Goal: Task Accomplishment & Management: Complete application form

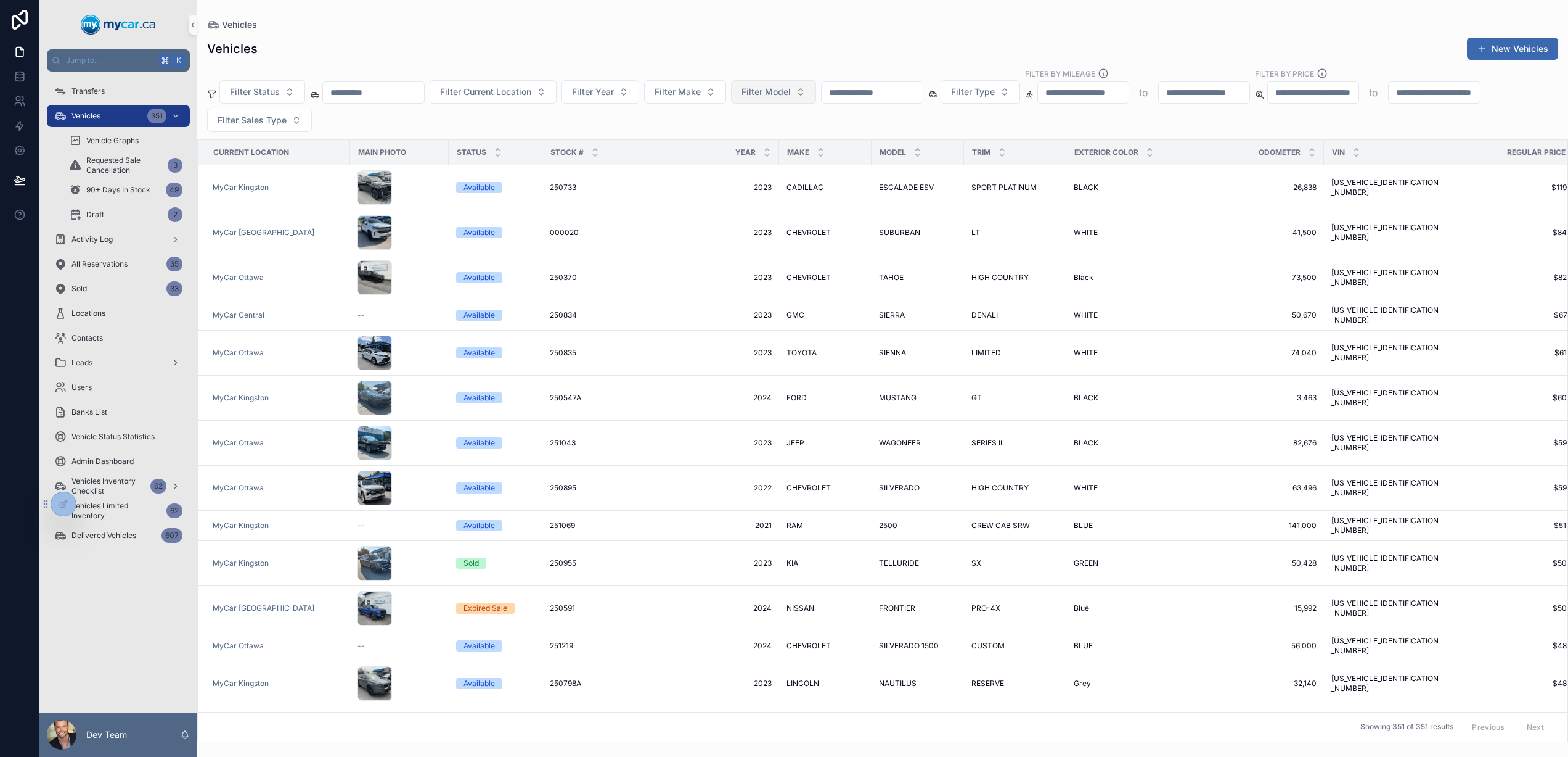
click at [771, 96] on span "Filter Model" at bounding box center [766, 91] width 49 height 12
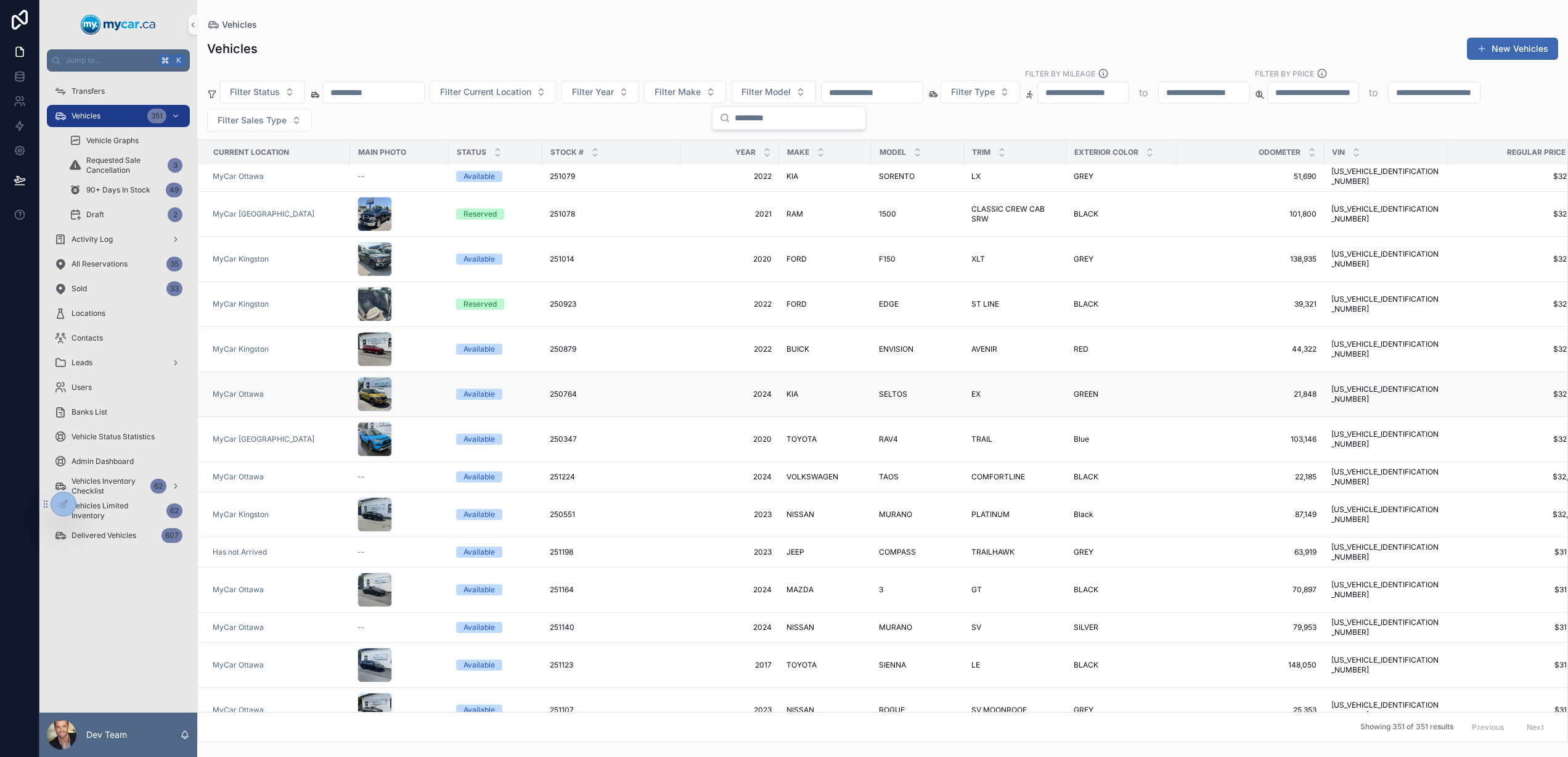
click at [579, 389] on div "250764 250764" at bounding box center [611, 394] width 123 height 10
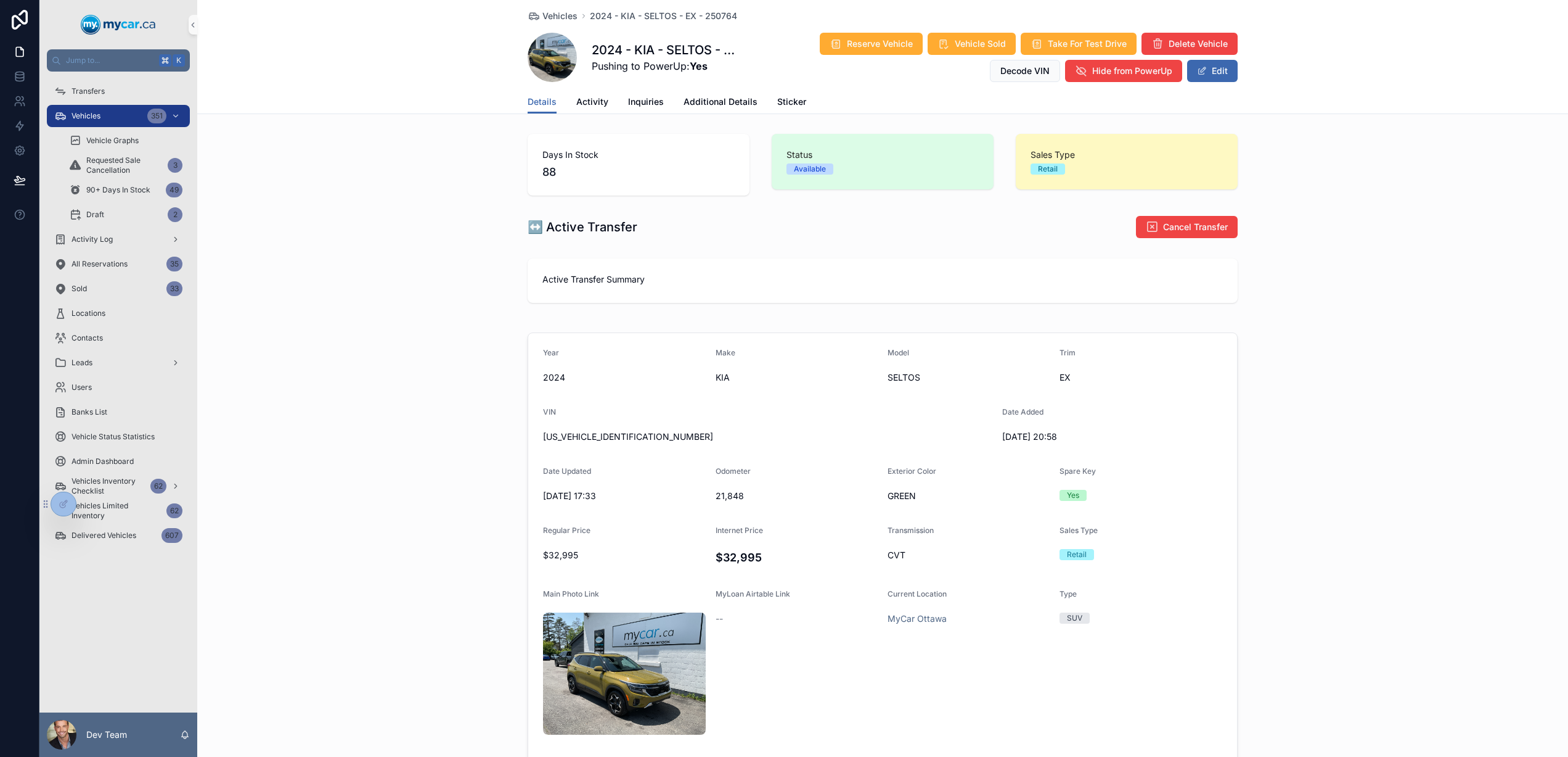
click at [553, 68] on span "scrollable content" at bounding box center [551, 57] width 49 height 49
click at [558, 72] on span "scrollable content" at bounding box center [551, 57] width 49 height 49
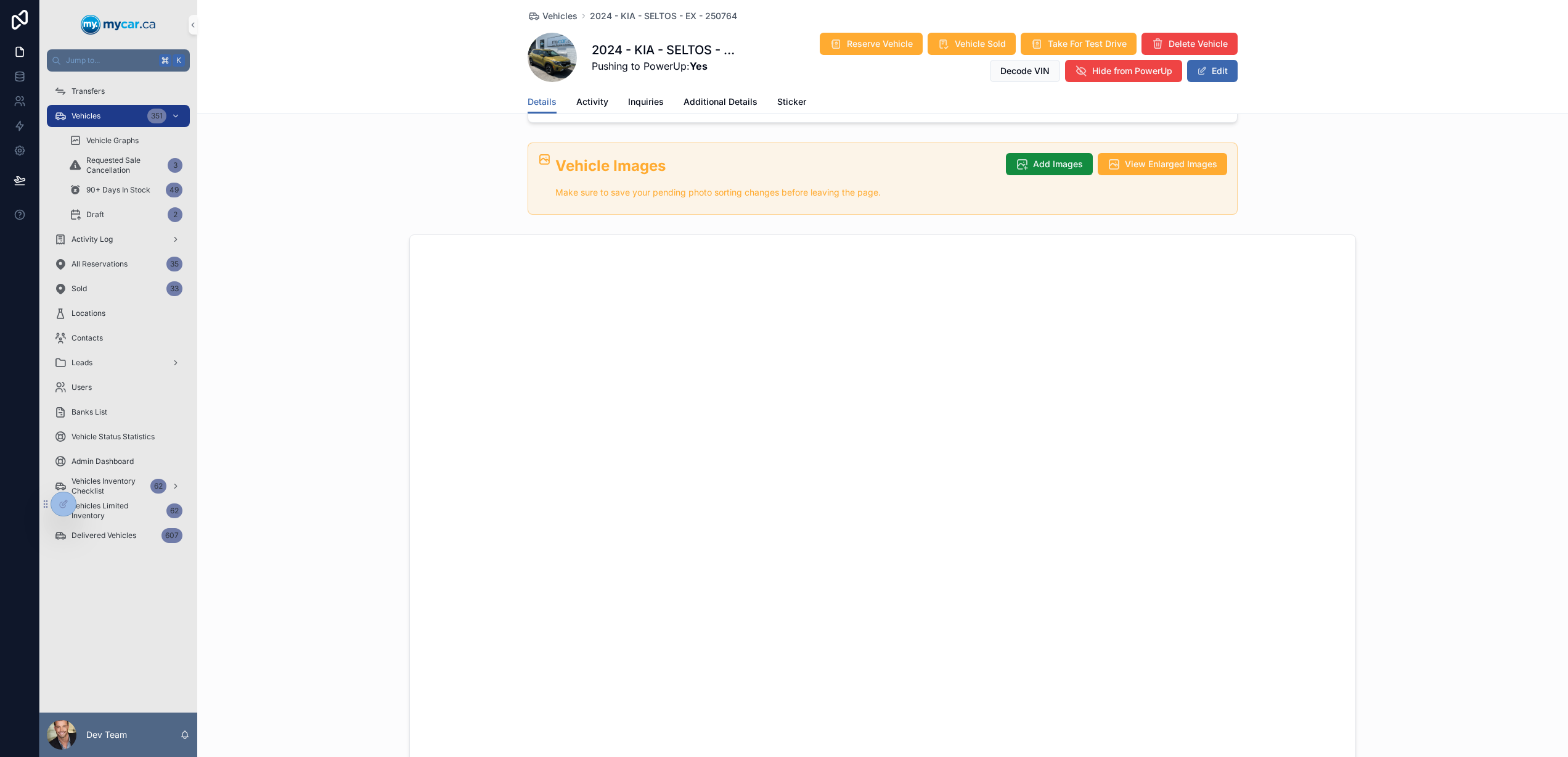
scroll to position [691, 0]
click at [87, 116] on span "Vehicles" at bounding box center [86, 116] width 29 height 10
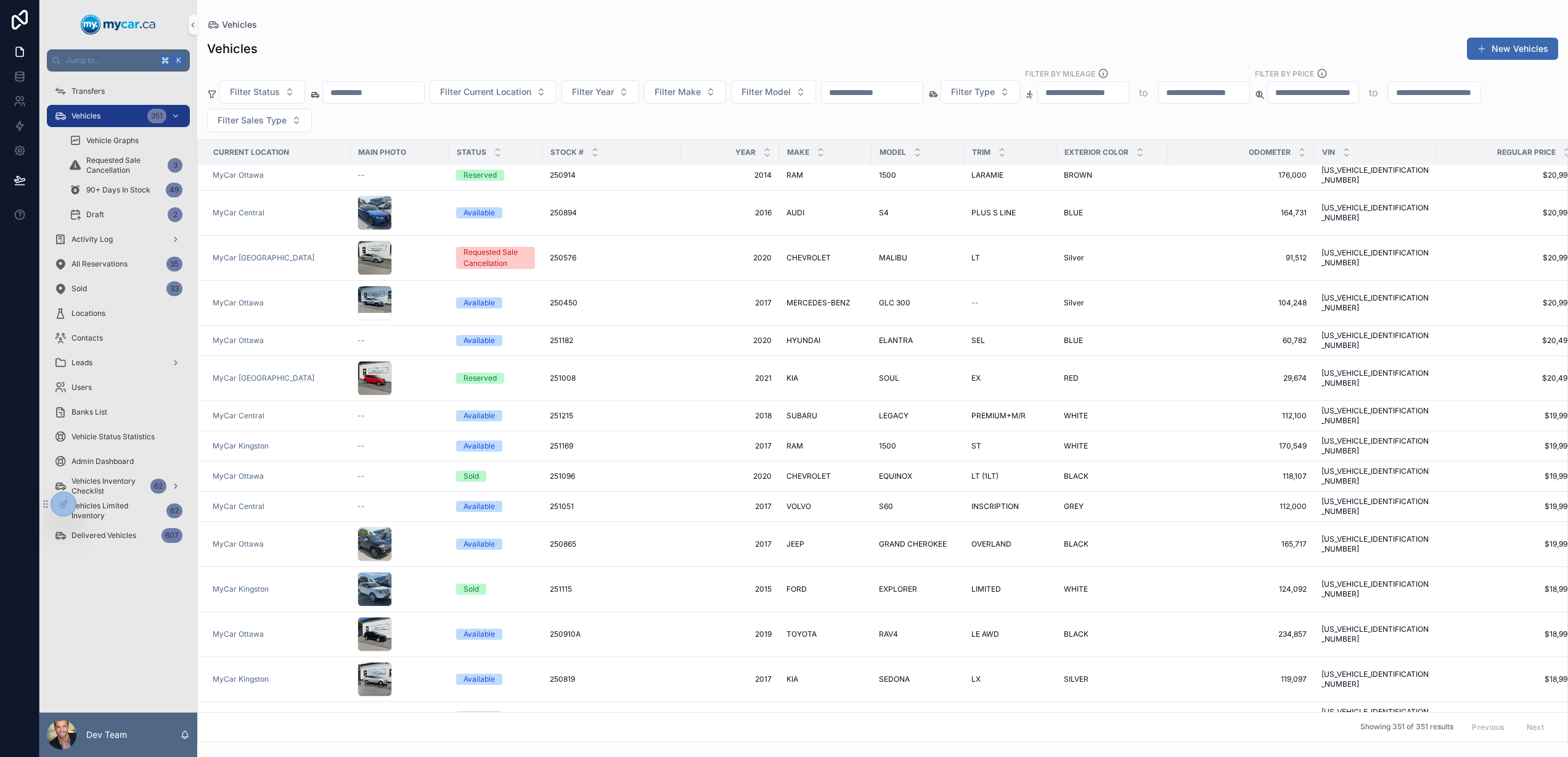
scroll to position [10180, 0]
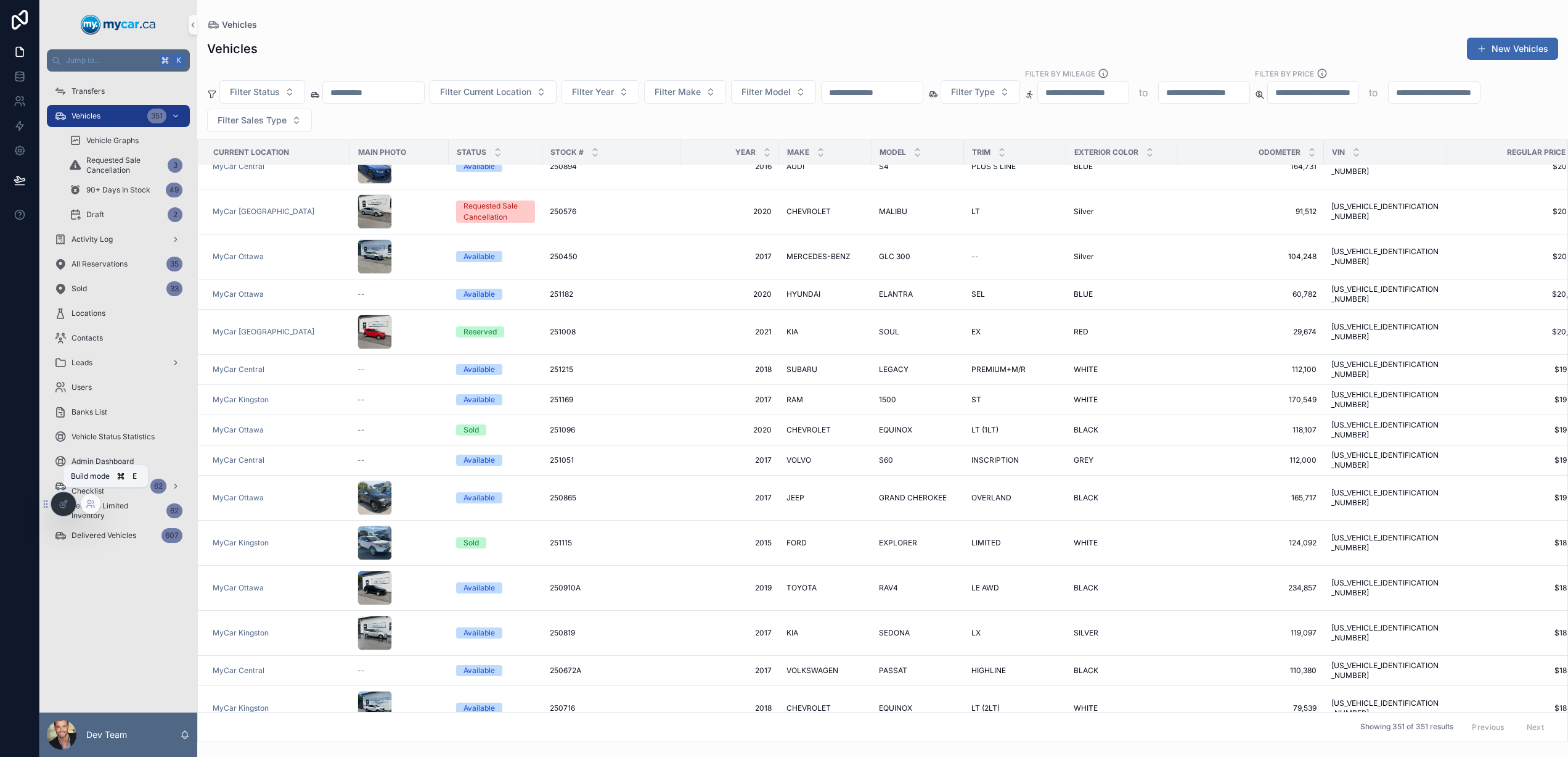
click at [63, 501] on icon at bounding box center [64, 504] width 10 height 10
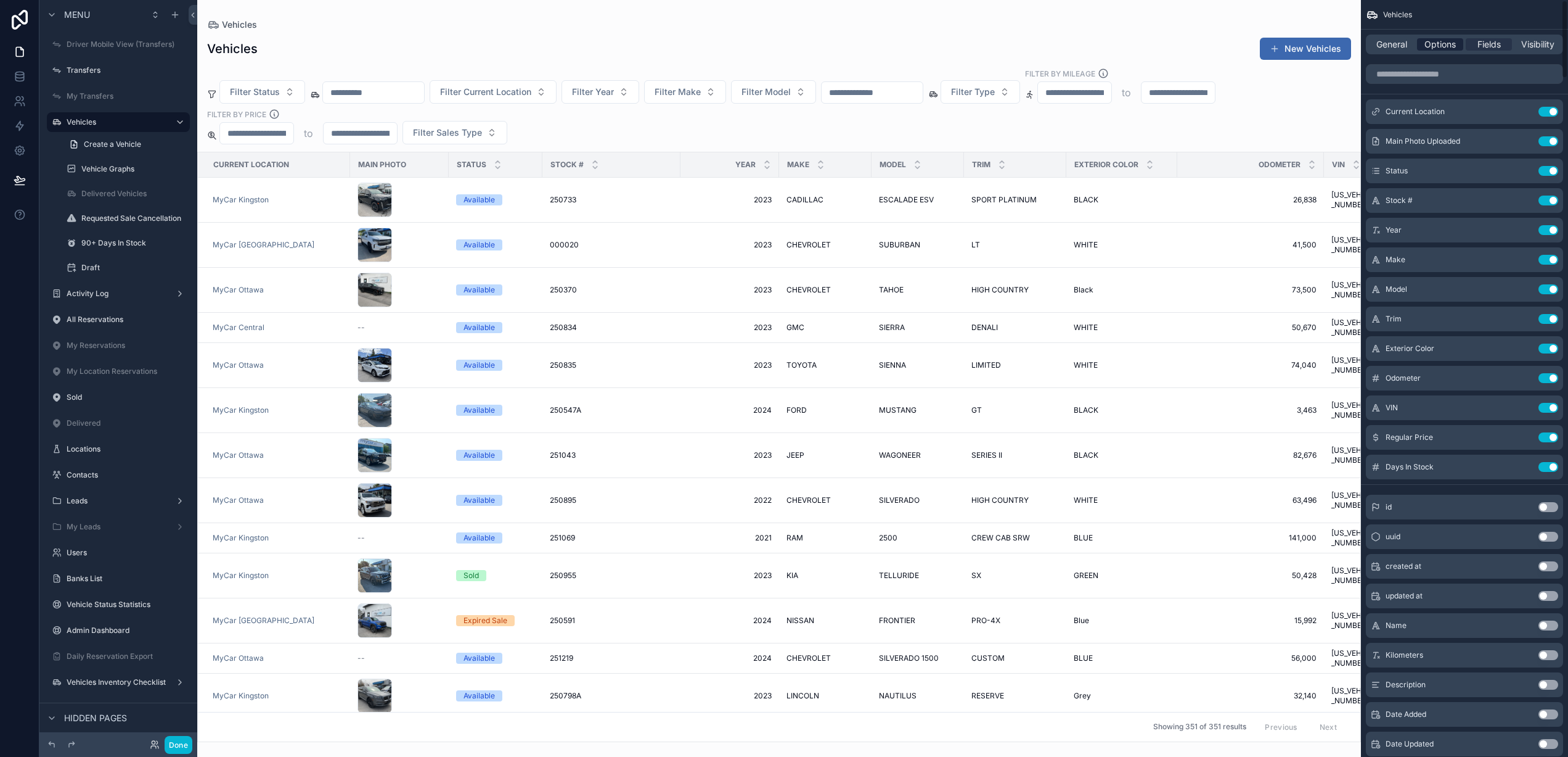
click at [1443, 50] on div "General Options Fields Visibility" at bounding box center [1464, 45] width 197 height 20
drag, startPoint x: 1445, startPoint y: 47, endPoint x: 1443, endPoint y: 57, distance: 10.2
click at [1445, 47] on span "Options" at bounding box center [1440, 44] width 32 height 12
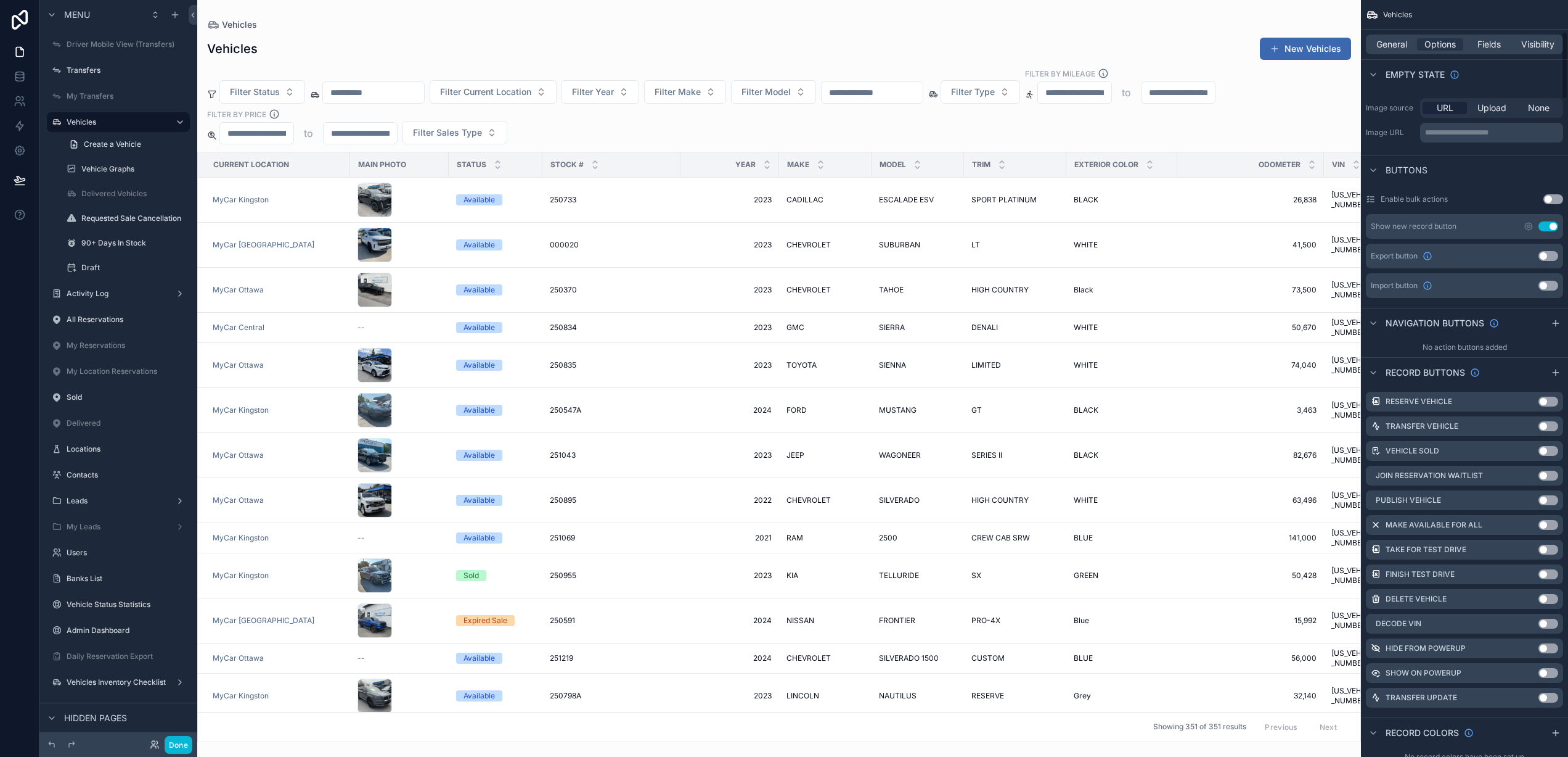
scroll to position [399, 0]
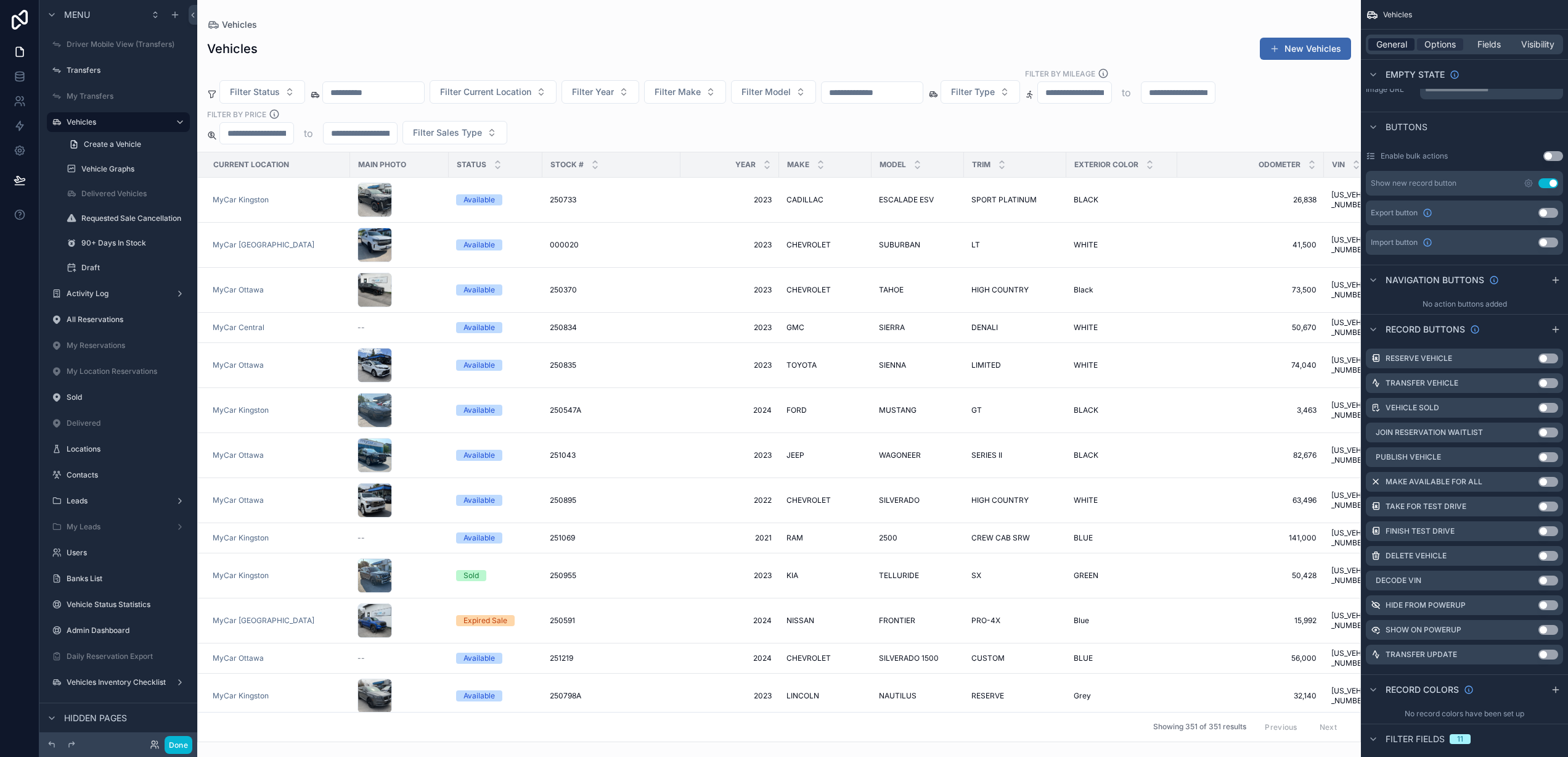
click at [1403, 47] on span "General" at bounding box center [1391, 44] width 31 height 12
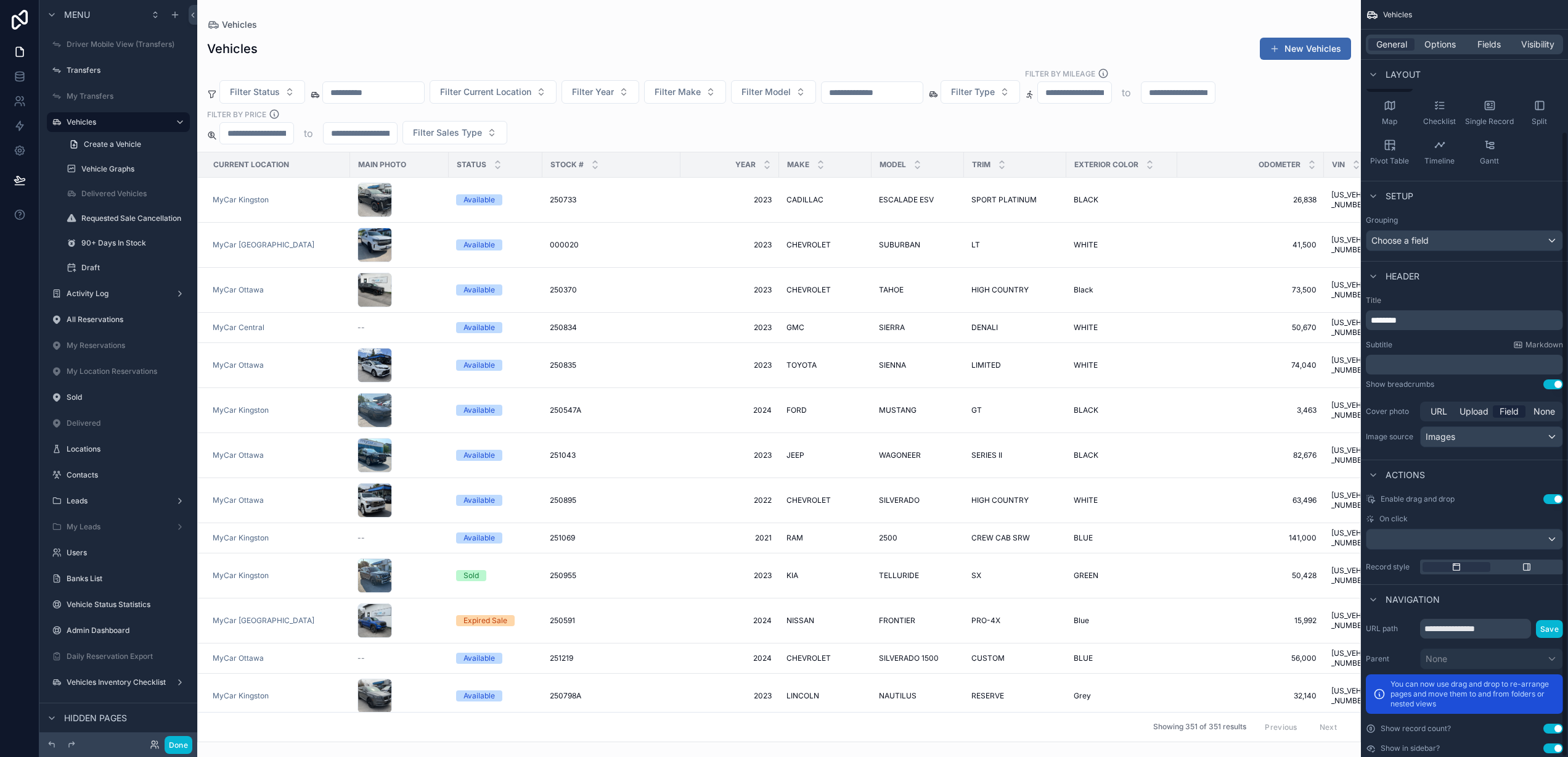
scroll to position [159, 0]
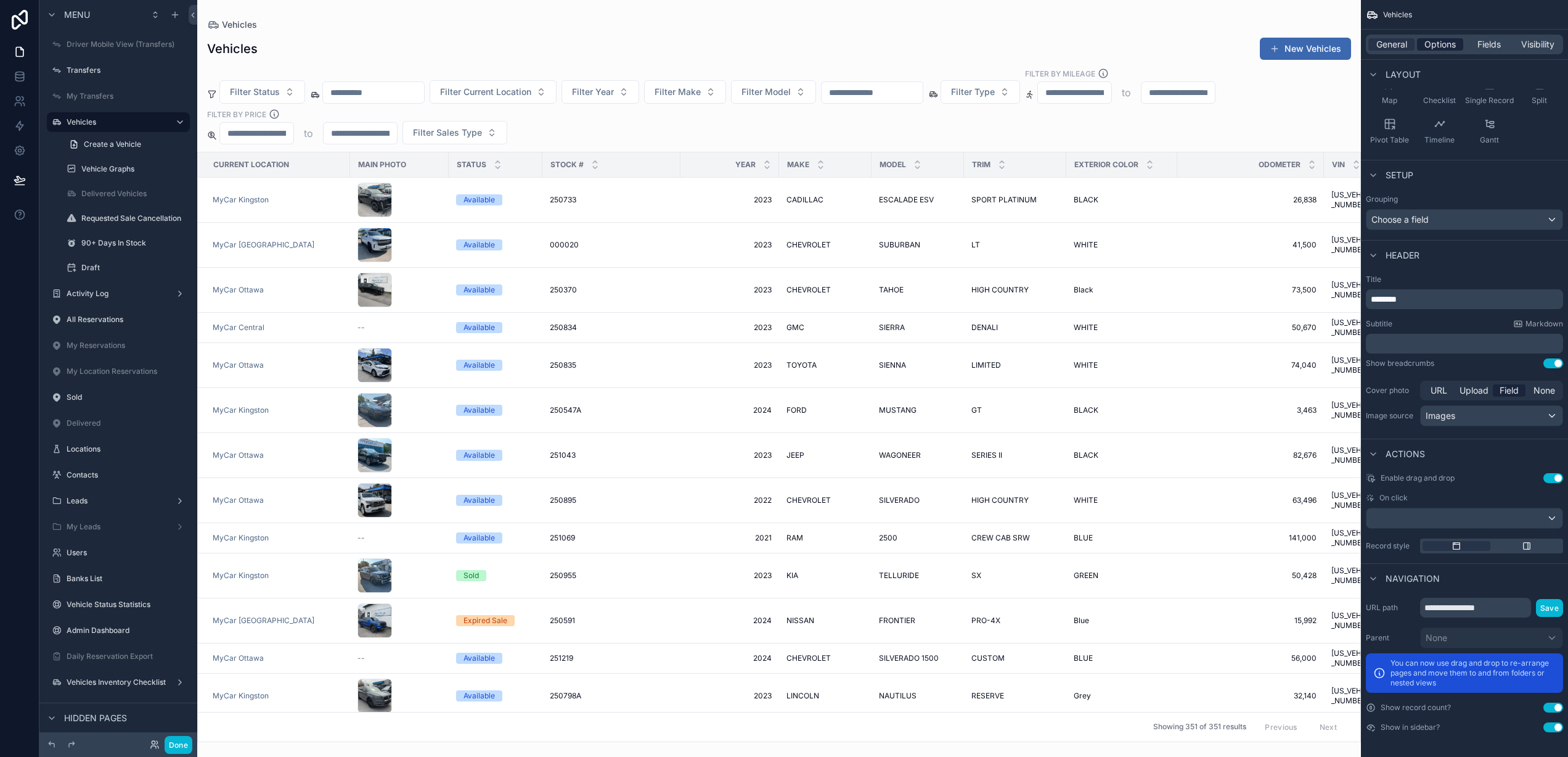
click at [1440, 46] on span "Options" at bounding box center [1440, 44] width 32 height 12
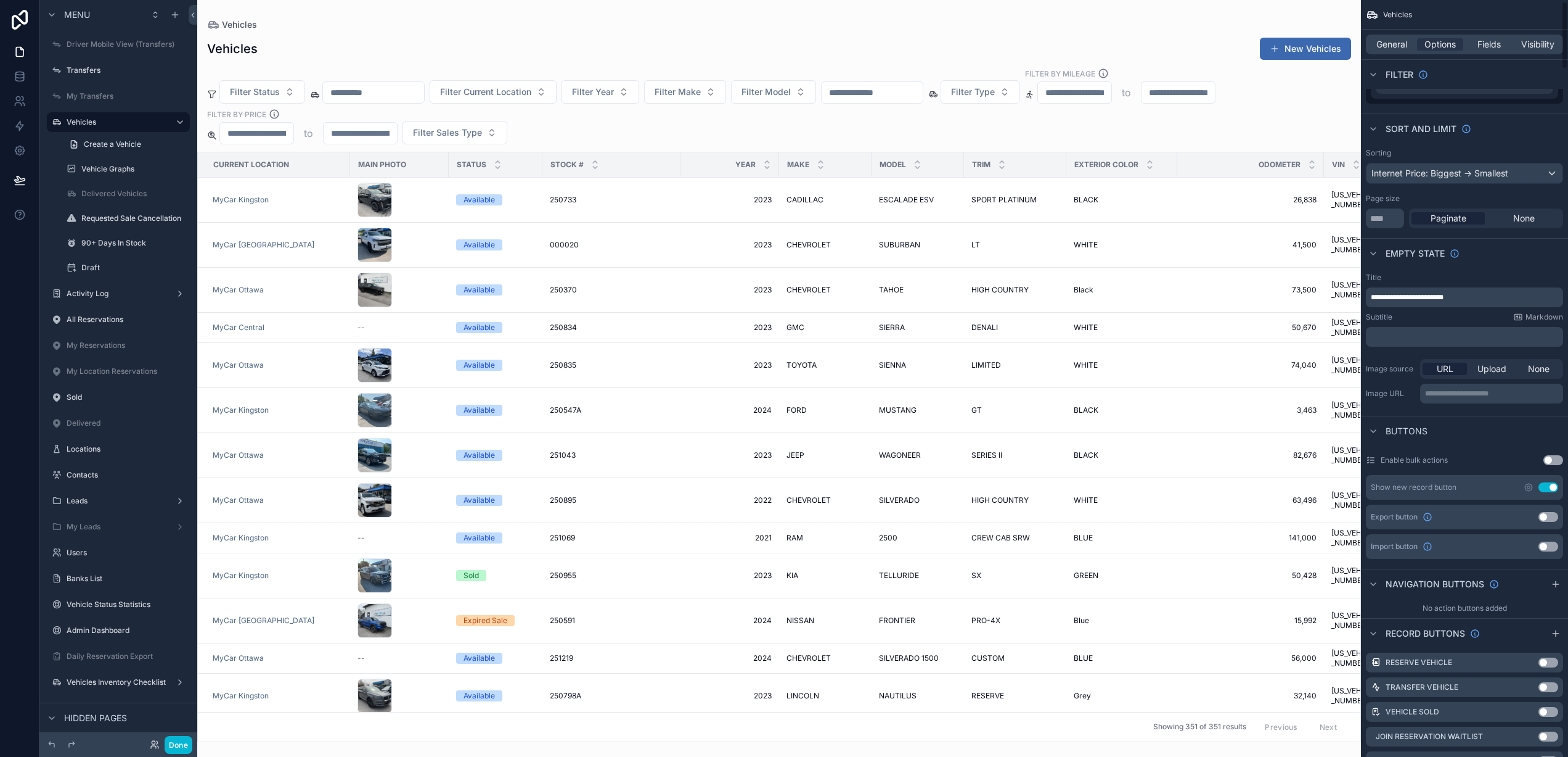
scroll to position [0, 0]
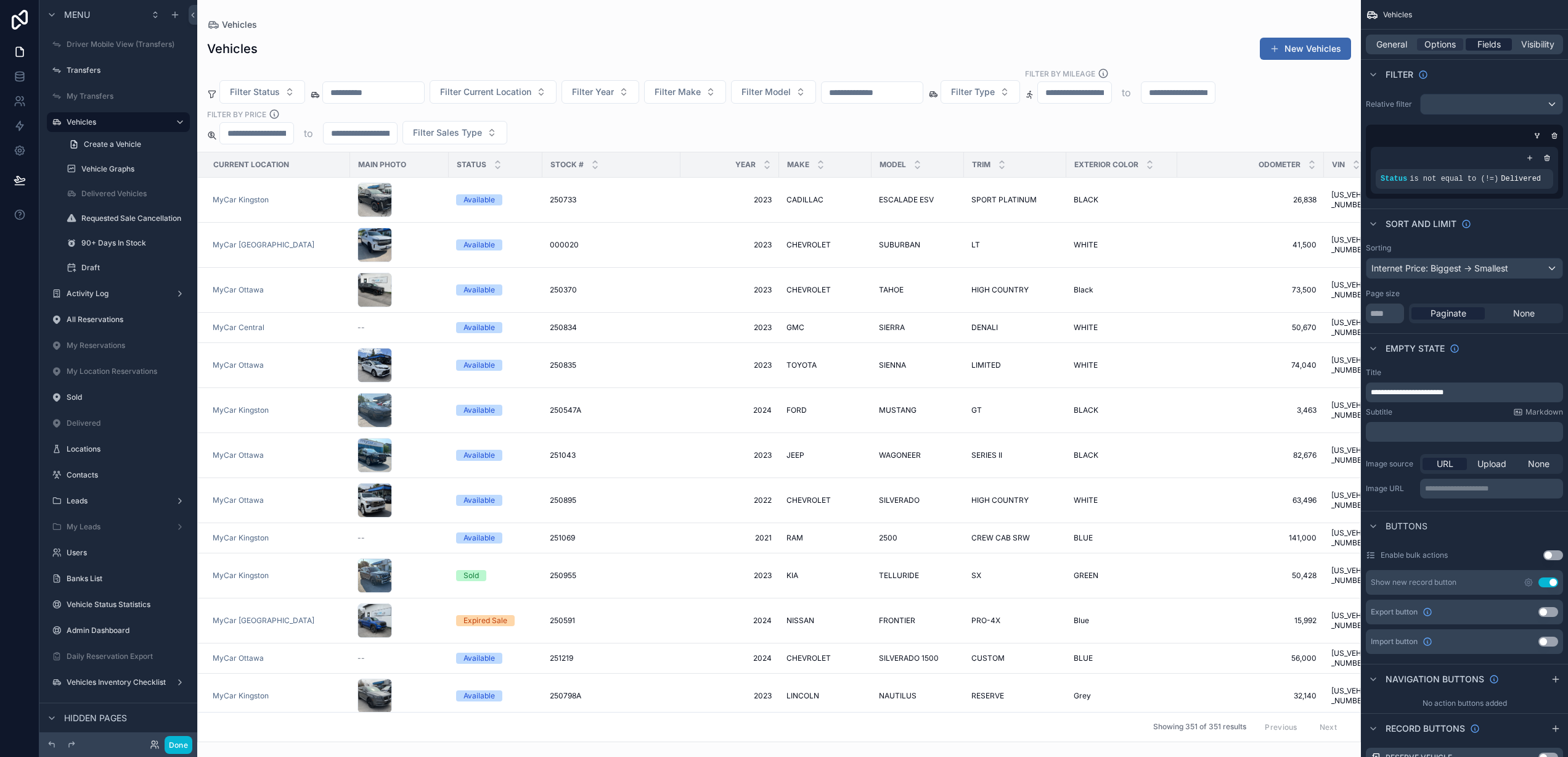
click at [1492, 50] on span "Fields" at bounding box center [1489, 44] width 23 height 12
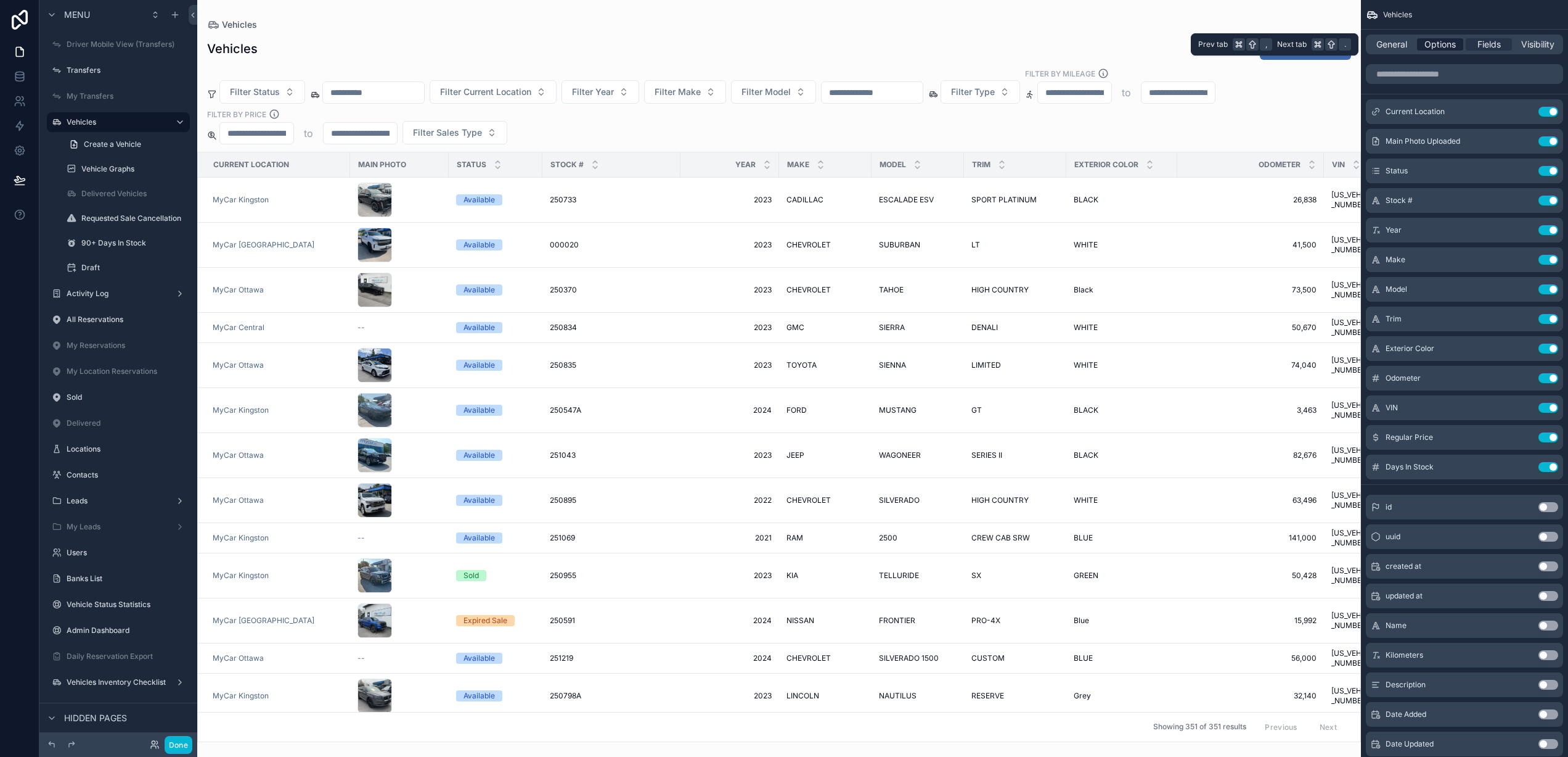
click at [1438, 42] on span "Options" at bounding box center [1440, 44] width 32 height 12
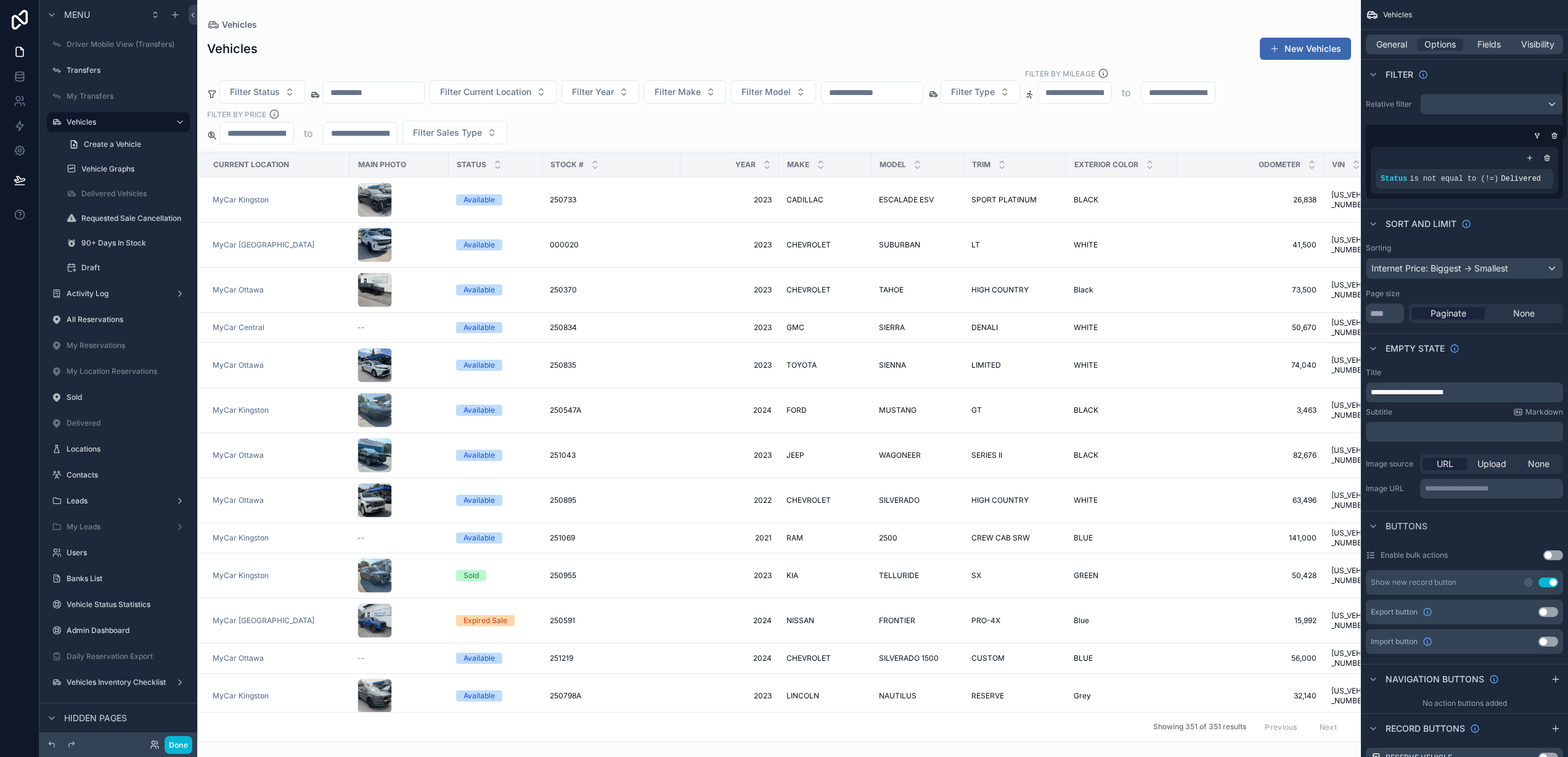
scroll to position [788, 0]
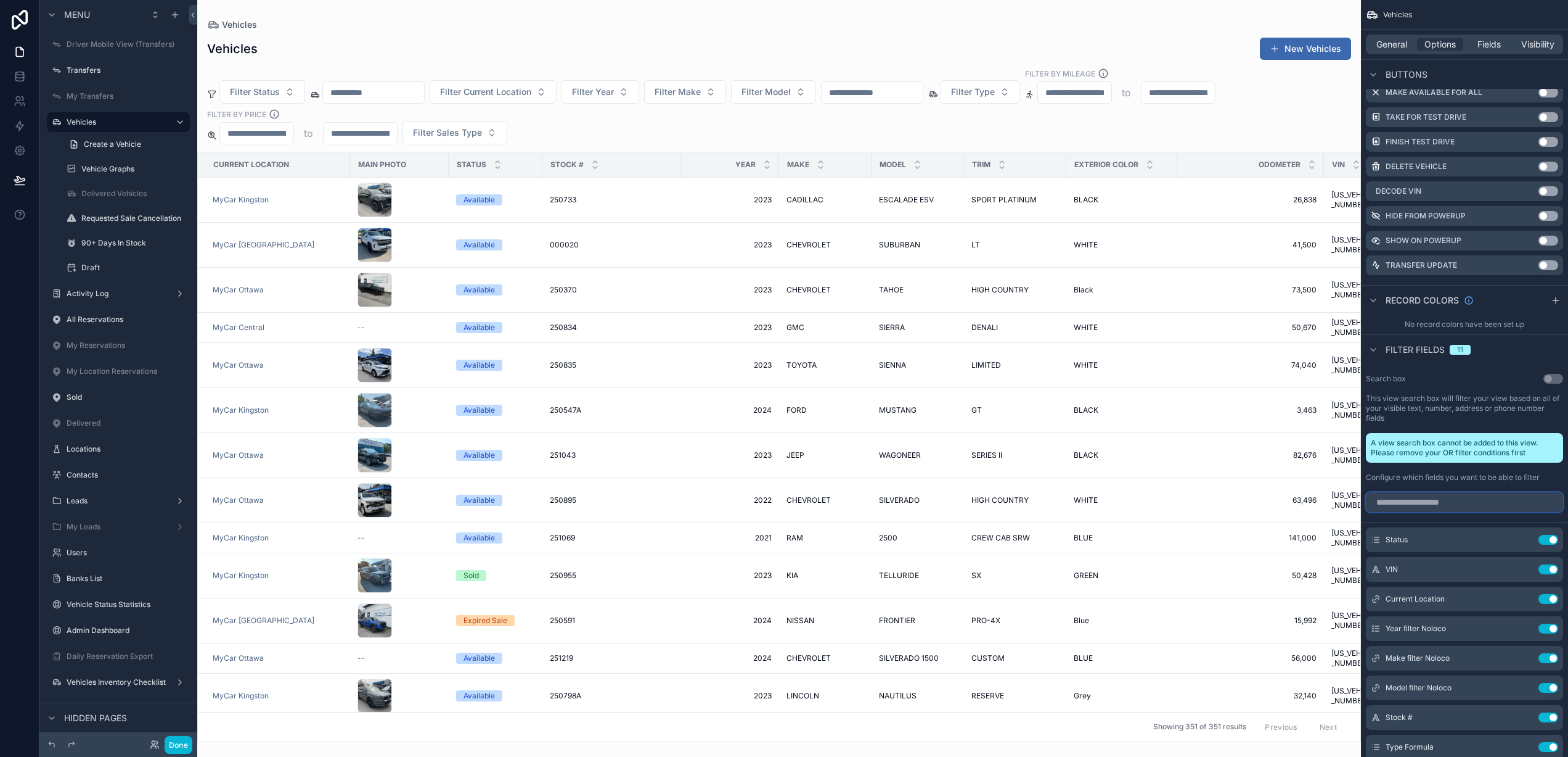
click at [1428, 500] on input "scrollable content" at bounding box center [1464, 502] width 197 height 20
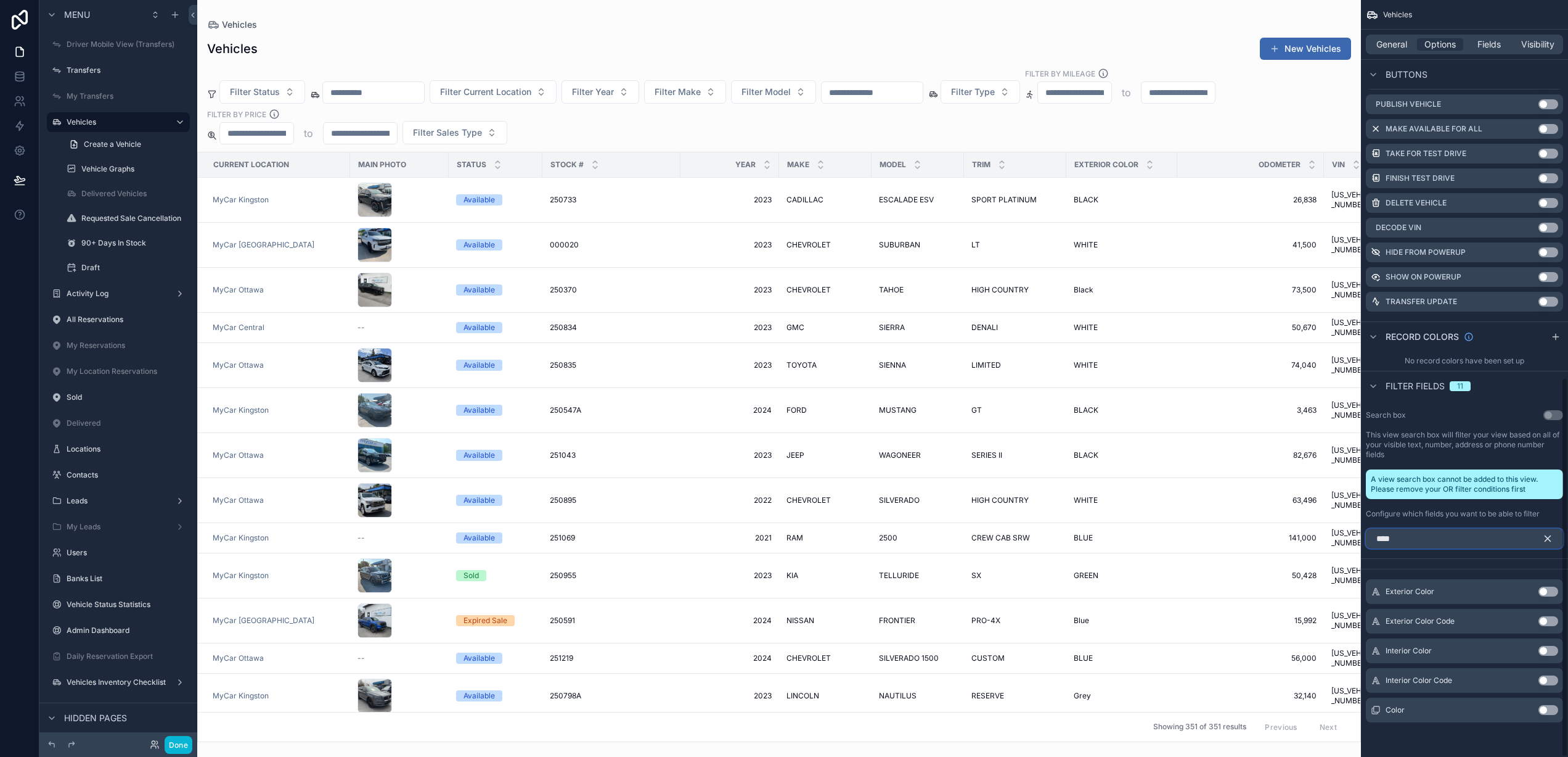
scroll to position [752, 0]
type input "*****"
click at [1548, 713] on button "Use setting" at bounding box center [1548, 710] width 20 height 10
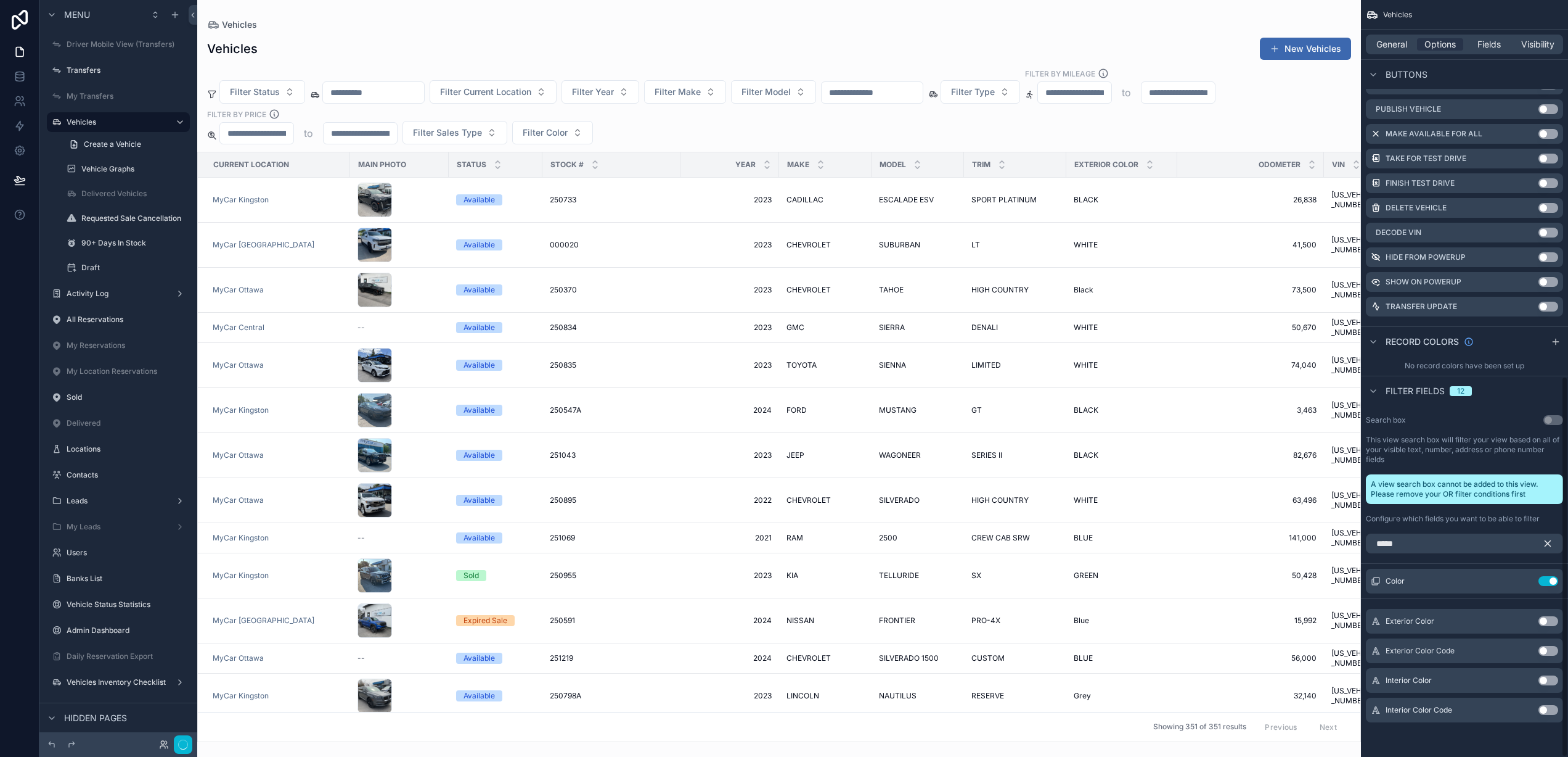
scroll to position [747, 0]
click at [536, 132] on div "scrollable content" at bounding box center [778, 378] width 1164 height 757
drag, startPoint x: 536, startPoint y: 132, endPoint x: 554, endPoint y: 135, distance: 18.2
click at [554, 135] on span "Filter Color" at bounding box center [545, 132] width 45 height 12
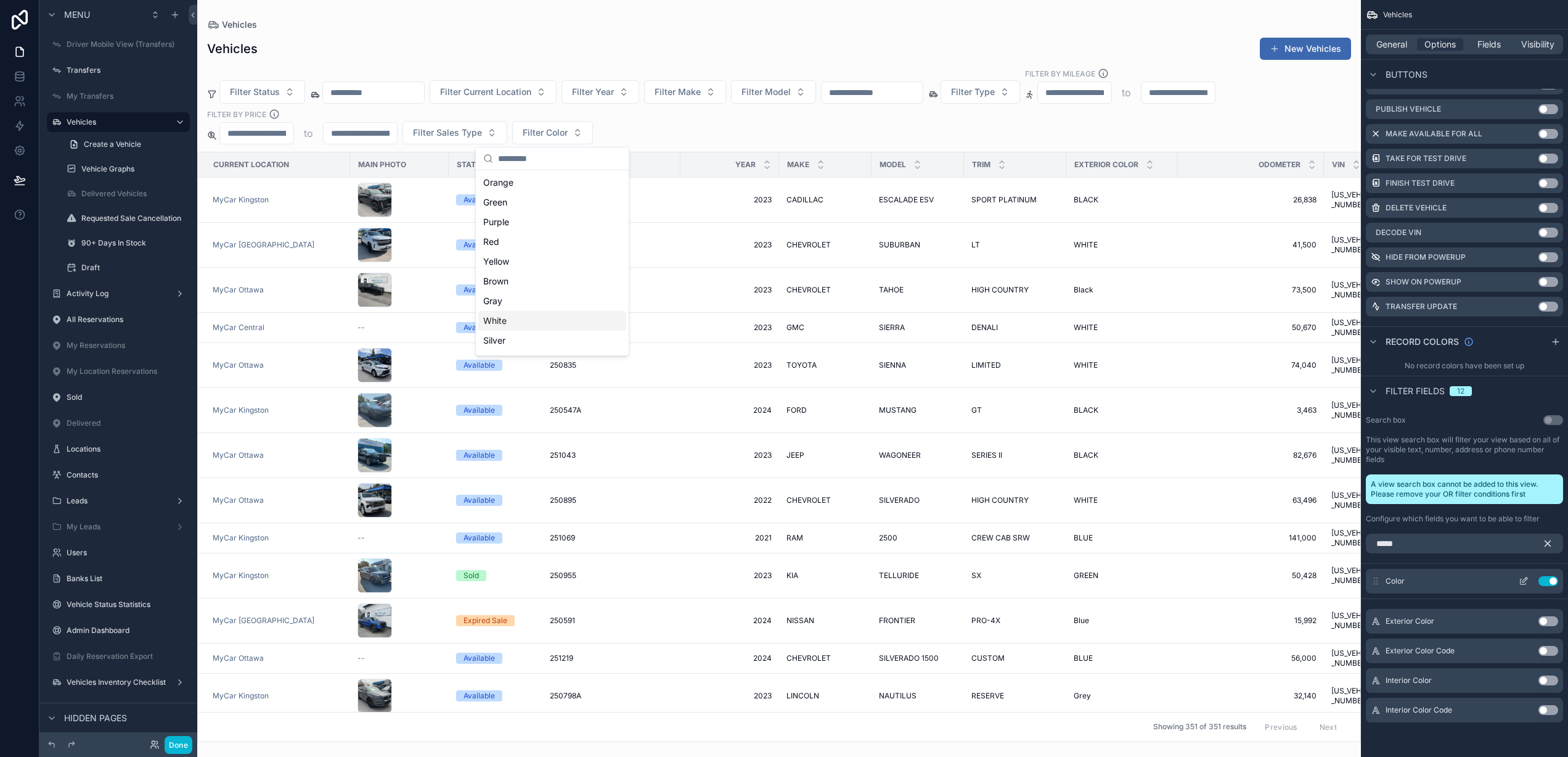
click at [1526, 582] on icon "scrollable content" at bounding box center [1524, 581] width 10 height 10
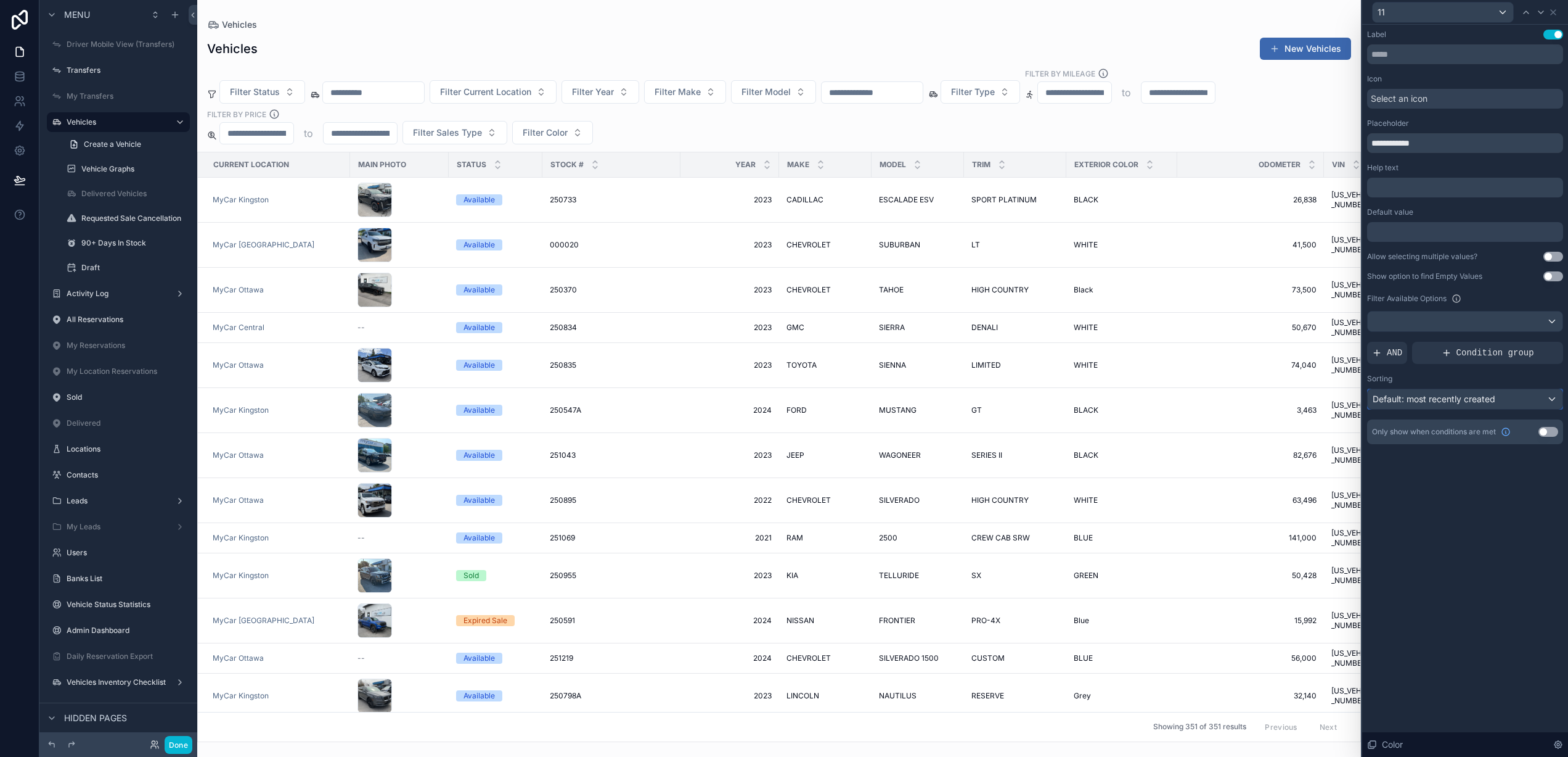
click at [1458, 403] on span "Default: most recently created" at bounding box center [1434, 398] width 123 height 11
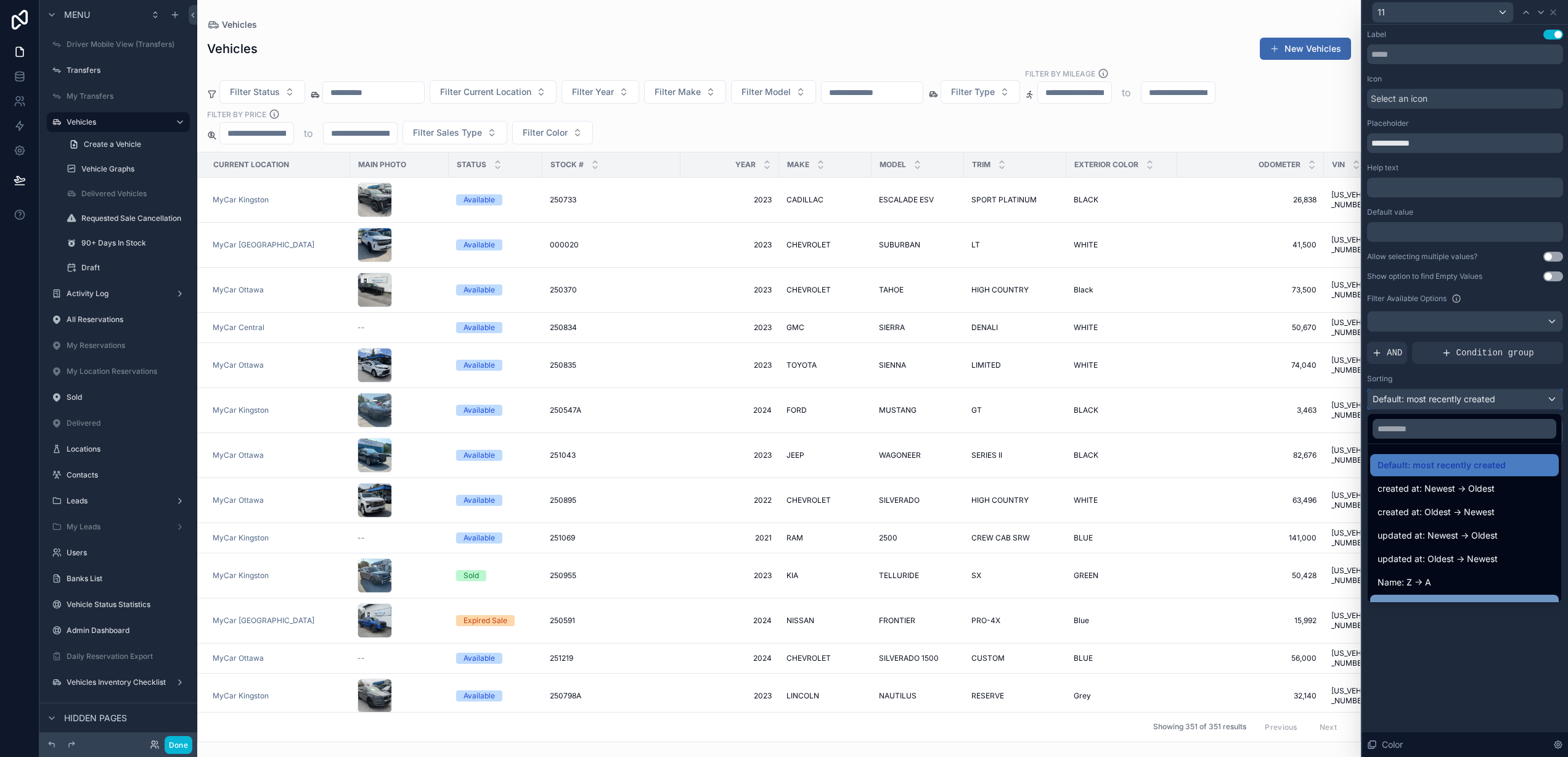
scroll to position [17, 0]
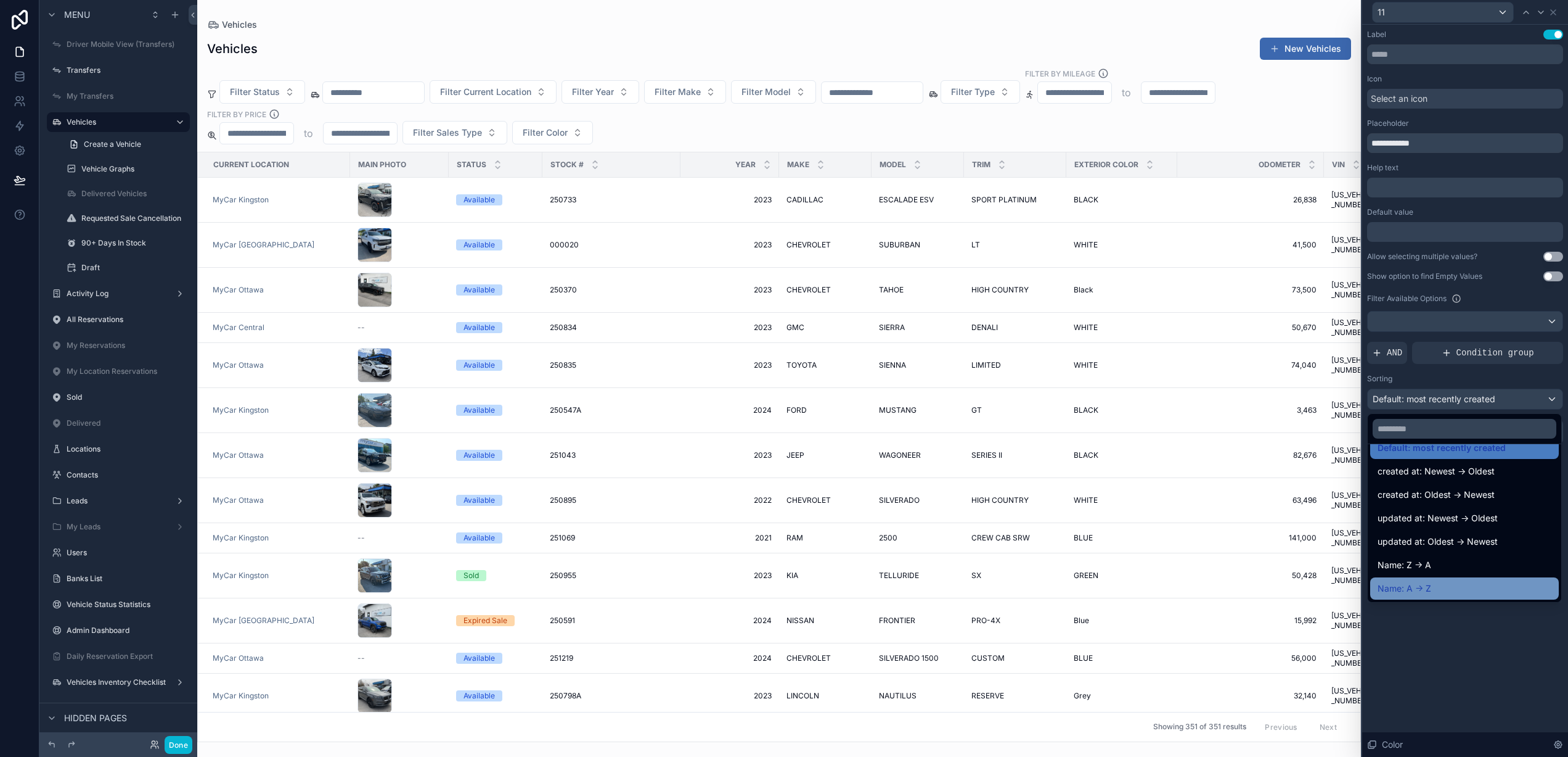
click at [1438, 582] on div "Name: A -> Z" at bounding box center [1464, 588] width 174 height 15
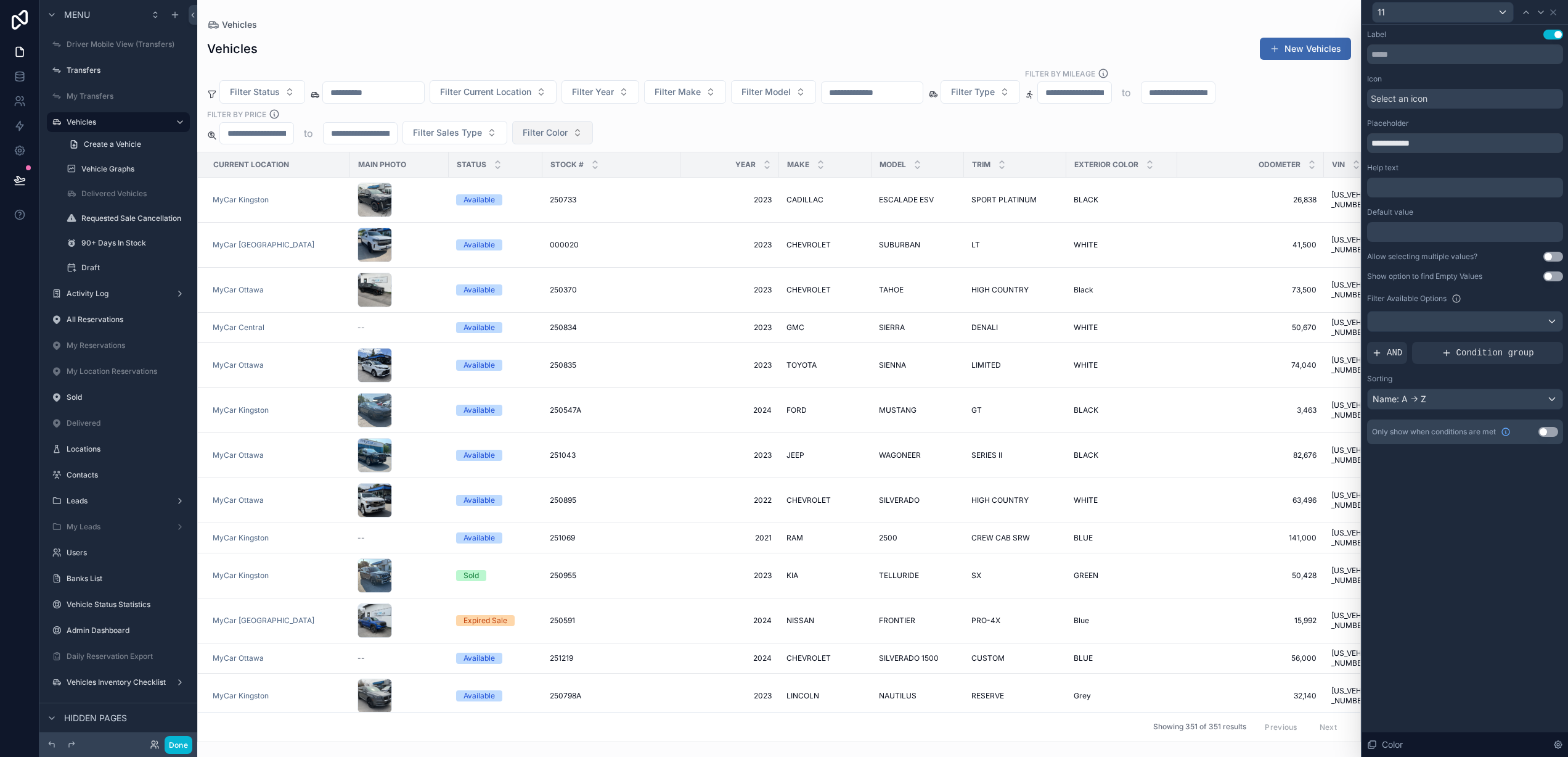
click at [539, 142] on button "Filter Color" at bounding box center [552, 132] width 81 height 23
click at [683, 118] on div "Filter Status Filter Current Location Filter Year Filter Make Filter Model Filt…" at bounding box center [778, 106] width 1164 height 76
click at [1553, 14] on icon at bounding box center [1553, 12] width 10 height 10
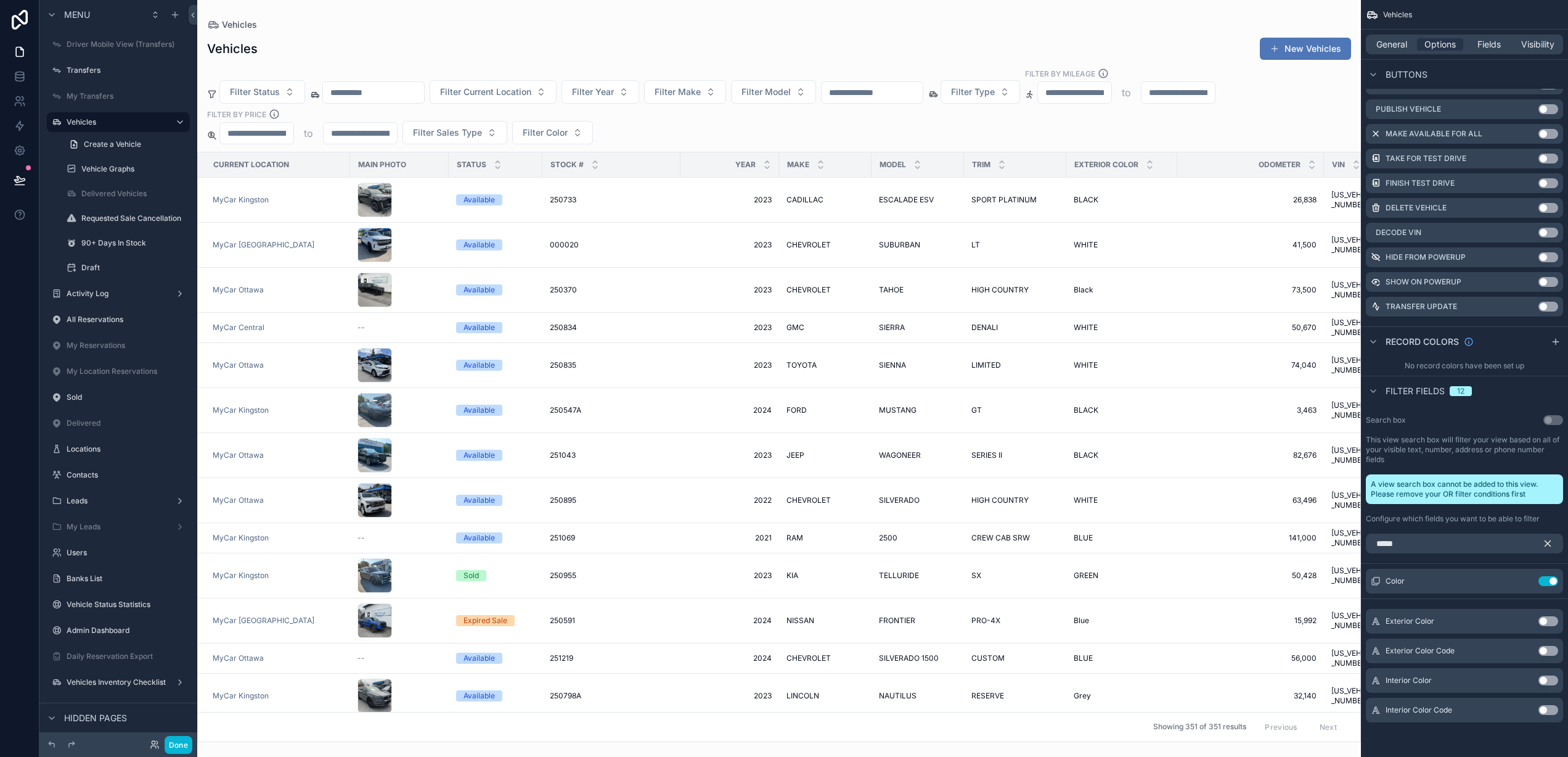
click at [1285, 45] on button "New Vehicles" at bounding box center [1306, 48] width 91 height 22
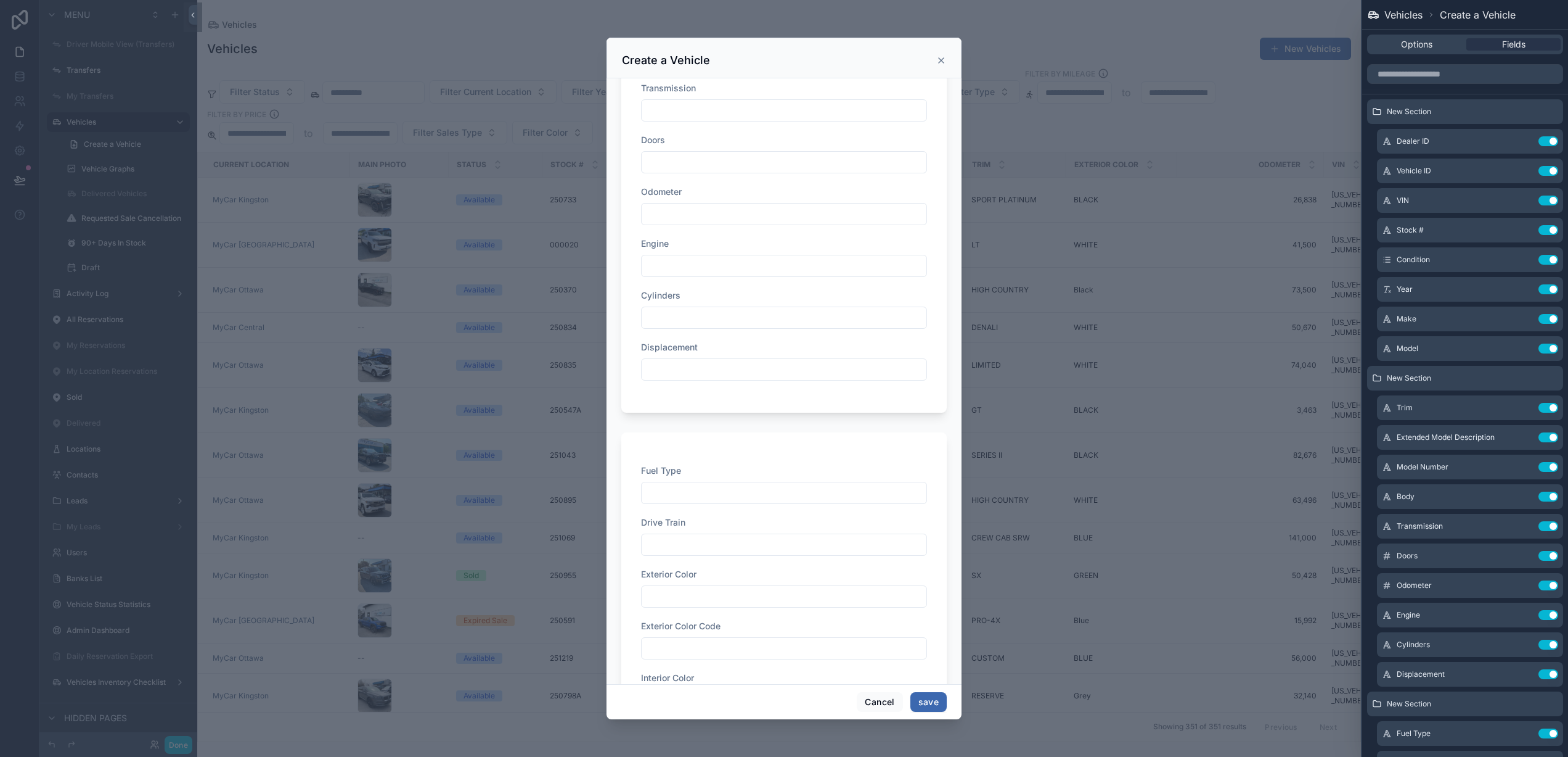
scroll to position [939, 0]
click at [769, 374] on div "Exterior Color" at bounding box center [784, 371] width 286 height 12
click at [781, 237] on div "Fuel Type Drive Train Exterior Color Exterior Color Code Interior Color Interio…" at bounding box center [784, 558] width 326 height 660
click at [1428, 79] on input "text" at bounding box center [1465, 74] width 196 height 20
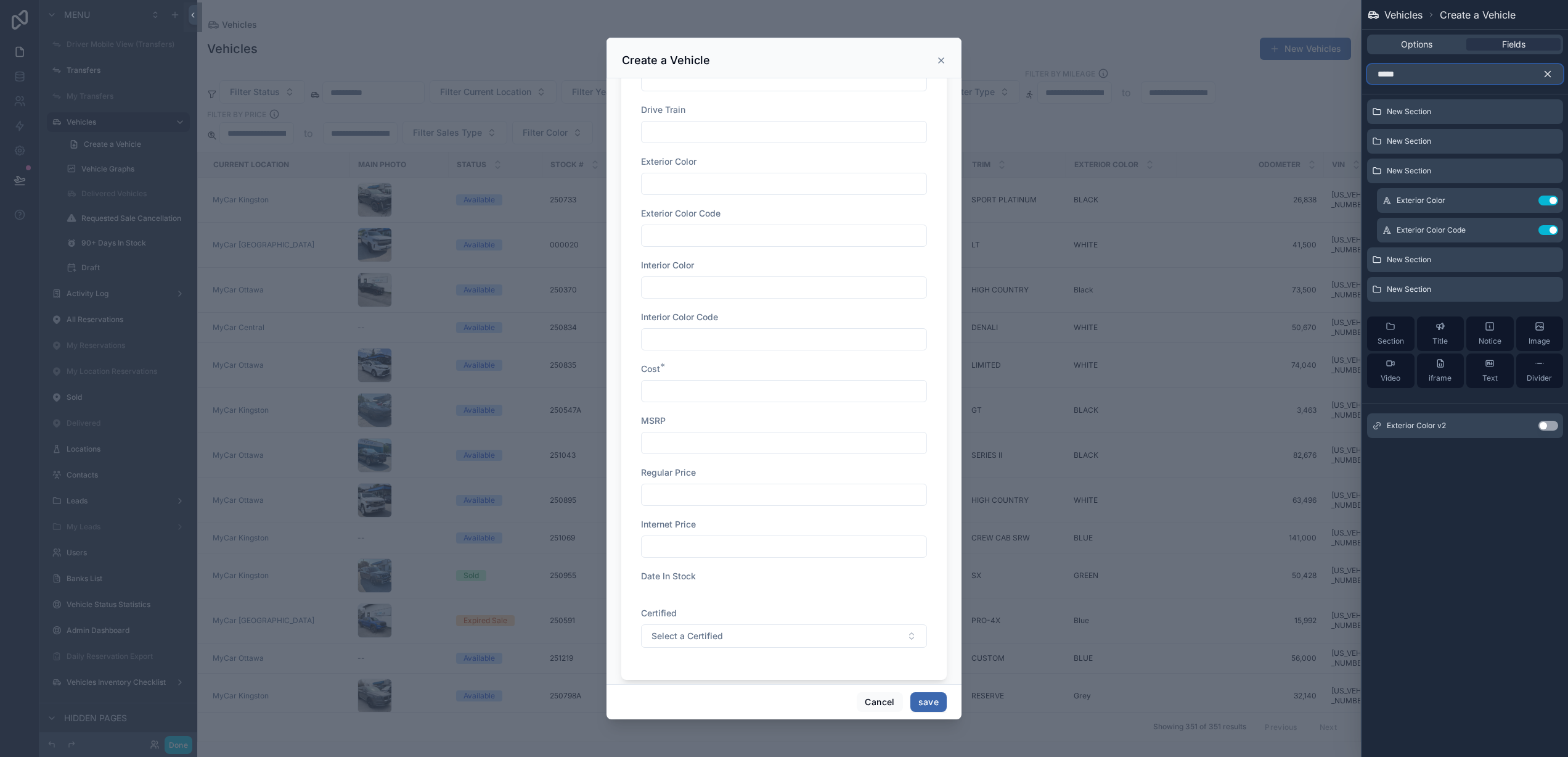
scroll to position [1128, 0]
type input "*****"
click at [711, 199] on input "scrollable content" at bounding box center [784, 204] width 285 height 17
click at [875, 704] on button "Cancel" at bounding box center [880, 702] width 46 height 20
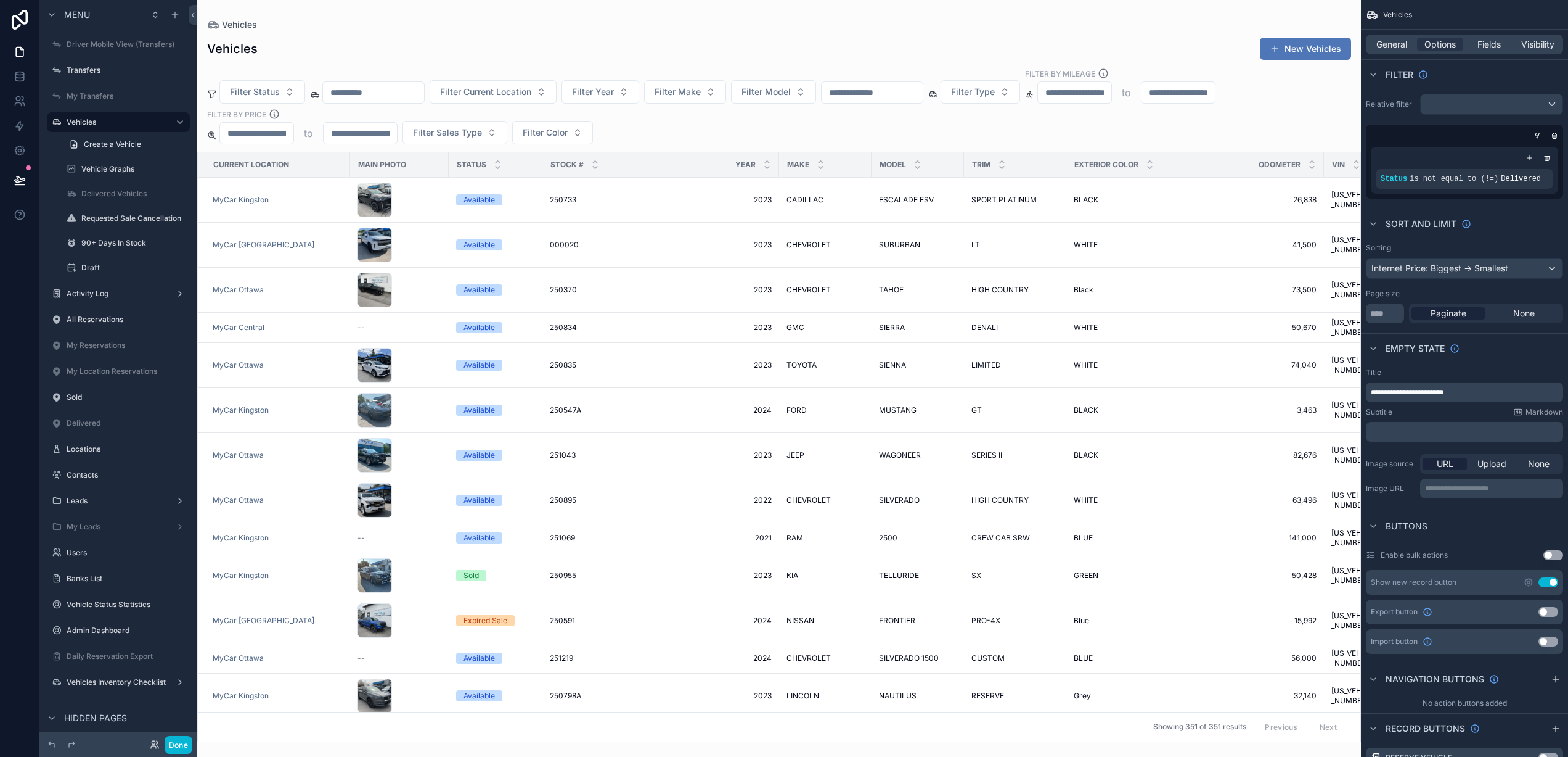
click at [1292, 49] on button "New Vehicles" at bounding box center [1306, 48] width 91 height 22
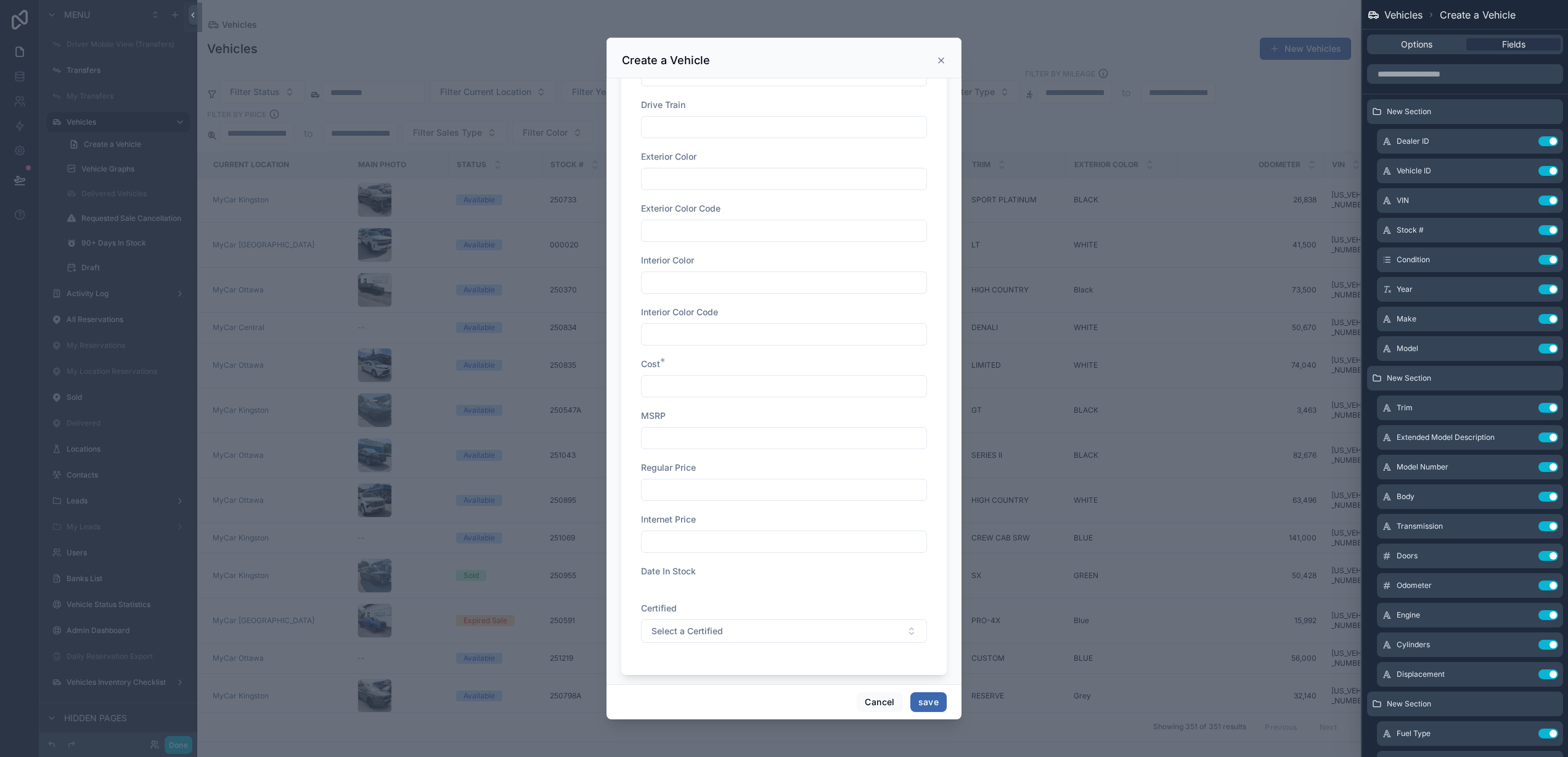
scroll to position [1098, 0]
click at [737, 240] on input "scrollable content" at bounding box center [784, 233] width 285 height 17
click at [721, 340] on input "scrollable content" at bounding box center [784, 337] width 285 height 17
click at [1435, 78] on input "text" at bounding box center [1465, 74] width 196 height 20
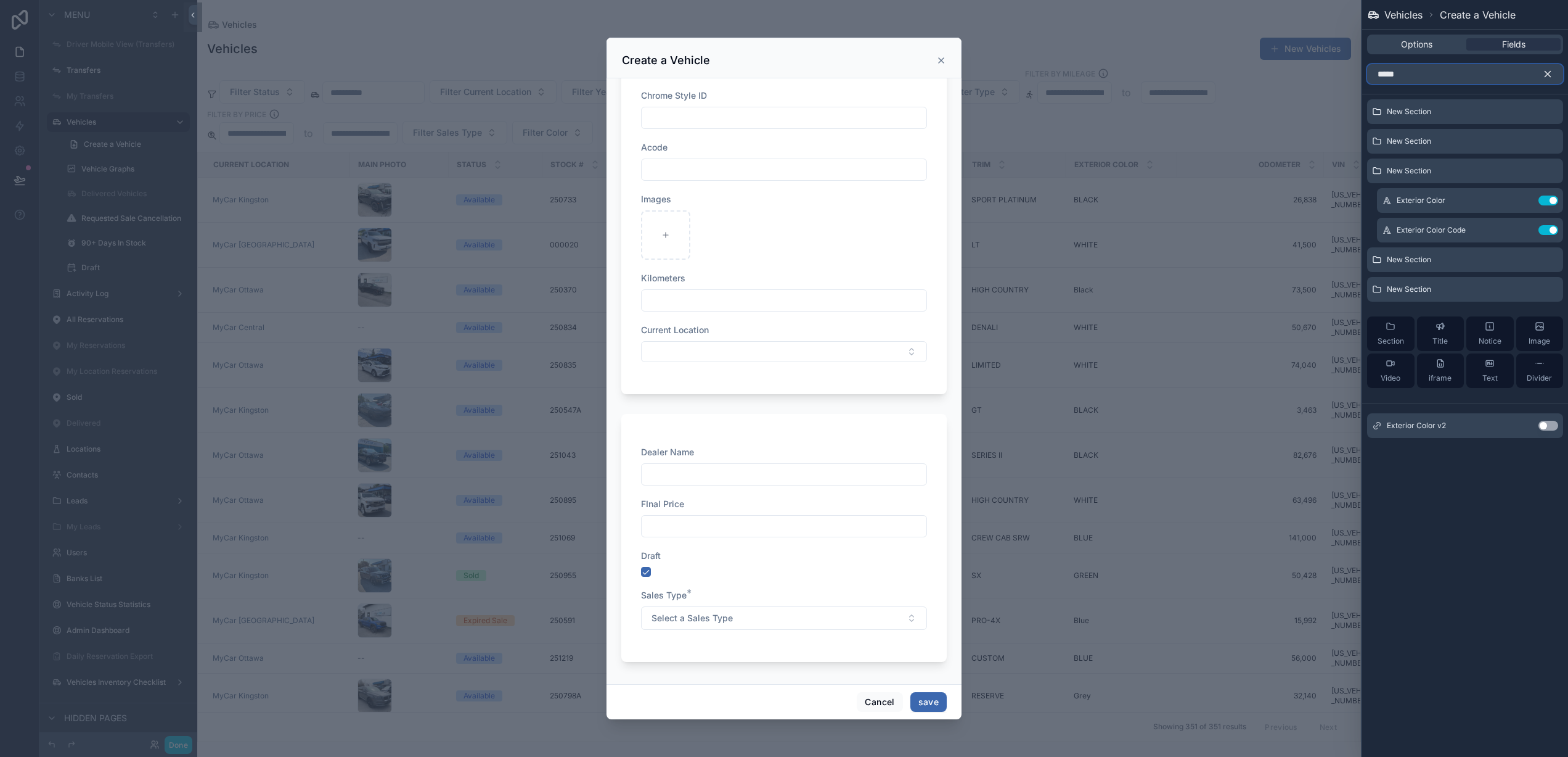
type input "*****"
click at [1548, 430] on button "Use setting" at bounding box center [1548, 425] width 20 height 10
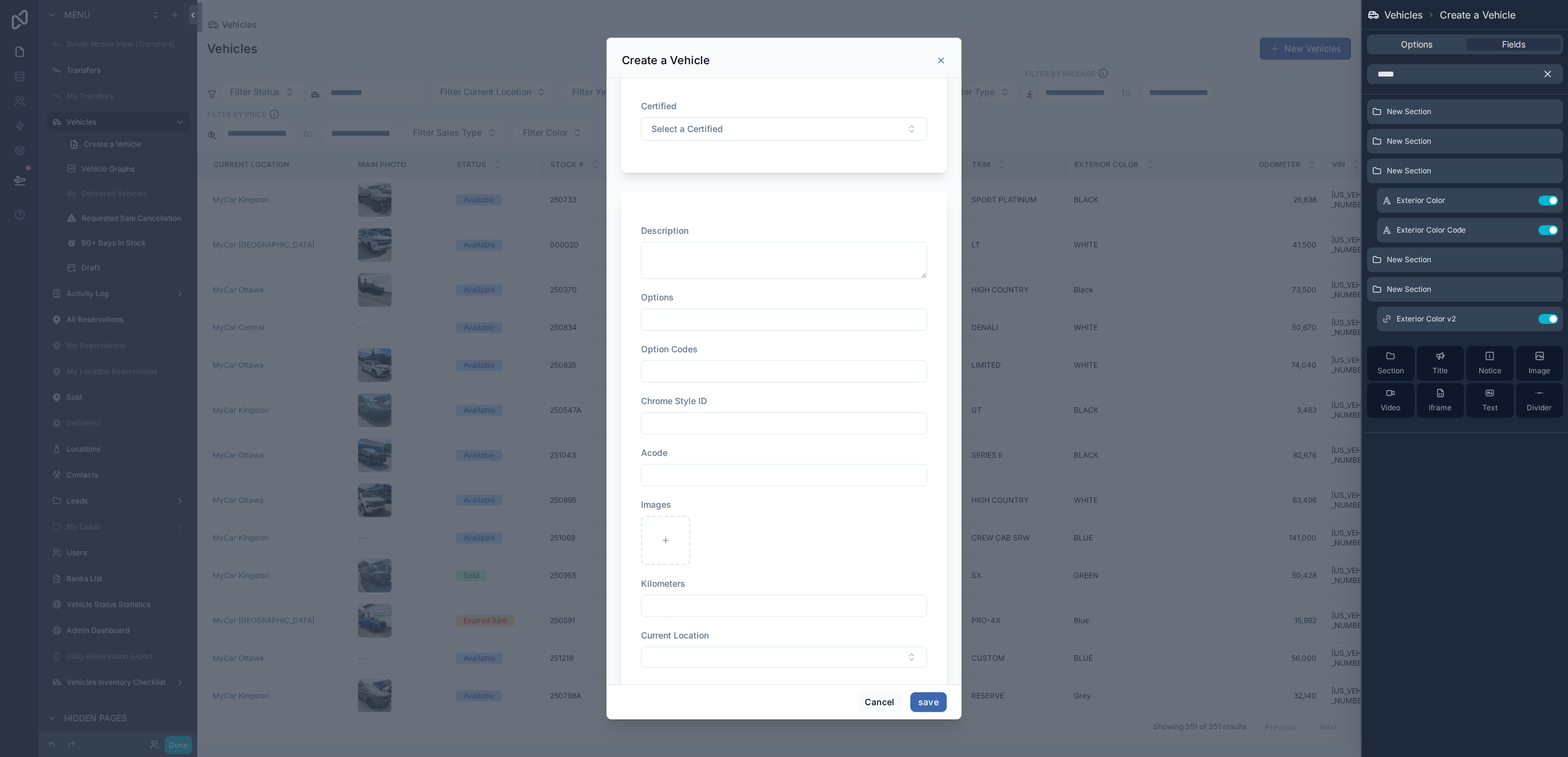
scroll to position [2010, 0]
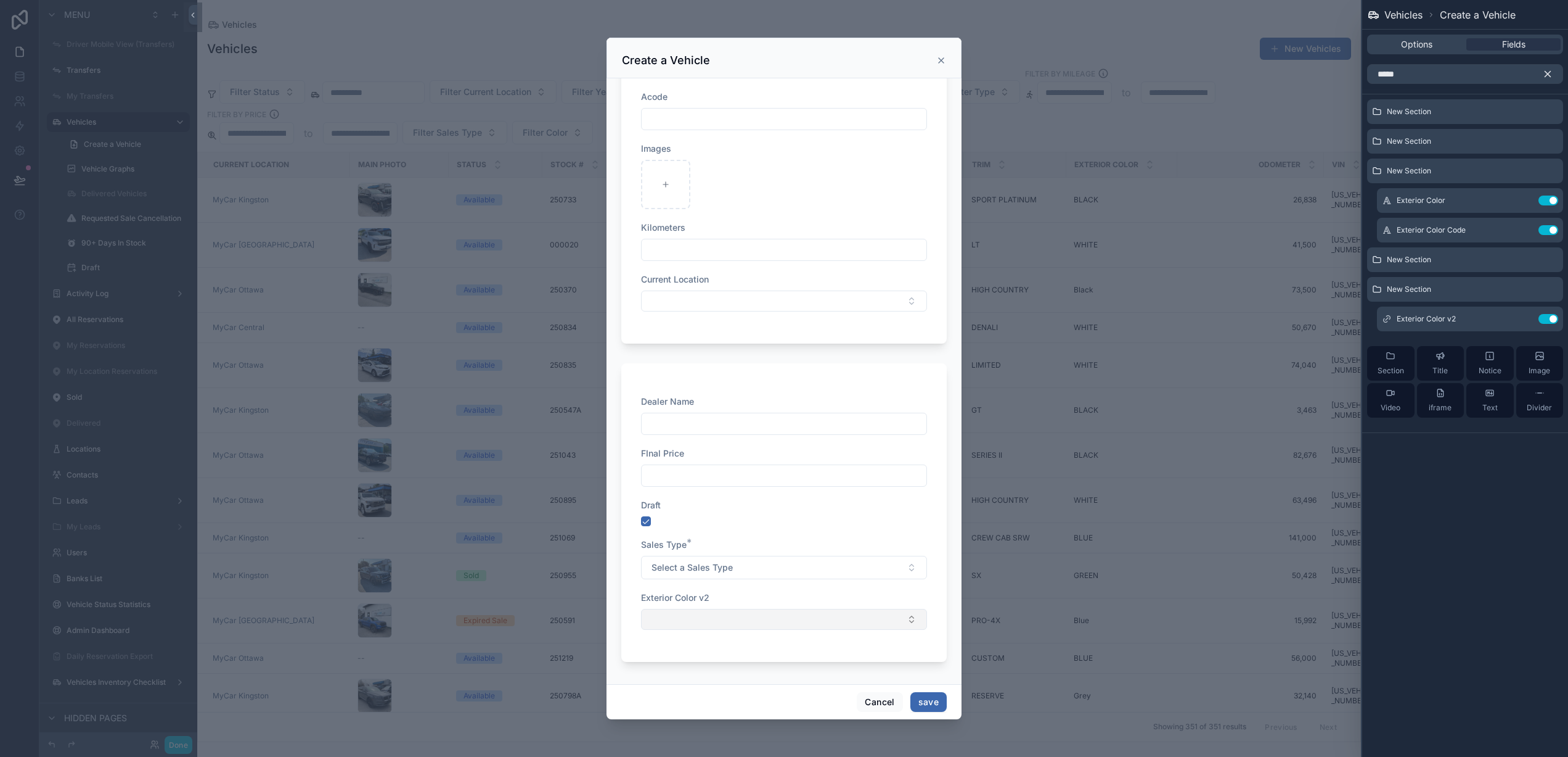
click at [766, 623] on button "Select Button" at bounding box center [784, 618] width 286 height 21
click at [743, 372] on div "Dealer Name FInal Price Draft Sales Type * Select a Sales Type Exterior Color v2" at bounding box center [784, 512] width 326 height 298
click at [1525, 321] on icon at bounding box center [1524, 319] width 10 height 10
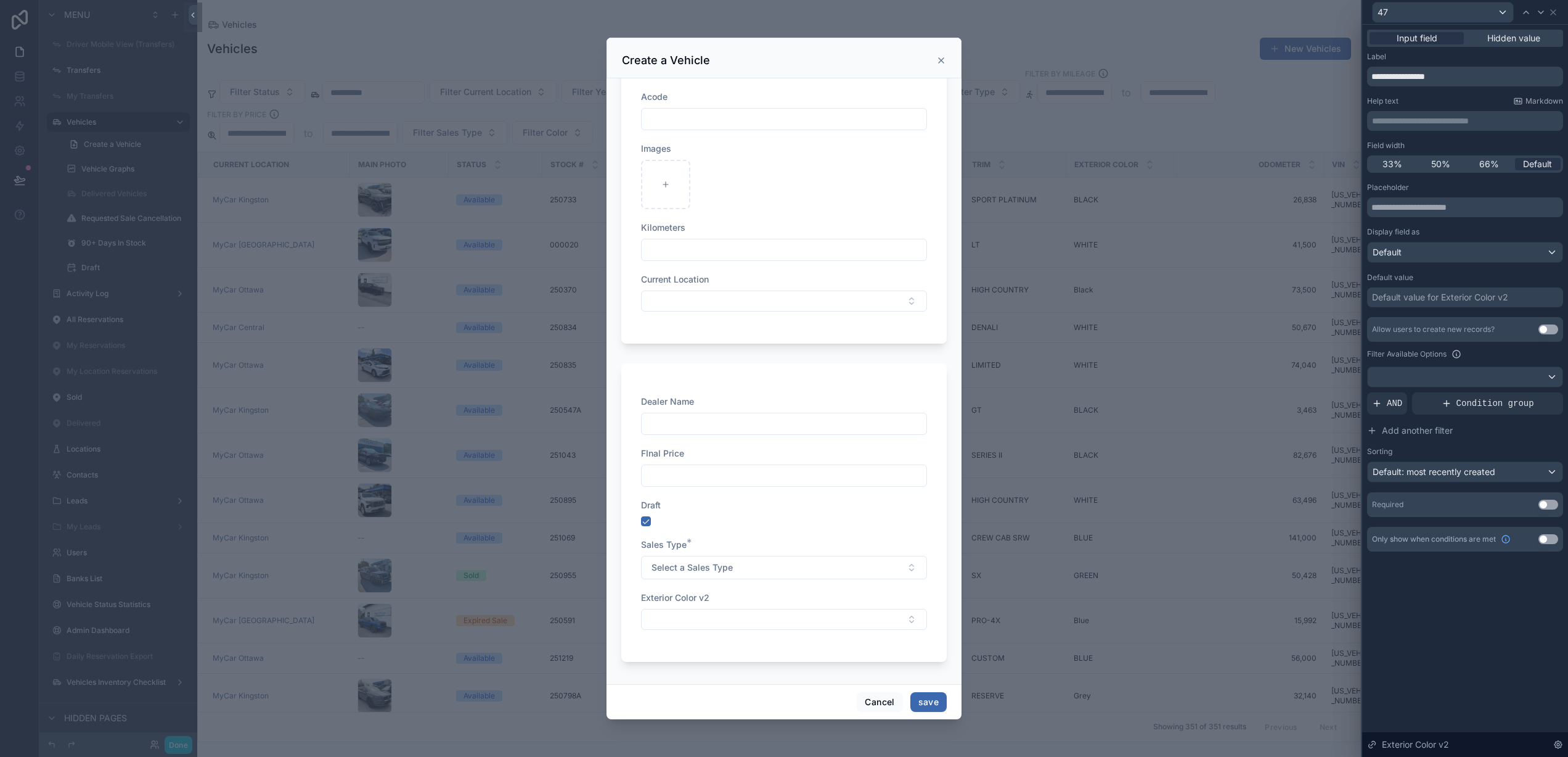
click at [1548, 506] on button "Use setting" at bounding box center [1548, 504] width 20 height 10
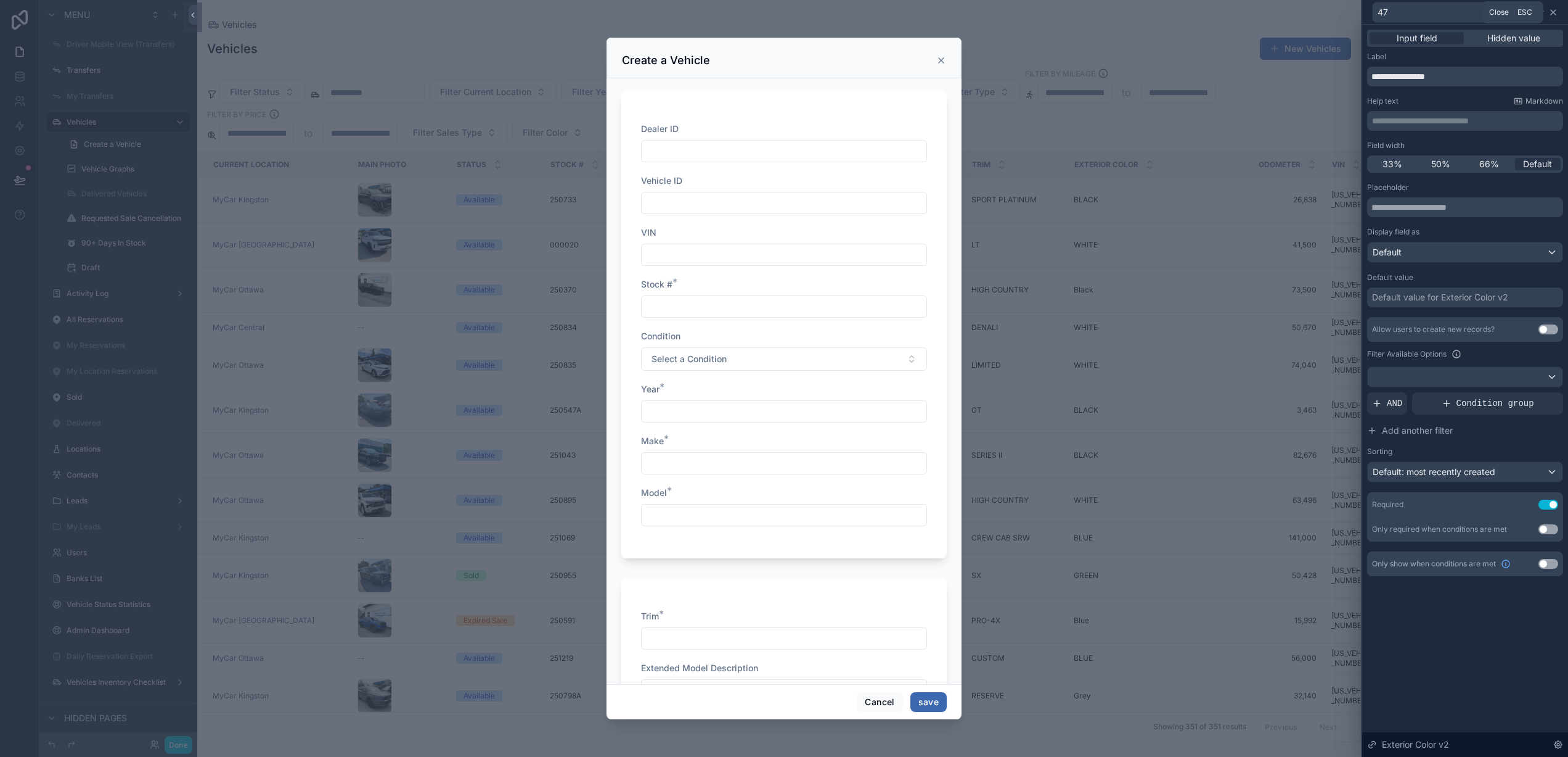
click at [1555, 13] on icon at bounding box center [1553, 12] width 5 height 5
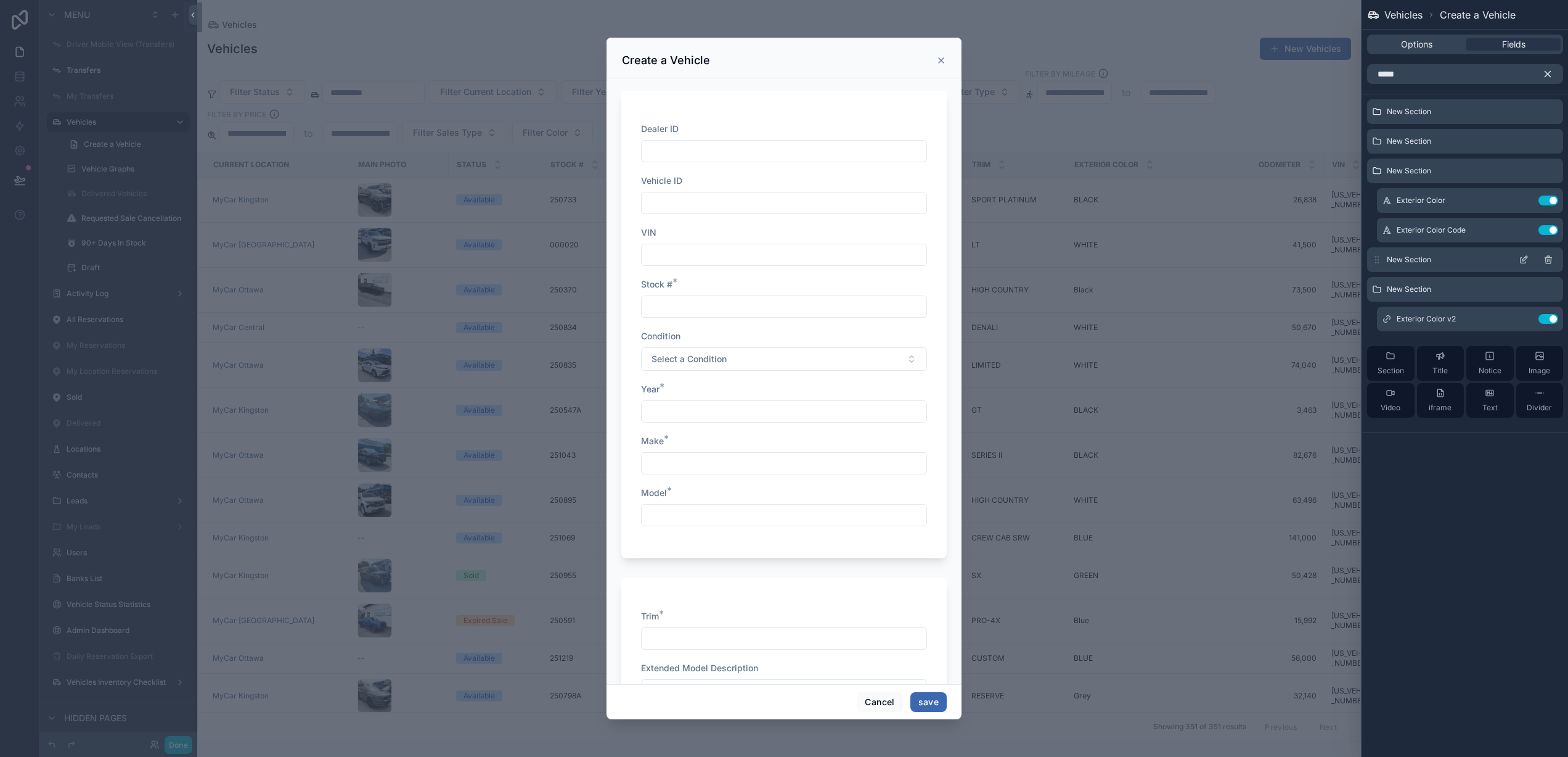
drag, startPoint x: 1387, startPoint y: 316, endPoint x: 1385, endPoint y: 262, distance: 54.0
click at [1387, 244] on div "New Section New Section New Section Exterior Color Use setting Exterior Color C…" at bounding box center [1465, 263] width 206 height 328
drag, startPoint x: 1383, startPoint y: 322, endPoint x: 1384, endPoint y: 259, distance: 63.0
click at [1384, 254] on div "New Section New Section New Section Exterior Color Use setting Exterior Color C…" at bounding box center [1465, 263] width 206 height 328
drag, startPoint x: 1385, startPoint y: 321, endPoint x: 1383, endPoint y: 274, distance: 47.0
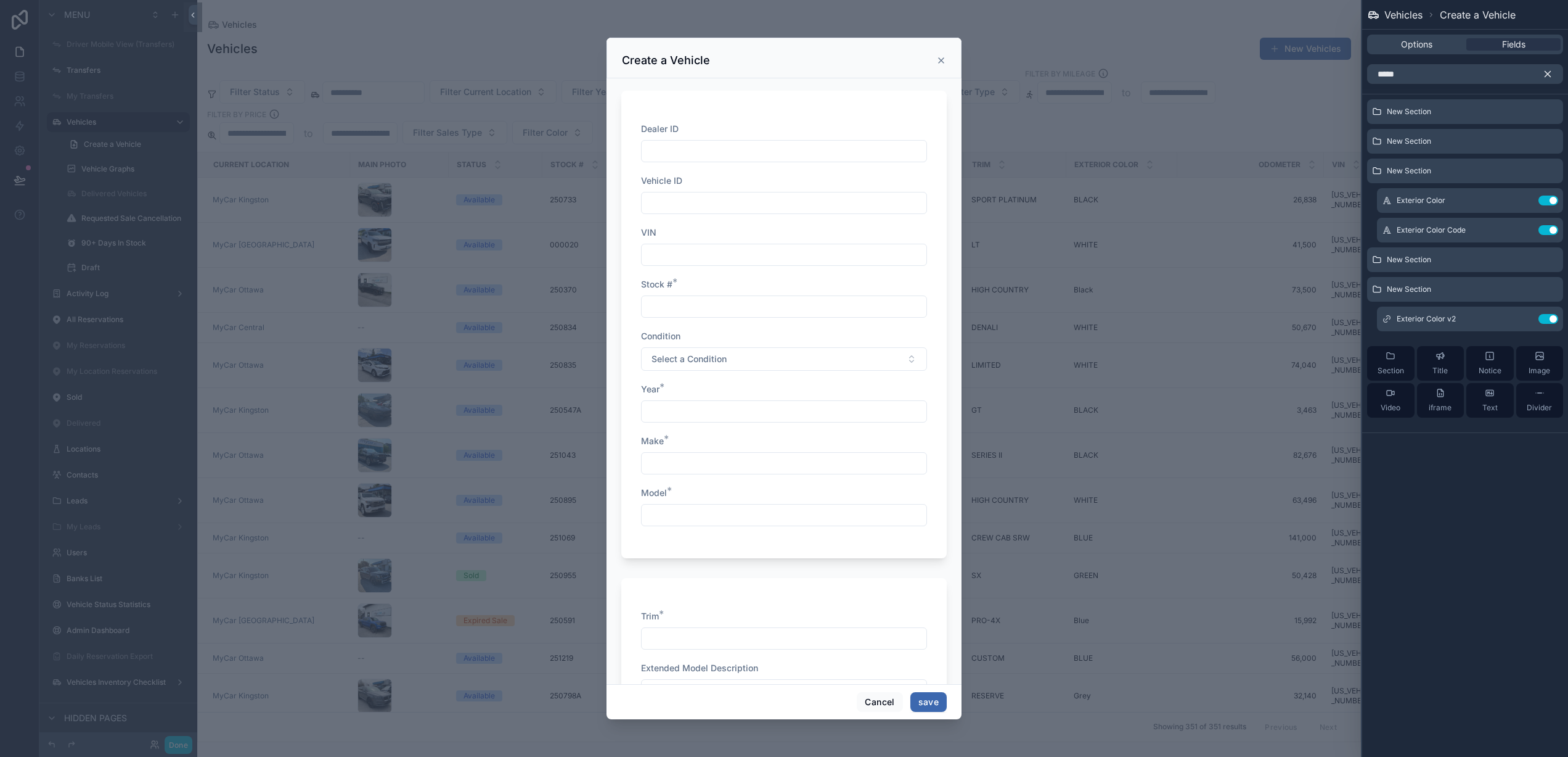
click at [1383, 276] on div "New Section New Section New Section Exterior Color Use setting Exterior Color C…" at bounding box center [1465, 263] width 206 height 328
click at [1548, 75] on icon "button" at bounding box center [1548, 74] width 6 height 6
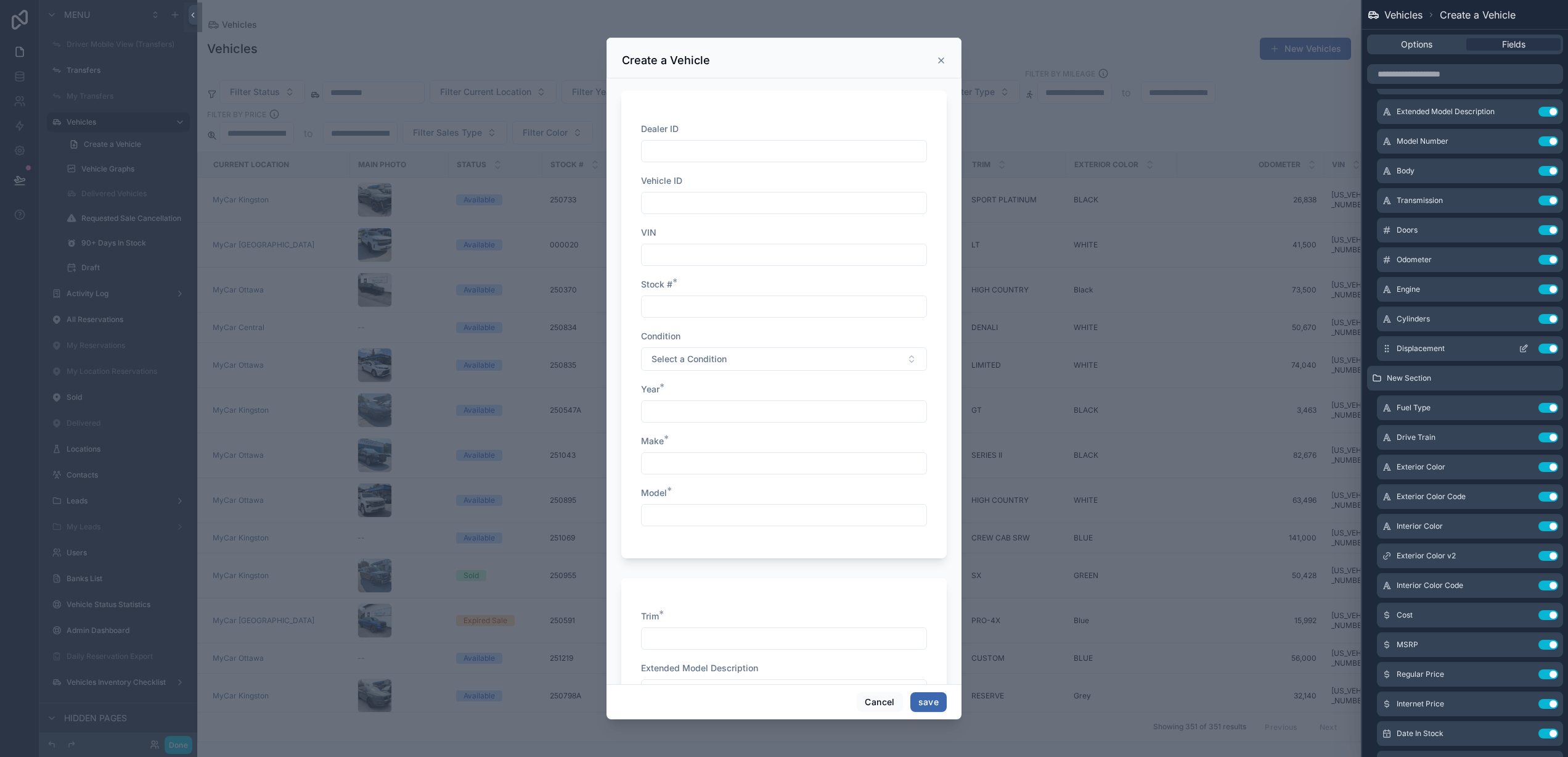
scroll to position [372, 0]
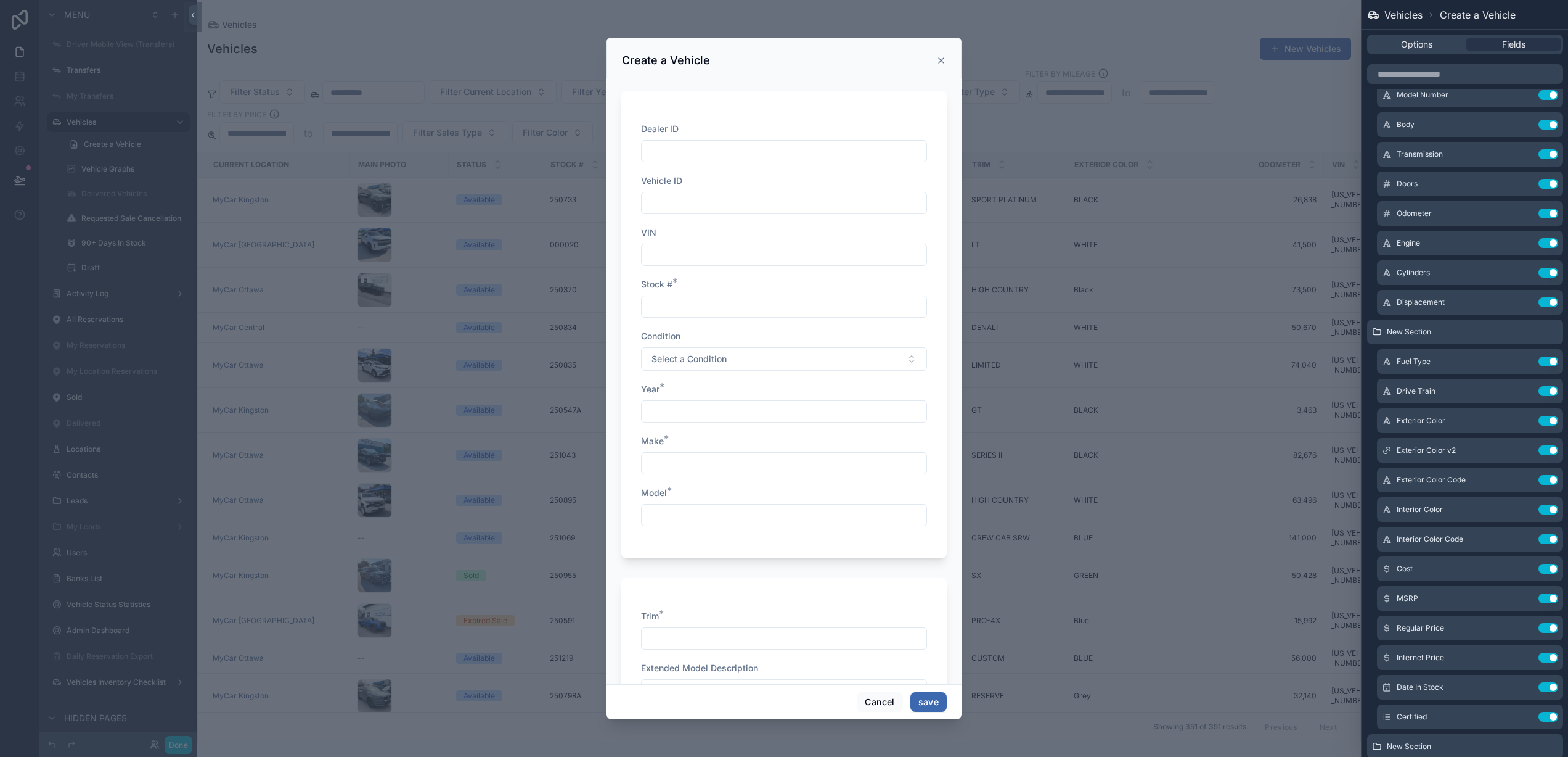
click at [706, 470] on input "scrollable content" at bounding box center [784, 463] width 285 height 17
click at [894, 708] on button "Cancel" at bounding box center [880, 702] width 46 height 20
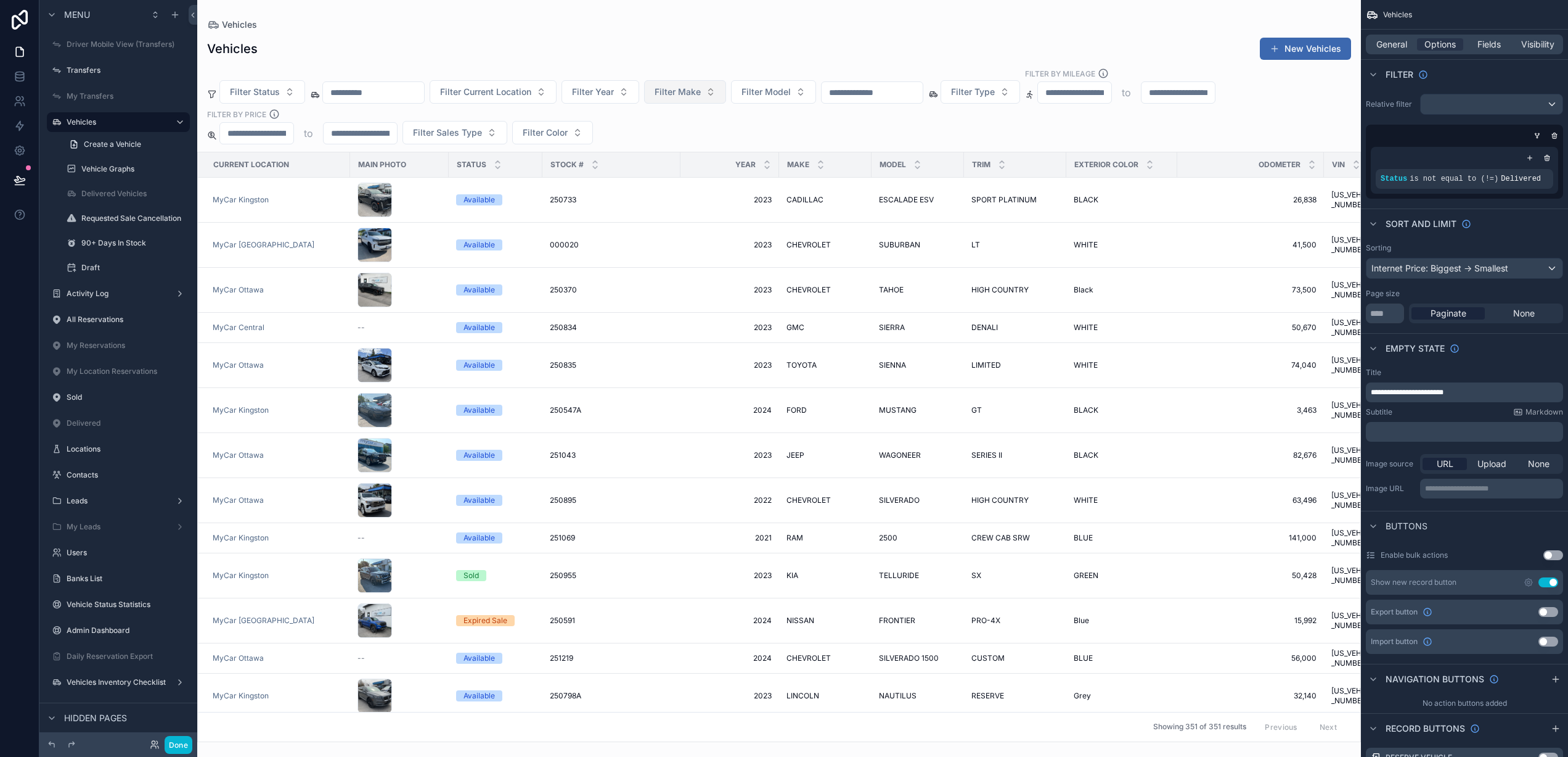
click at [701, 90] on span "Filter Make" at bounding box center [678, 91] width 47 height 12
click at [1292, 45] on button "New Vehicles" at bounding box center [1306, 48] width 91 height 22
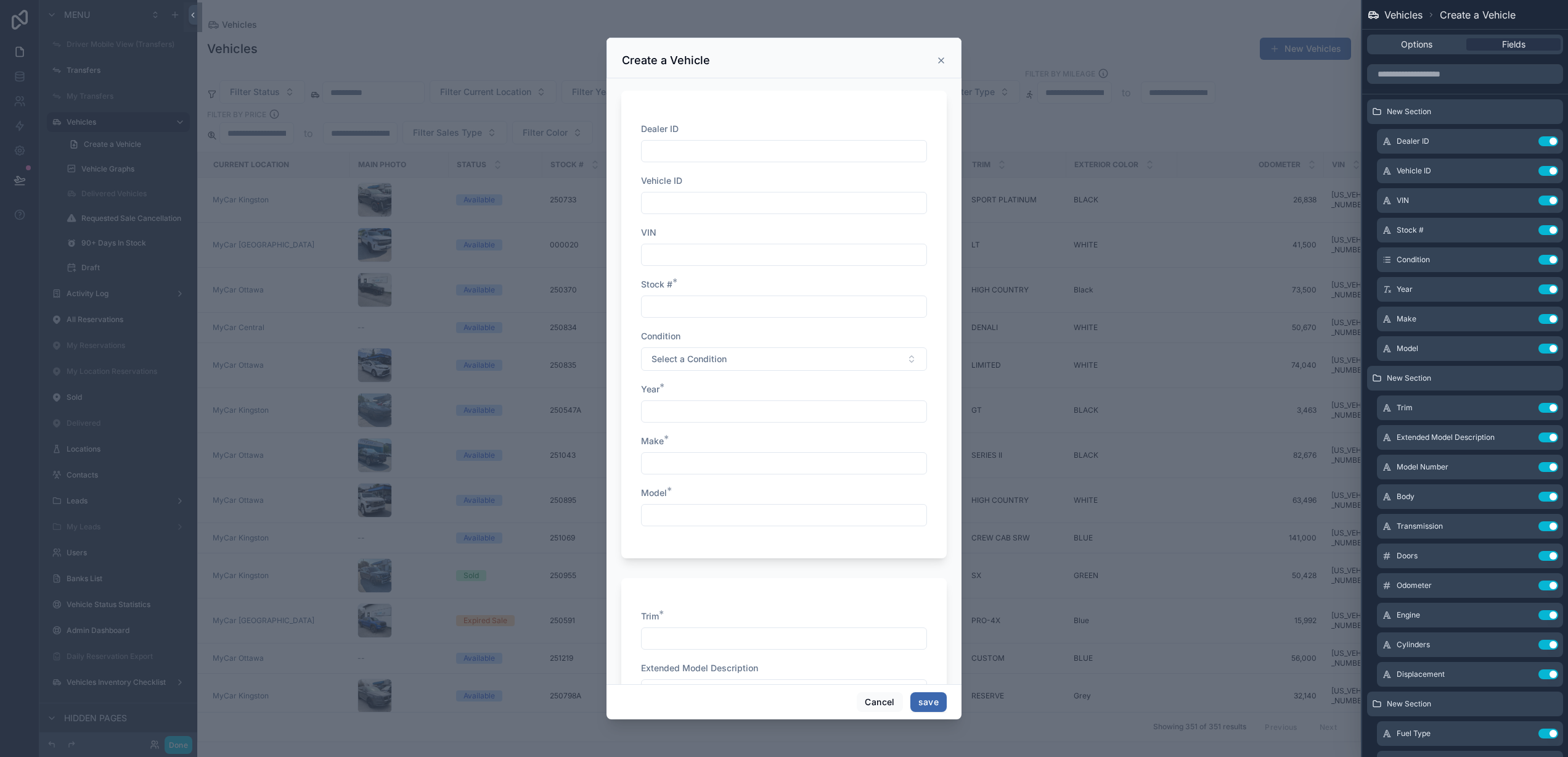
click at [697, 308] on input "scrollable content" at bounding box center [784, 306] width 285 height 17
click at [680, 464] on input "scrollable content" at bounding box center [784, 463] width 285 height 17
type input "********"
click at [702, 304] on input "scrollable content" at bounding box center [784, 306] width 285 height 17
type input "*****"
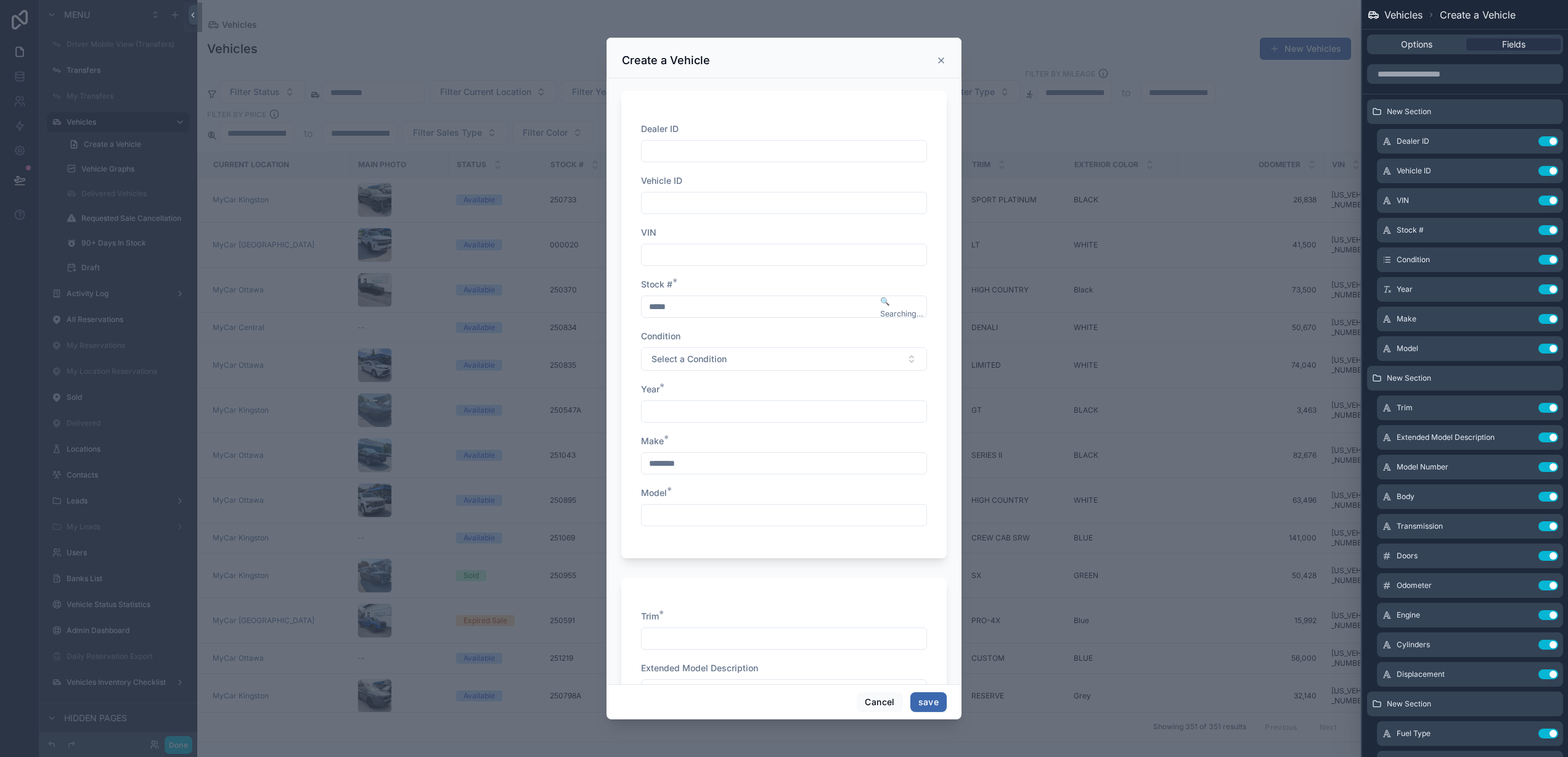
click at [675, 416] on input "scrollable content" at bounding box center [784, 411] width 285 height 17
type input "****"
click at [685, 515] on input "scrollable content" at bounding box center [784, 514] width 285 height 17
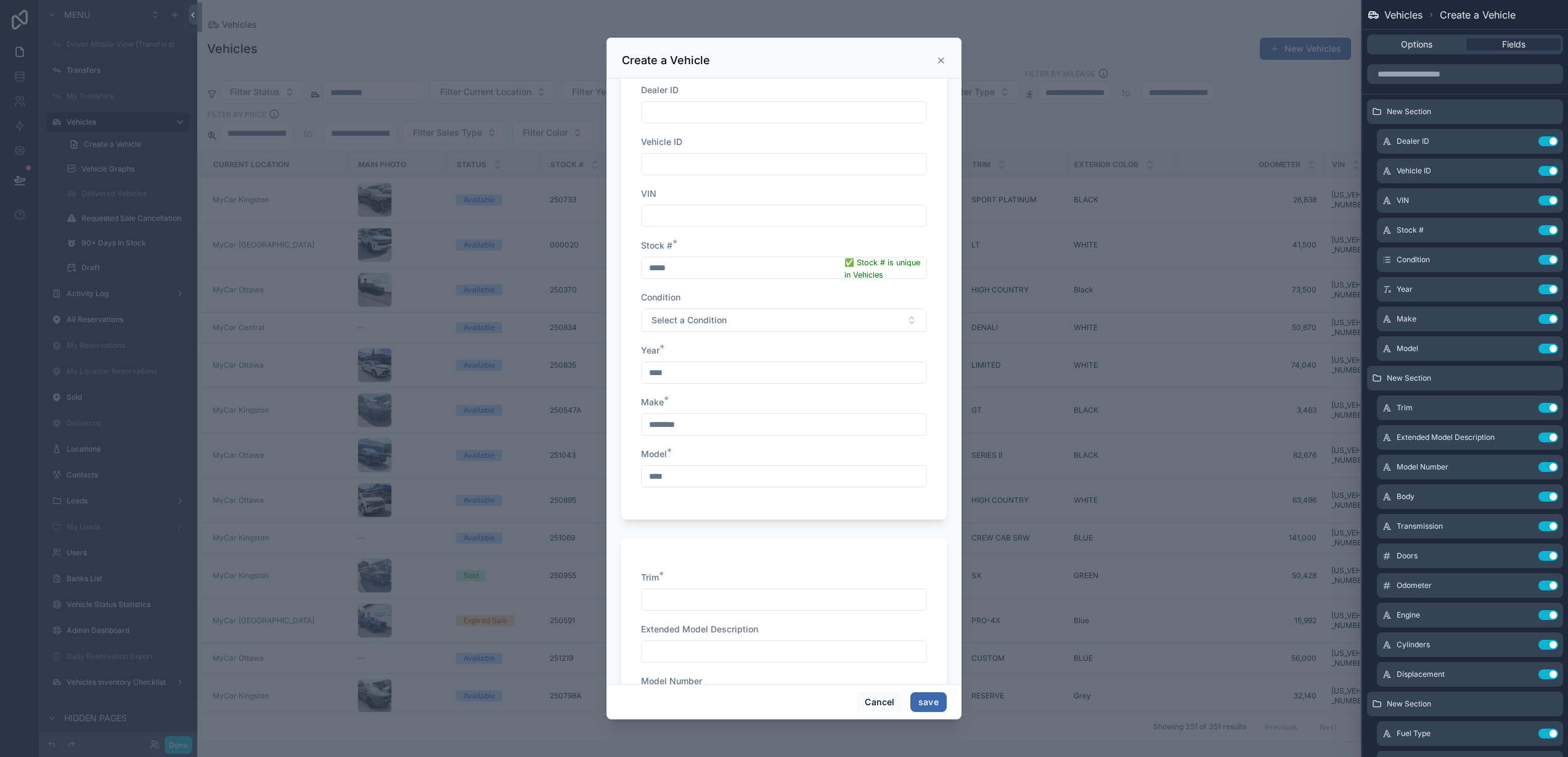
type input "****"
click at [698, 604] on input "scrollable content" at bounding box center [784, 599] width 285 height 17
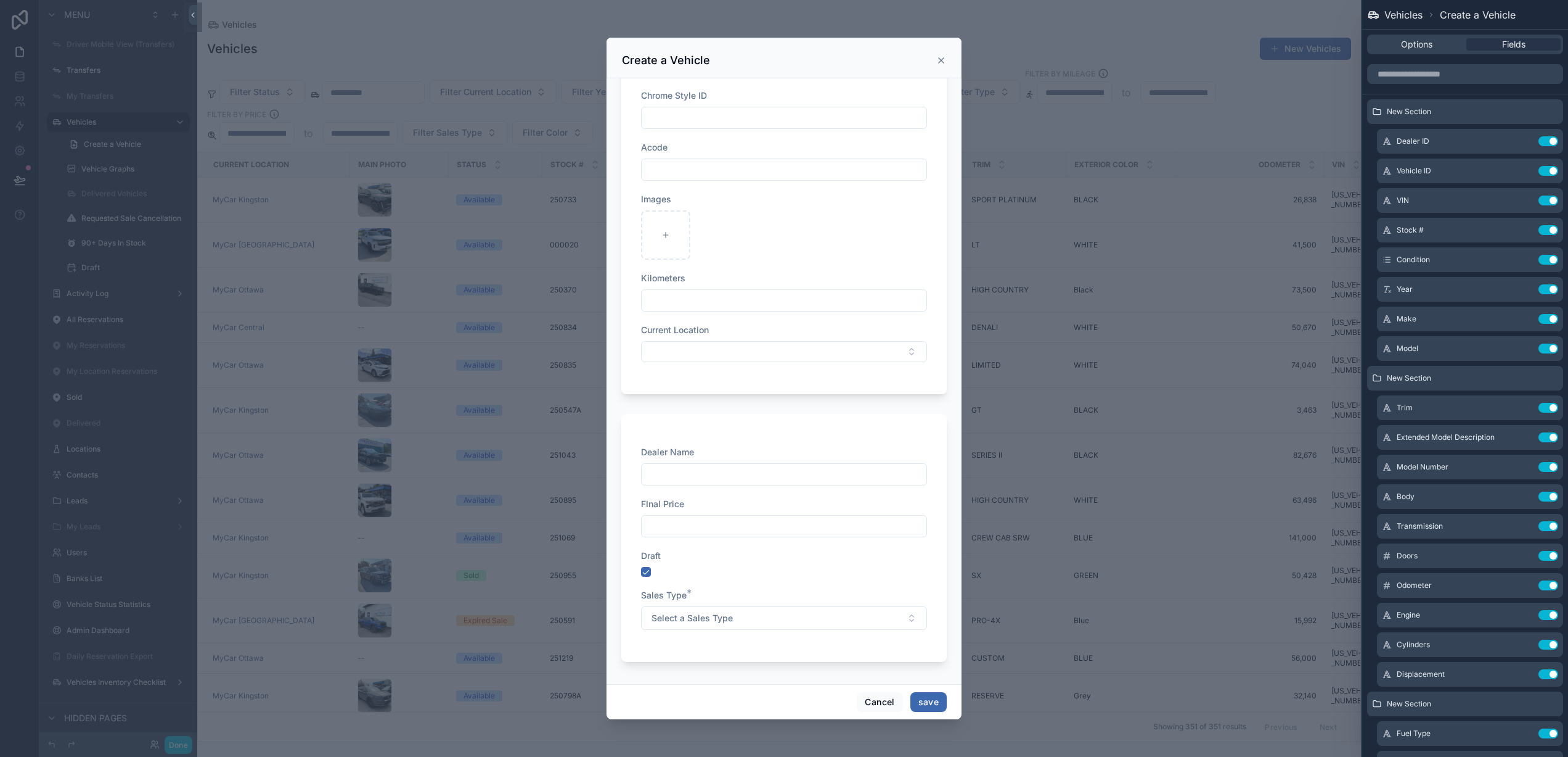
scroll to position [2010, 0]
type input "***"
click at [766, 623] on button "Select a Sales Type" at bounding box center [784, 618] width 286 height 23
click at [702, 671] on div "Wholesale" at bounding box center [780, 668] width 271 height 18
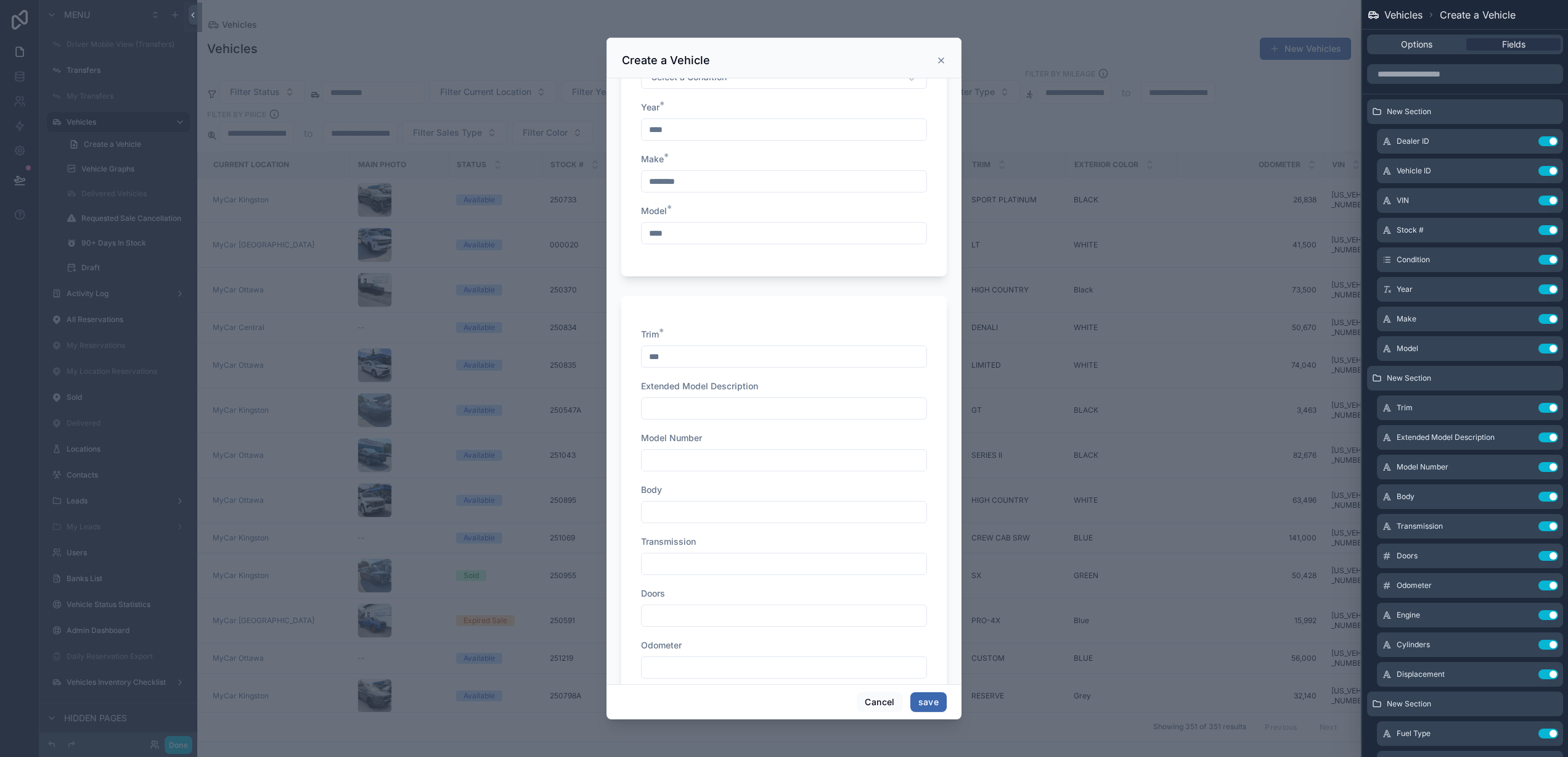
scroll to position [0, 0]
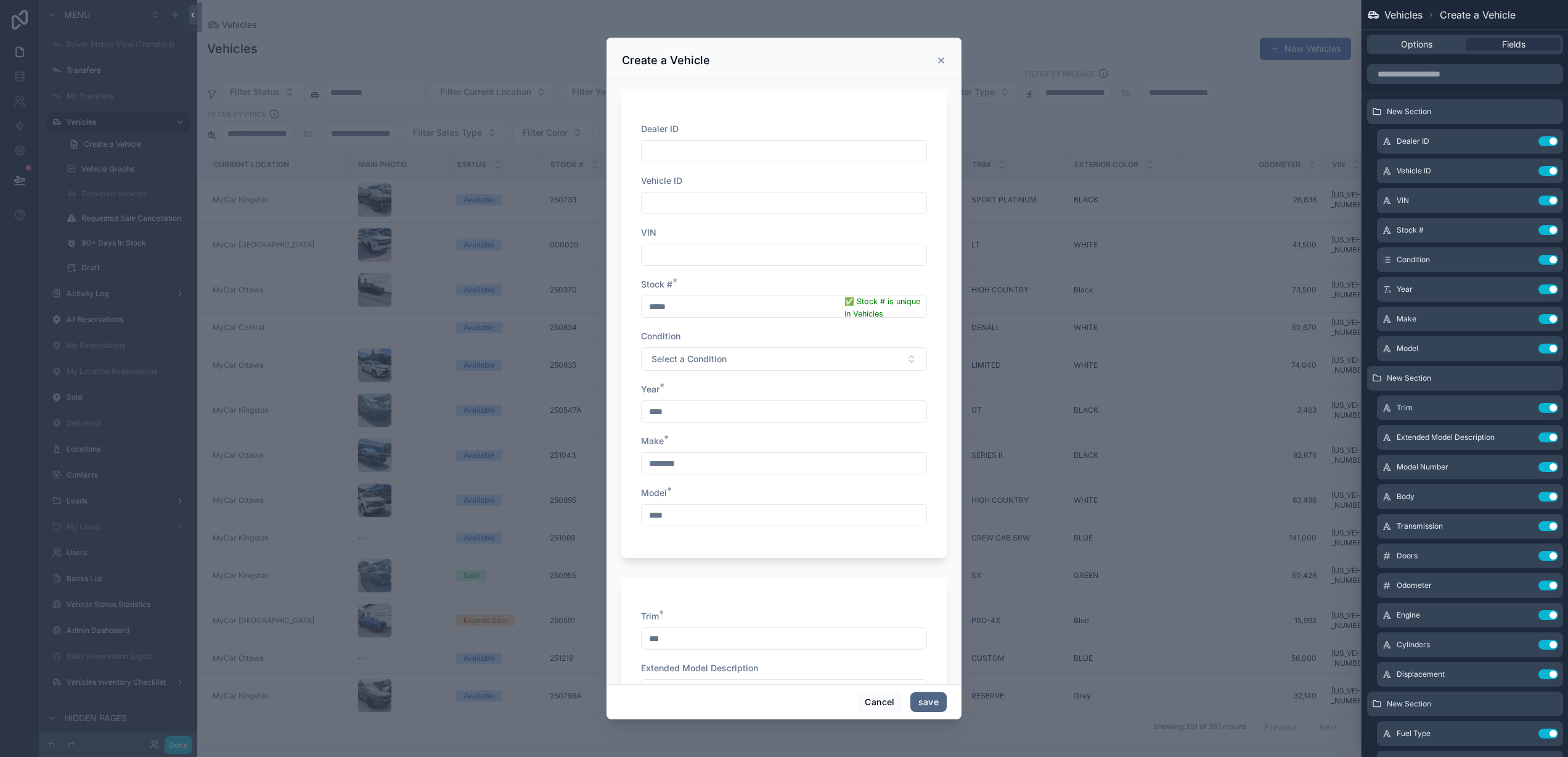
click at [931, 700] on button "save" at bounding box center [929, 702] width 37 height 20
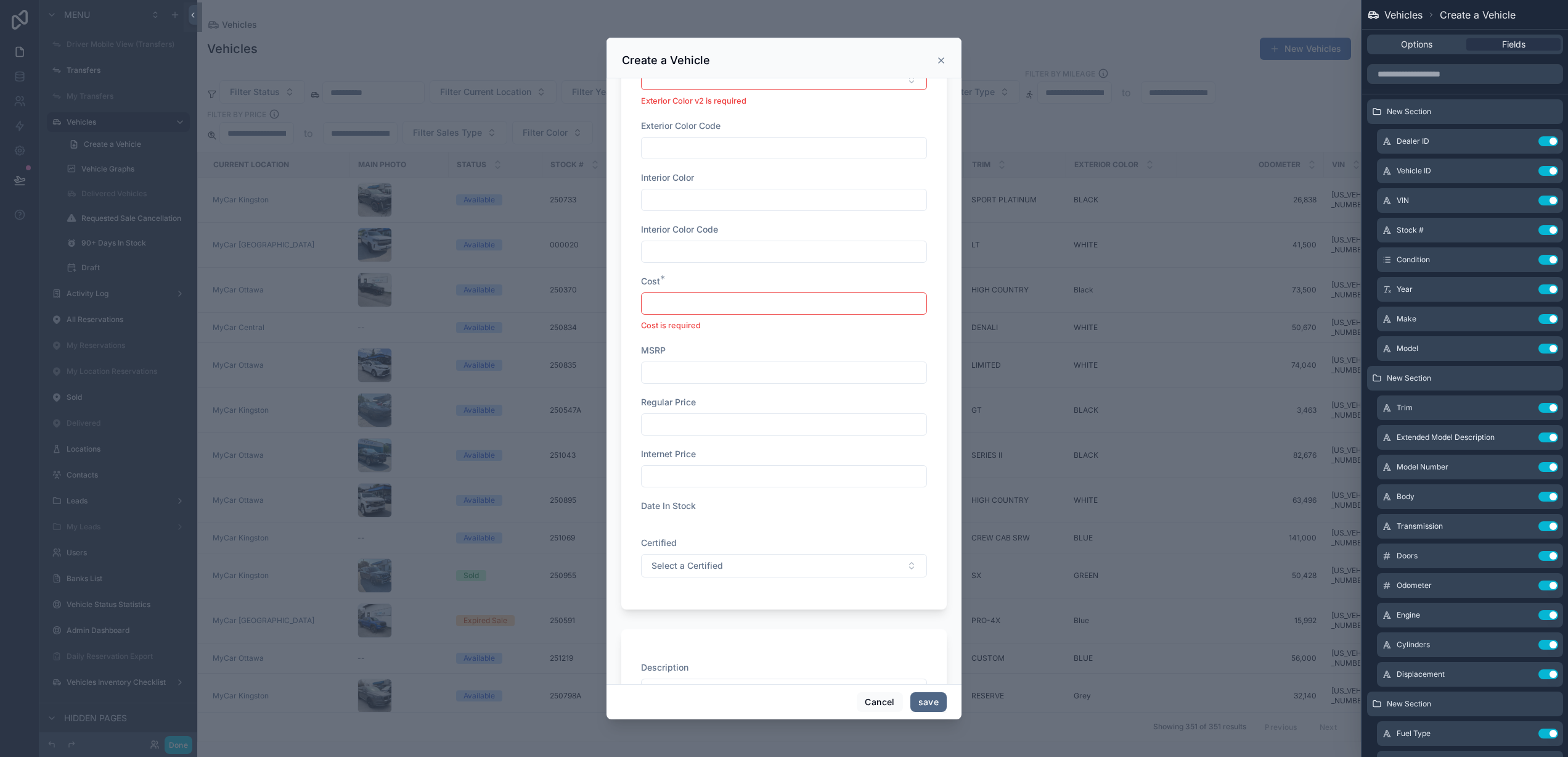
scroll to position [1298, 0]
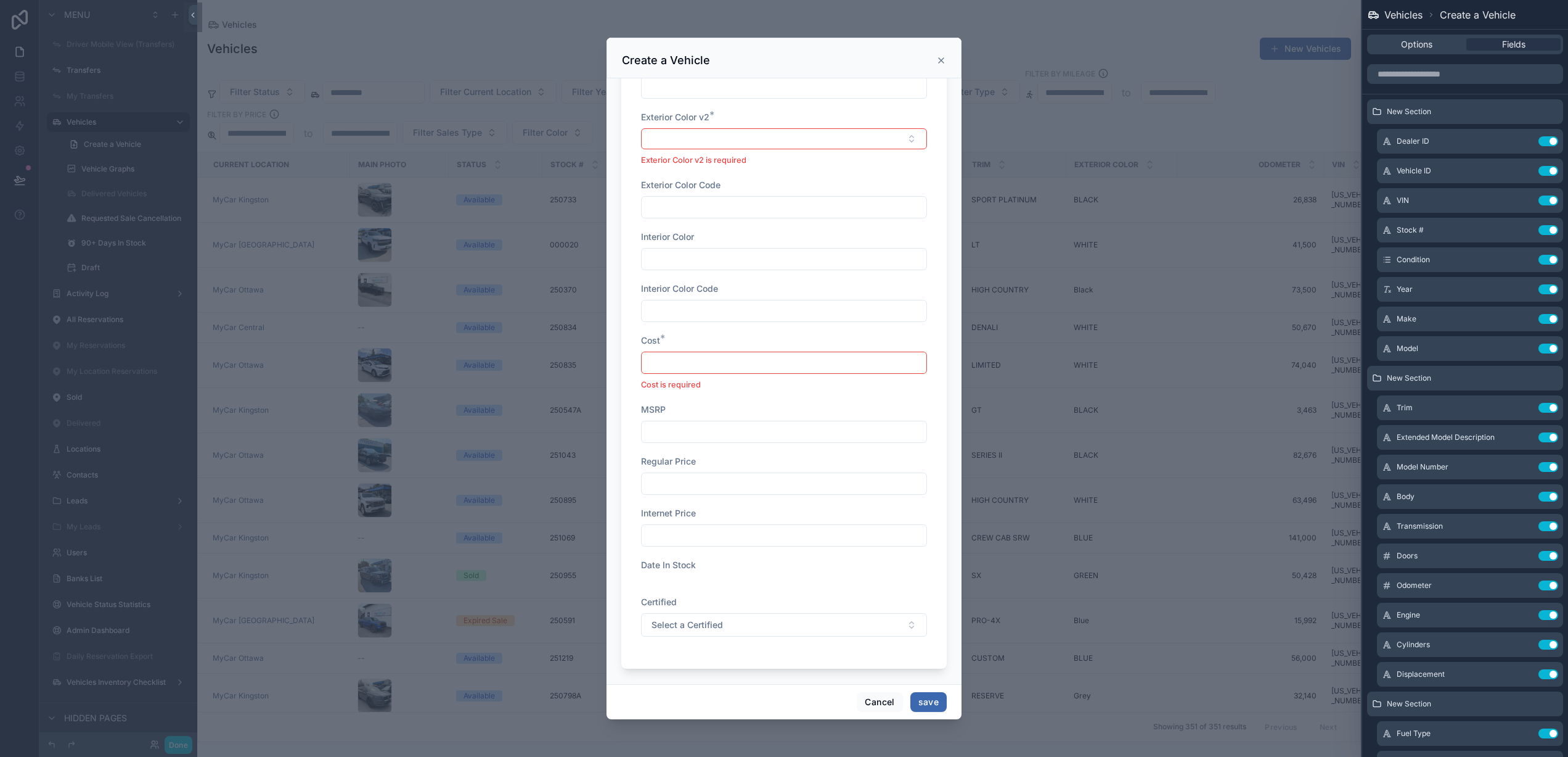
click at [712, 363] on input "scrollable content" at bounding box center [784, 362] width 285 height 17
type input "**"
click at [683, 137] on button "Select Button" at bounding box center [784, 138] width 286 height 21
click at [683, 226] on div "Red" at bounding box center [780, 227] width 271 height 20
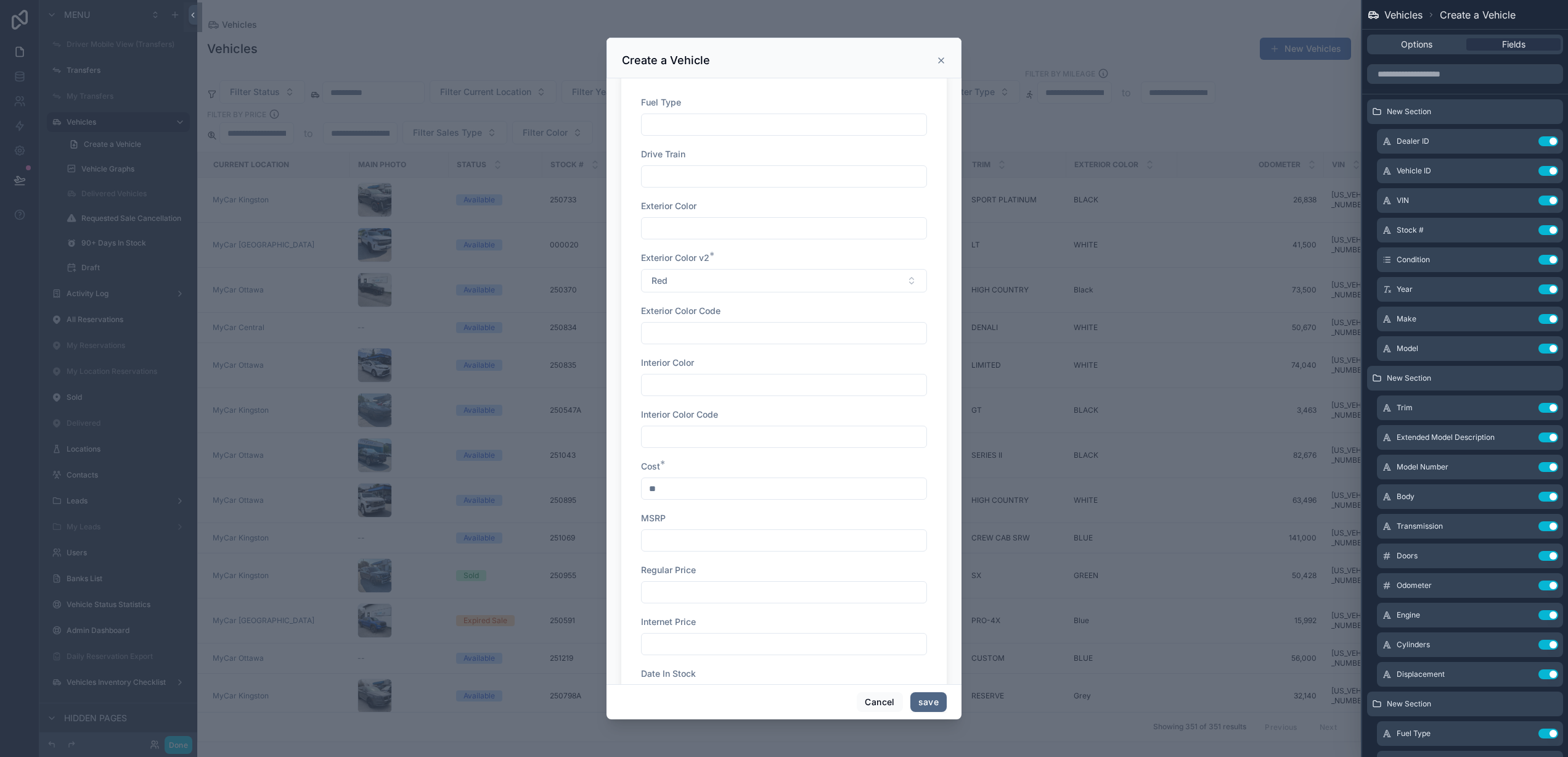
click at [931, 702] on button "save" at bounding box center [929, 702] width 37 height 20
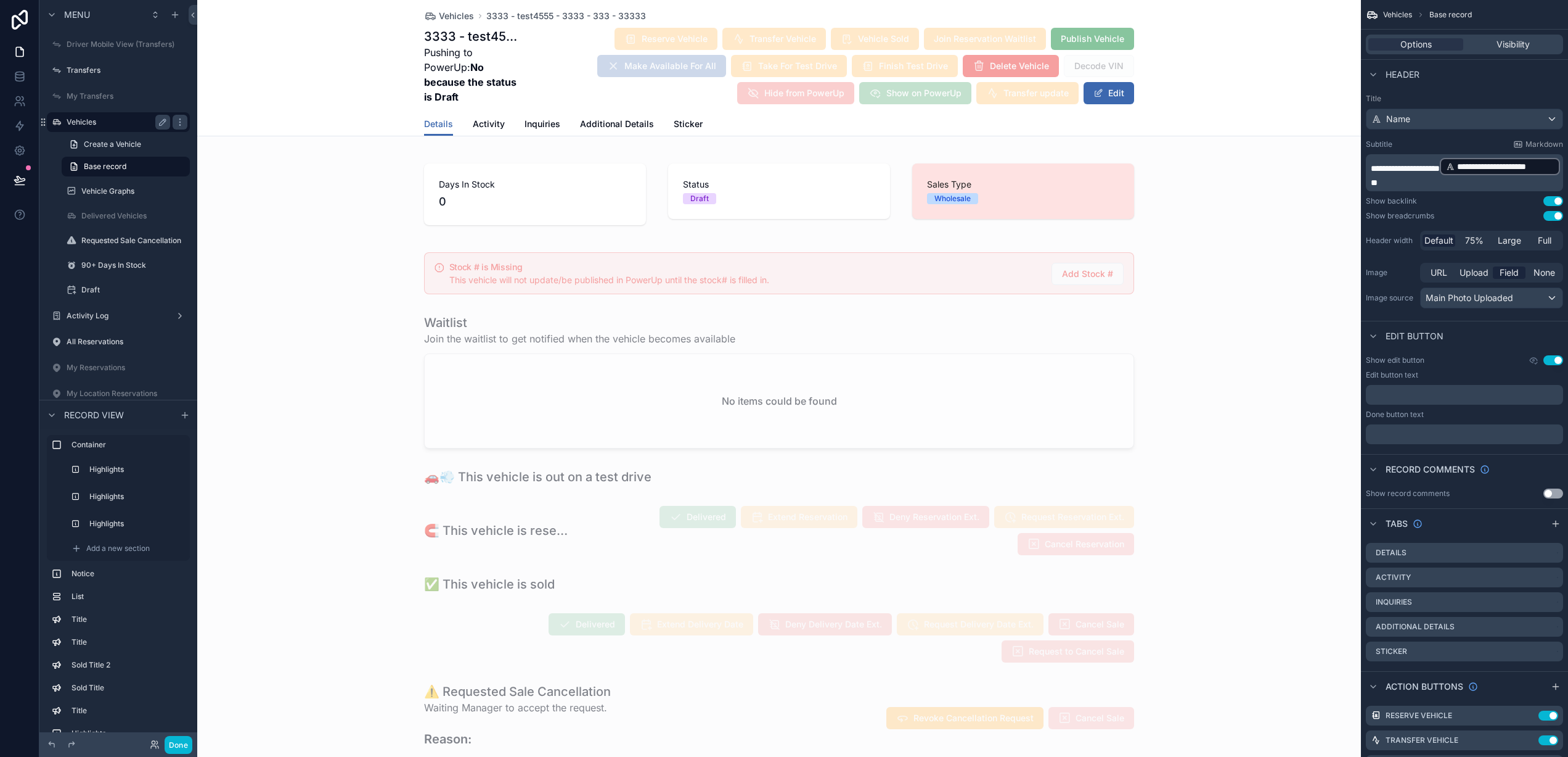
click at [92, 119] on label "Vehicles" at bounding box center [115, 122] width 99 height 10
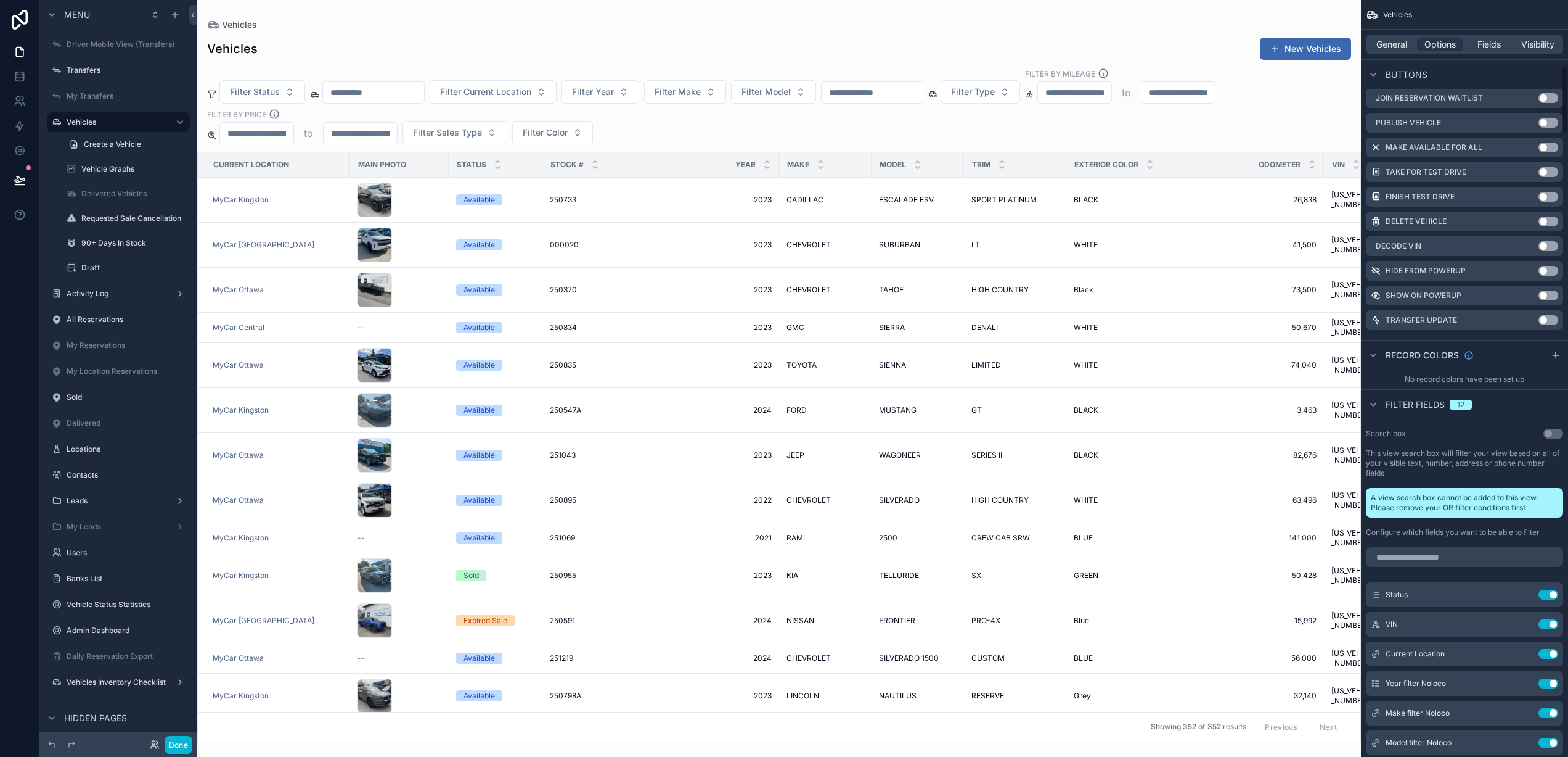
scroll to position [730, 0]
click at [1423, 563] on input "scrollable content" at bounding box center [1464, 561] width 197 height 20
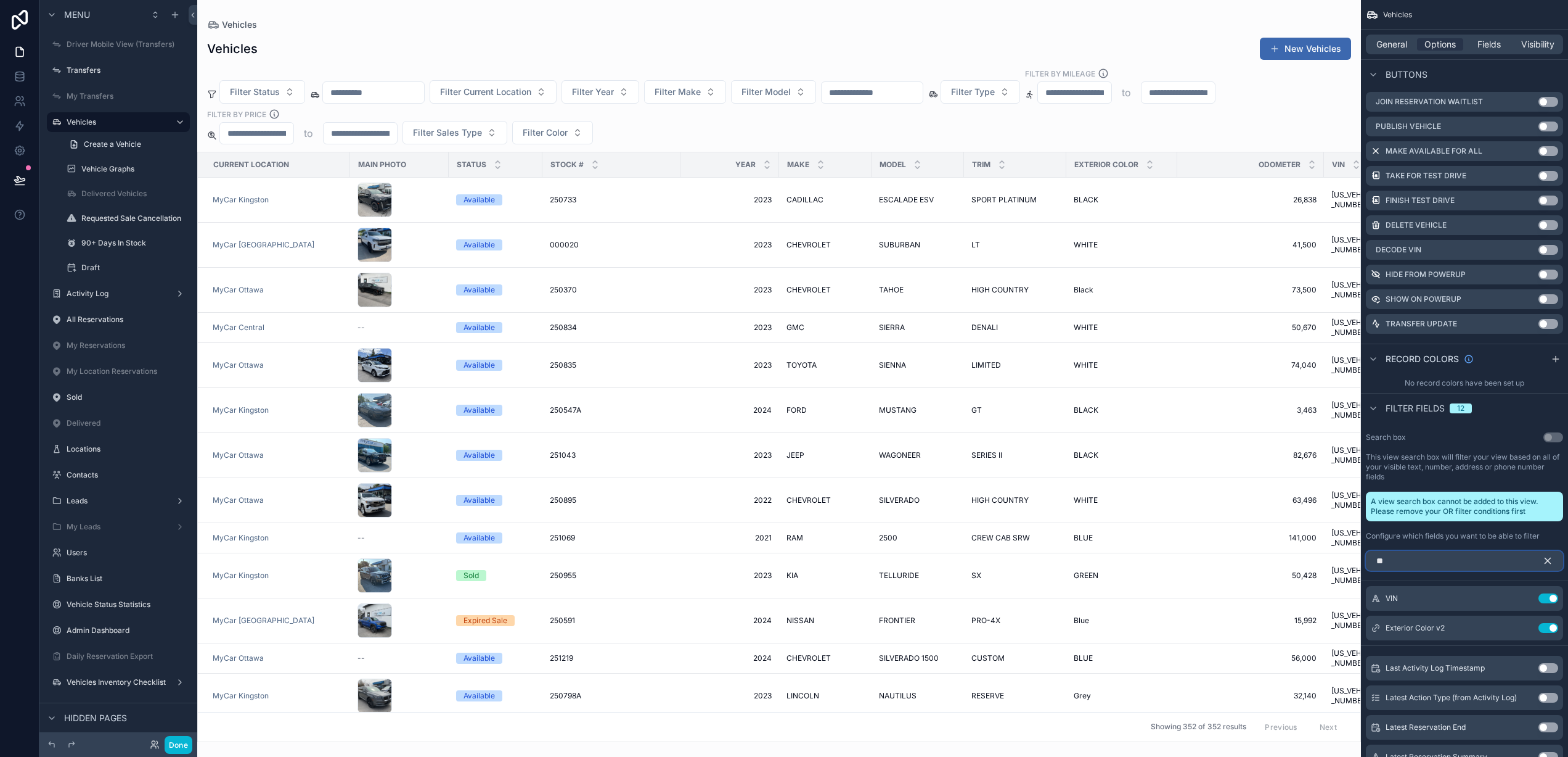
scroll to position [633, 0]
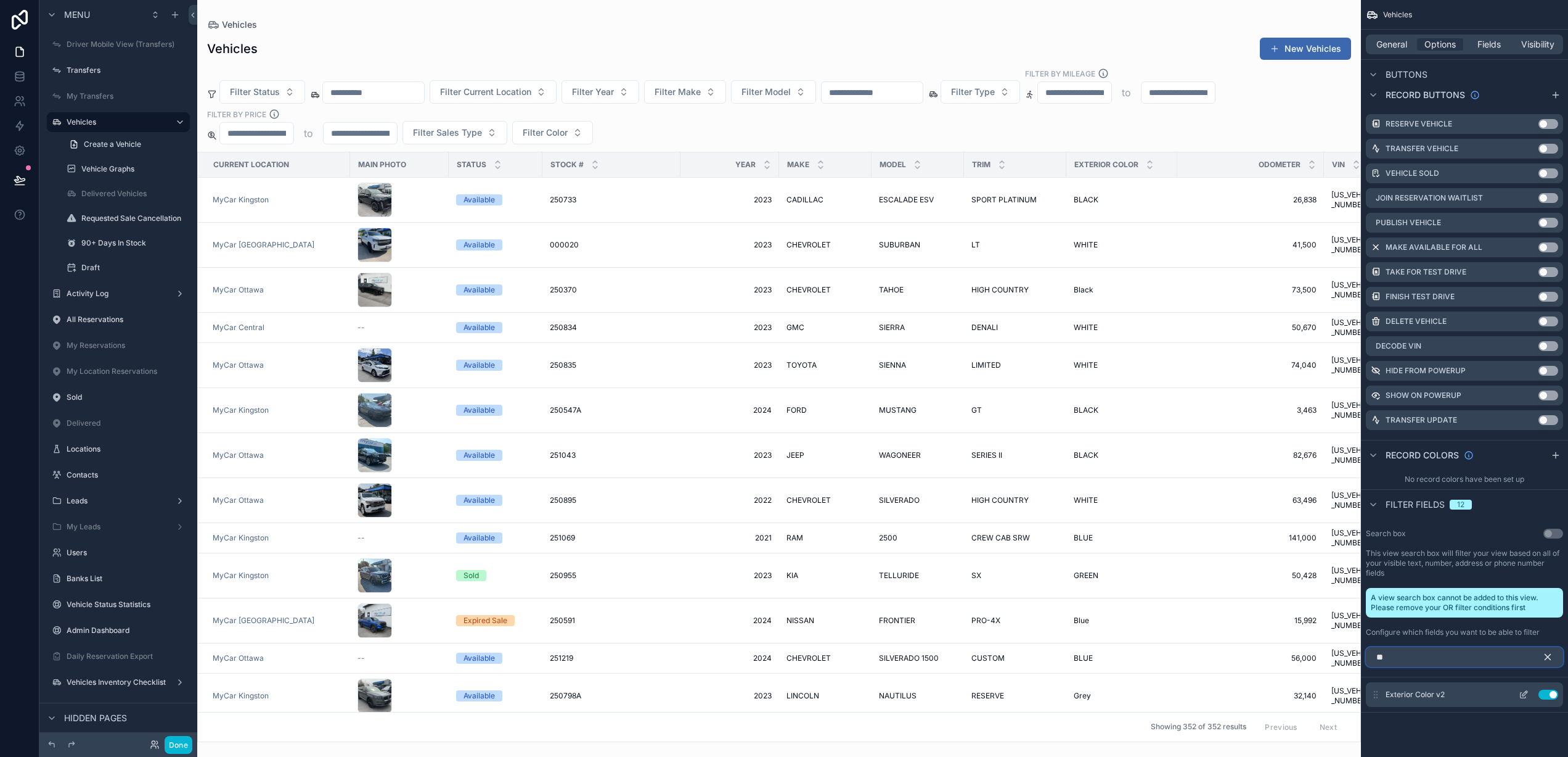
type input "**"
click at [1541, 695] on button "Use setting" at bounding box center [1548, 695] width 20 height 10
click at [1545, 710] on button "Use setting" at bounding box center [1548, 710] width 20 height 10
click at [603, 130] on span "Filter Exterior Color v2" at bounding box center [568, 132] width 92 height 12
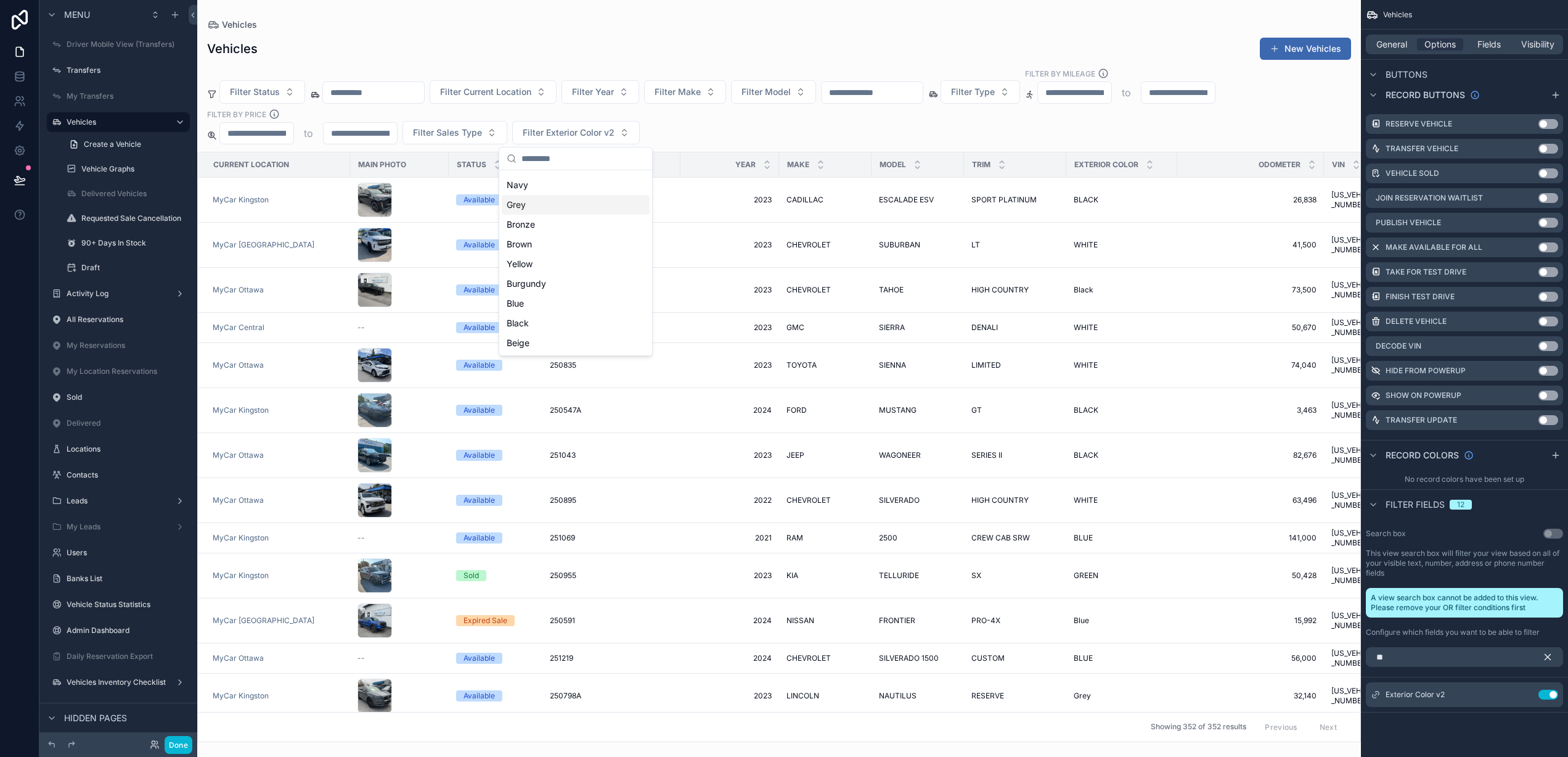
drag, startPoint x: 675, startPoint y: 133, endPoint x: 680, endPoint y: 143, distance: 11.2
click at [675, 133] on div "Filter Status Filter Current Location Filter Year Filter Make Filter Model Filt…" at bounding box center [778, 106] width 1164 height 76
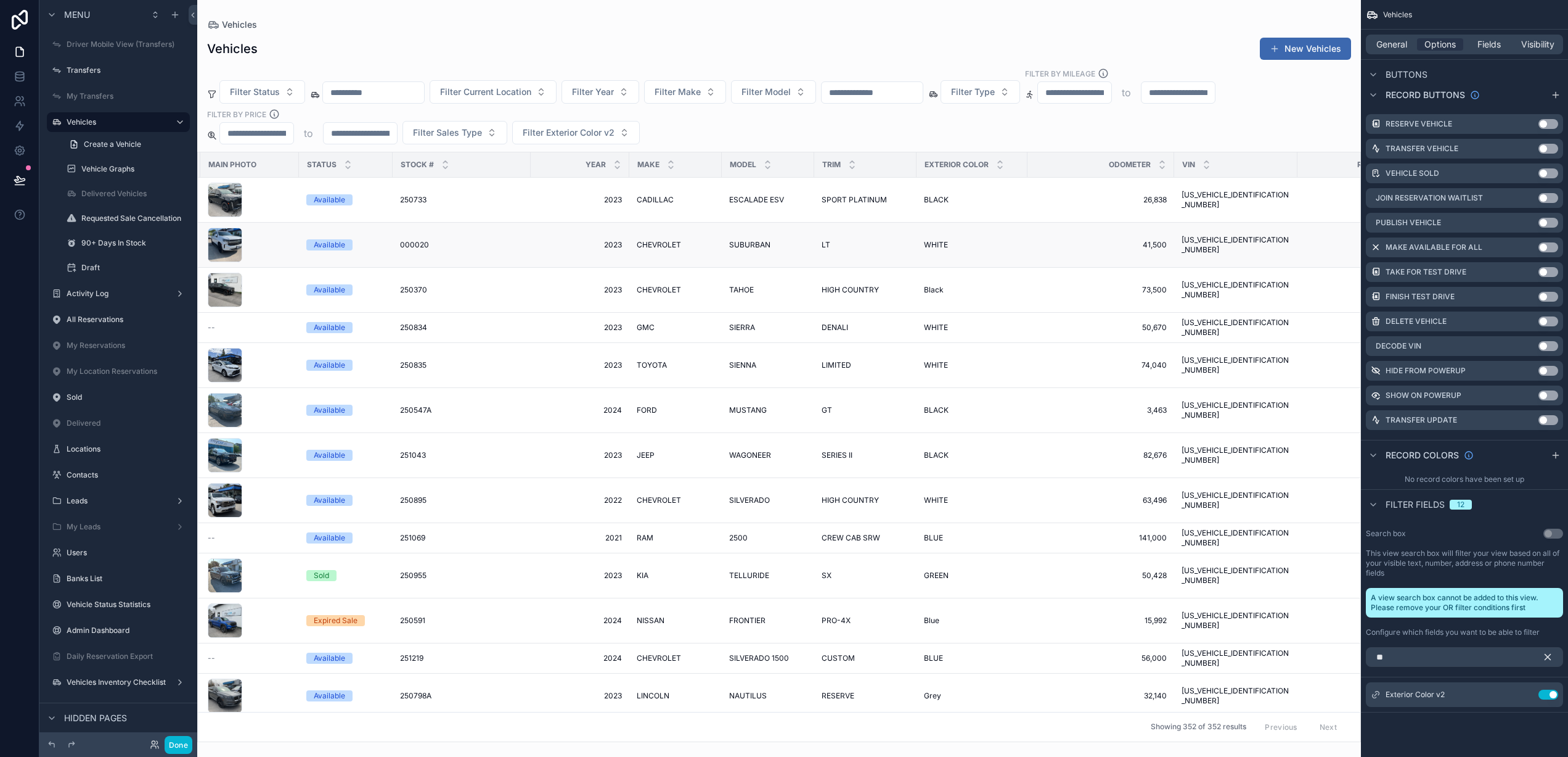
scroll to position [0, 204]
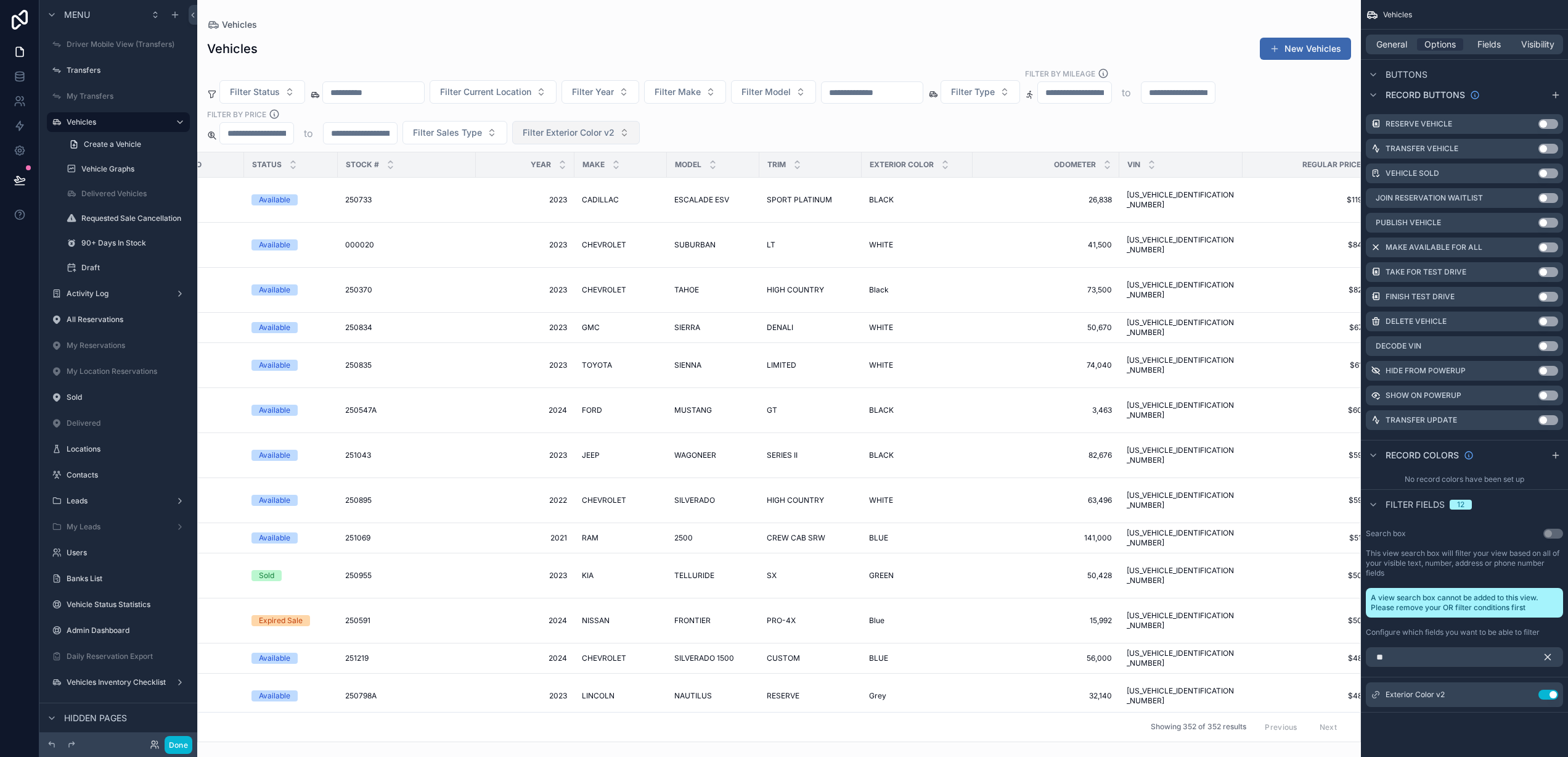
click at [581, 133] on span "Filter Exterior Color v2" at bounding box center [568, 132] width 92 height 12
click at [813, 125] on div "Filter Status Filter Current Location Filter Year Filter Make Filter Model Filt…" at bounding box center [778, 106] width 1164 height 76
click at [1326, 52] on button "New Vehicles" at bounding box center [1306, 48] width 91 height 22
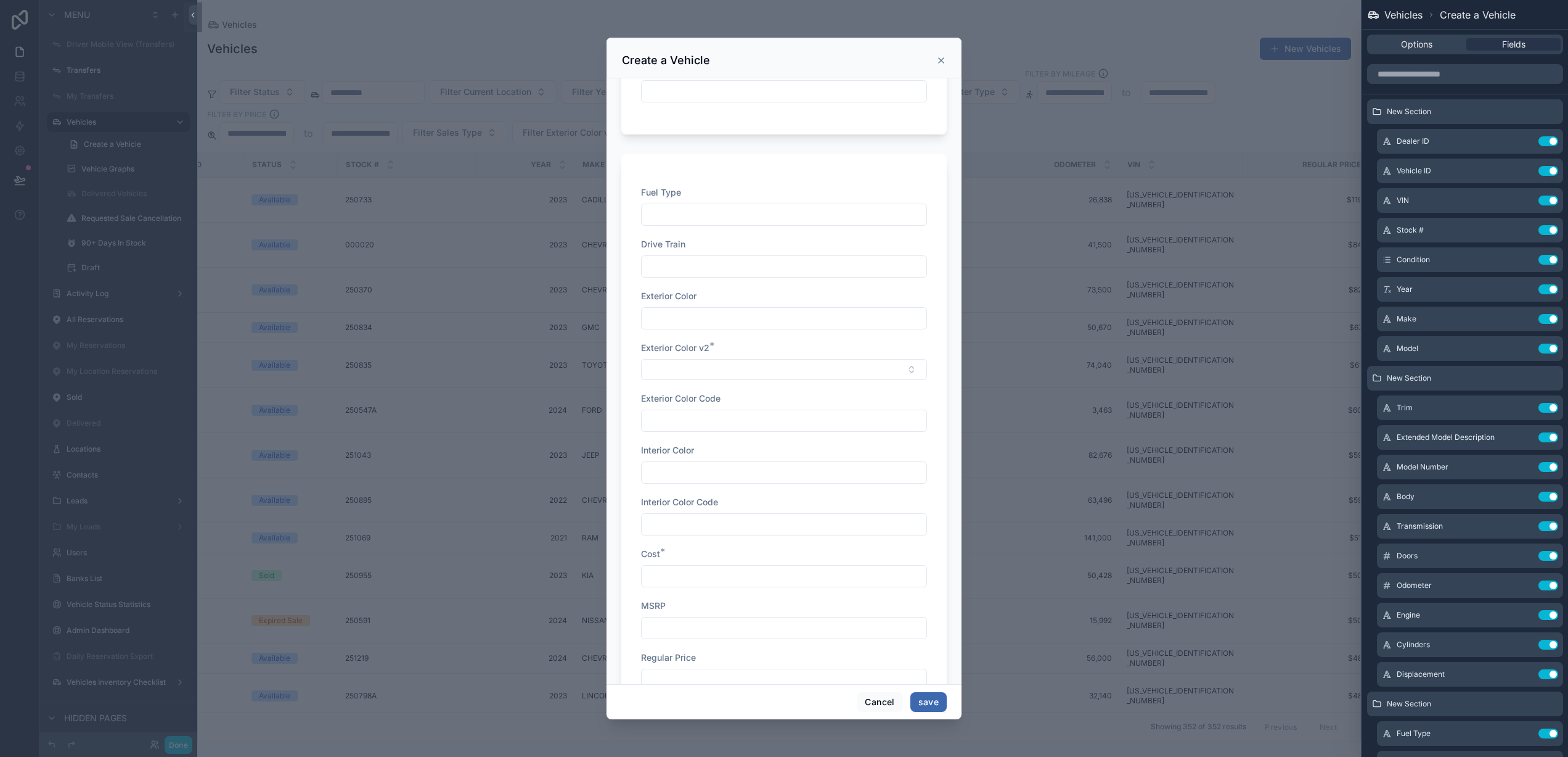
scroll to position [1010, 0]
click at [712, 319] on input "scrollable content" at bounding box center [784, 322] width 285 height 17
drag, startPoint x: 668, startPoint y: 299, endPoint x: 700, endPoint y: 300, distance: 32.0
click at [698, 297] on div "Exterior Color" at bounding box center [784, 299] width 286 height 12
click at [702, 300] on div "Exterior Color" at bounding box center [784, 299] width 286 height 12
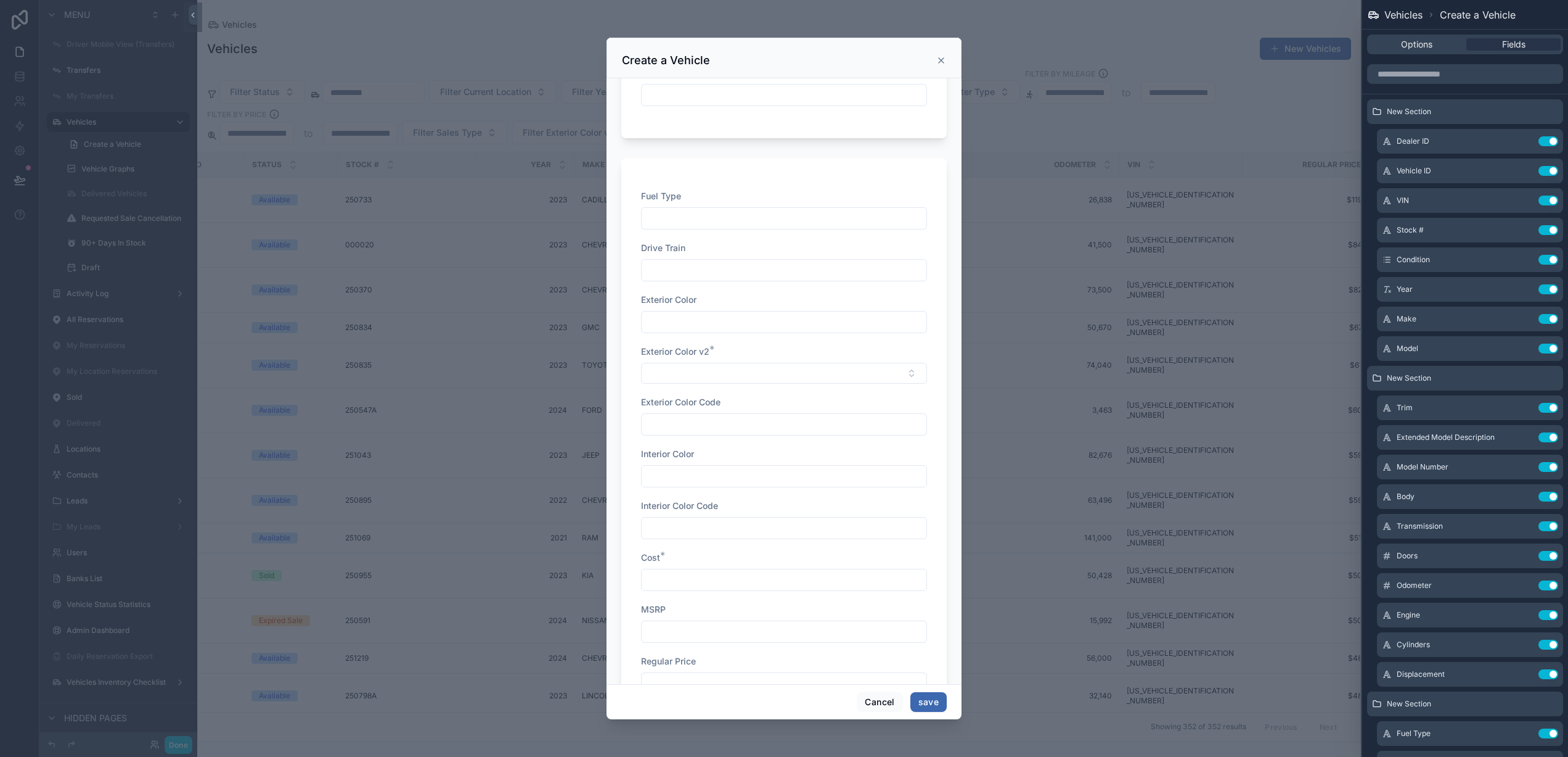
click at [705, 322] on input "scrollable content" at bounding box center [784, 322] width 285 height 17
type input "****"
click at [943, 64] on icon "scrollable content" at bounding box center [941, 61] width 10 height 10
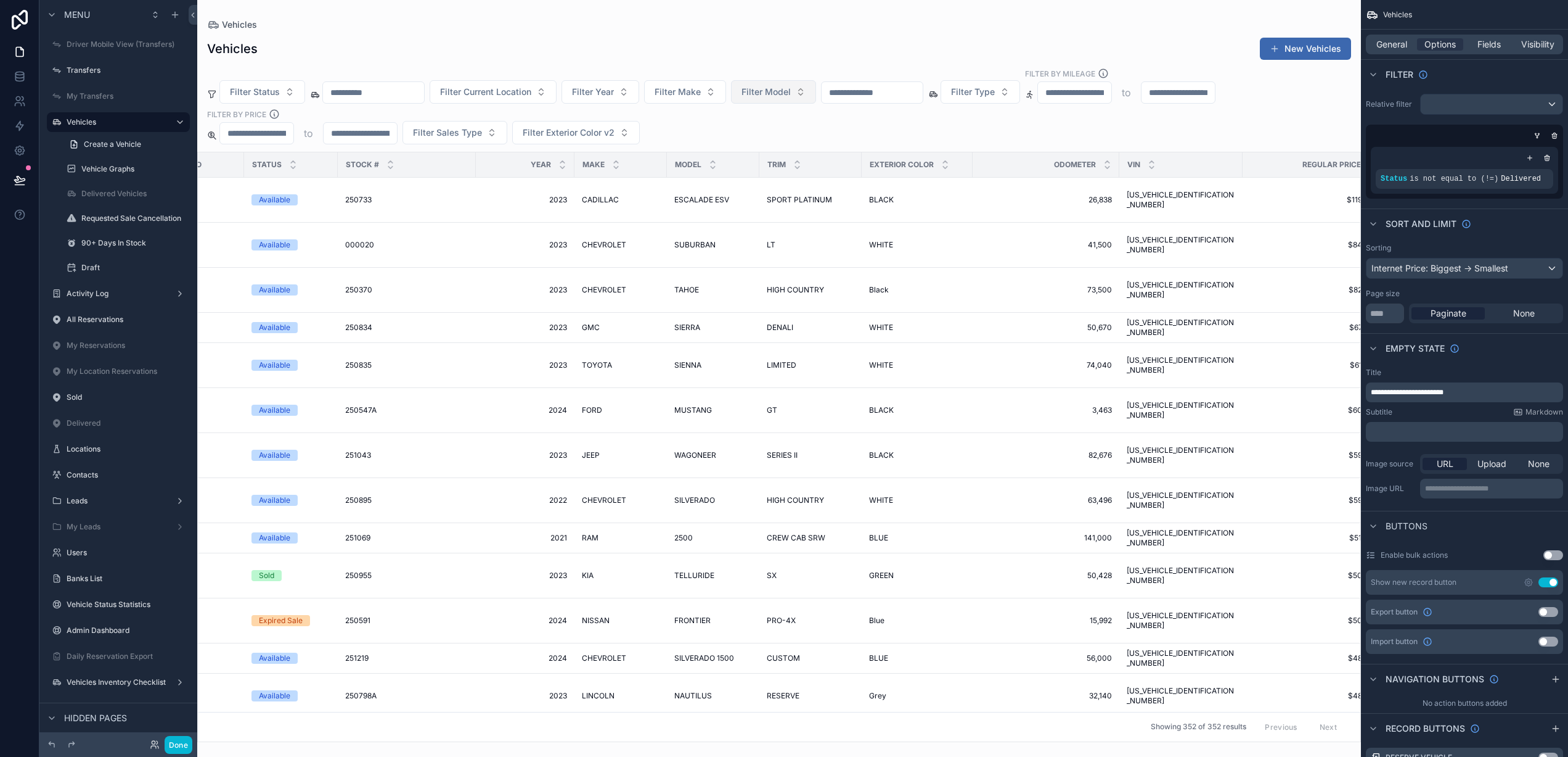
click at [784, 95] on span "Filter Model" at bounding box center [766, 91] width 49 height 12
click at [612, 140] on button "Filter Exterior Color v2" at bounding box center [576, 132] width 128 height 23
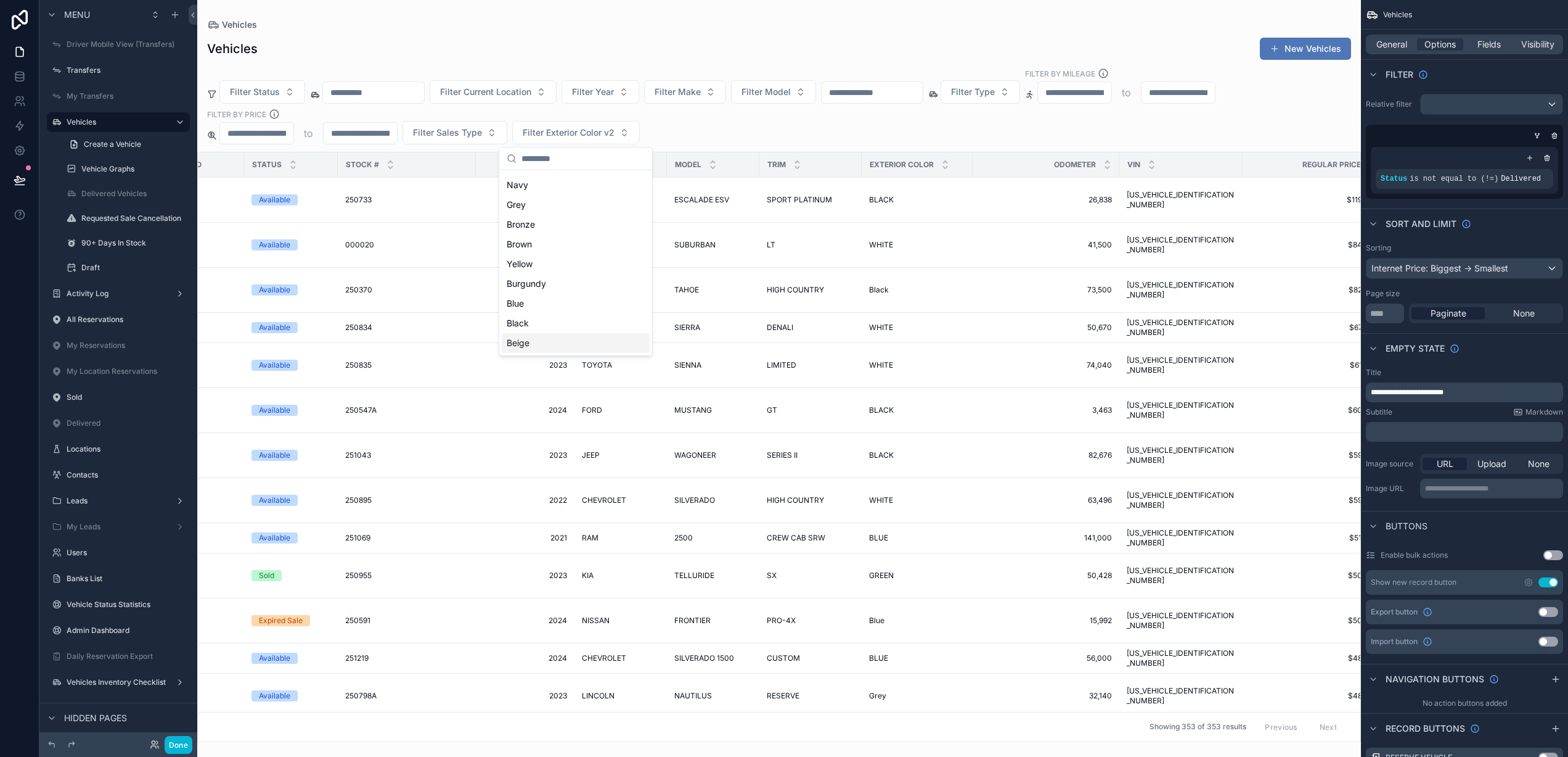
click at [1304, 50] on button "New Vehicles" at bounding box center [1306, 48] width 91 height 22
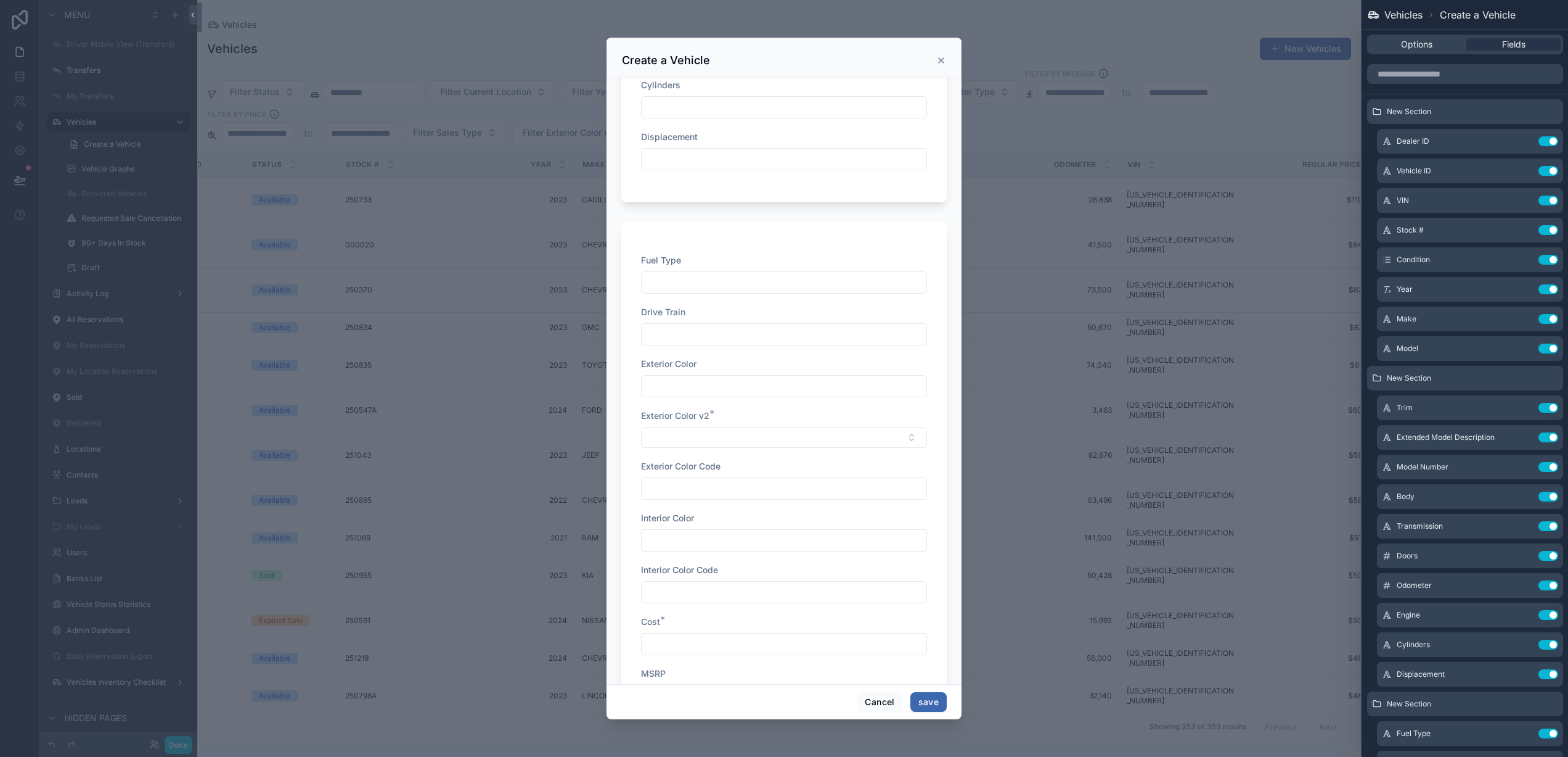
scroll to position [954, 0]
click at [685, 353] on span "Exterior Color" at bounding box center [669, 355] width 56 height 11
click at [669, 373] on input "scrollable content" at bounding box center [784, 377] width 285 height 17
drag, startPoint x: 669, startPoint y: 373, endPoint x: 671, endPoint y: 355, distance: 18.1
click at [669, 372] on input "scrollable content" at bounding box center [784, 377] width 285 height 17
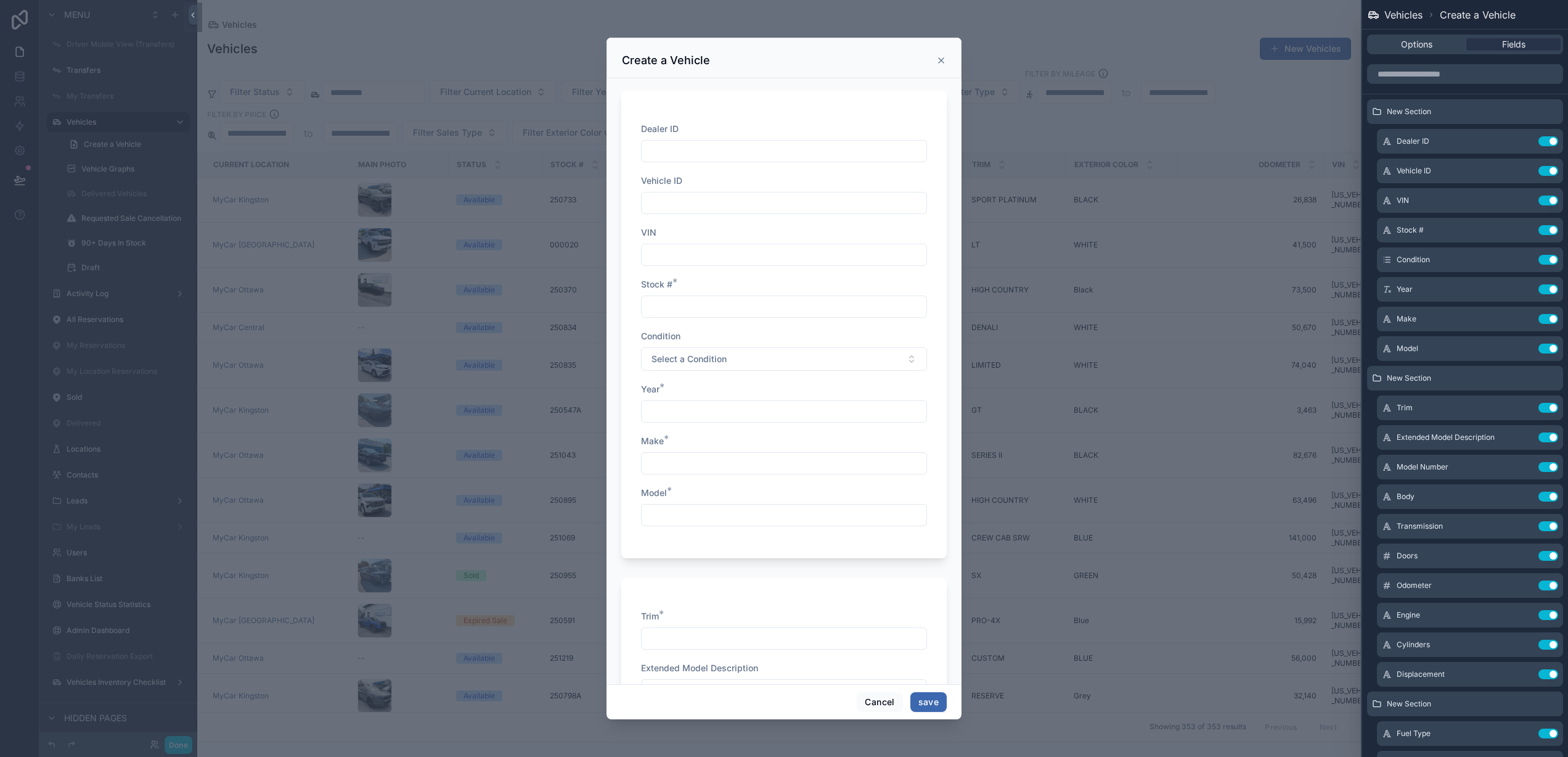
click at [1008, 59] on div "scrollable content" at bounding box center [784, 378] width 1568 height 757
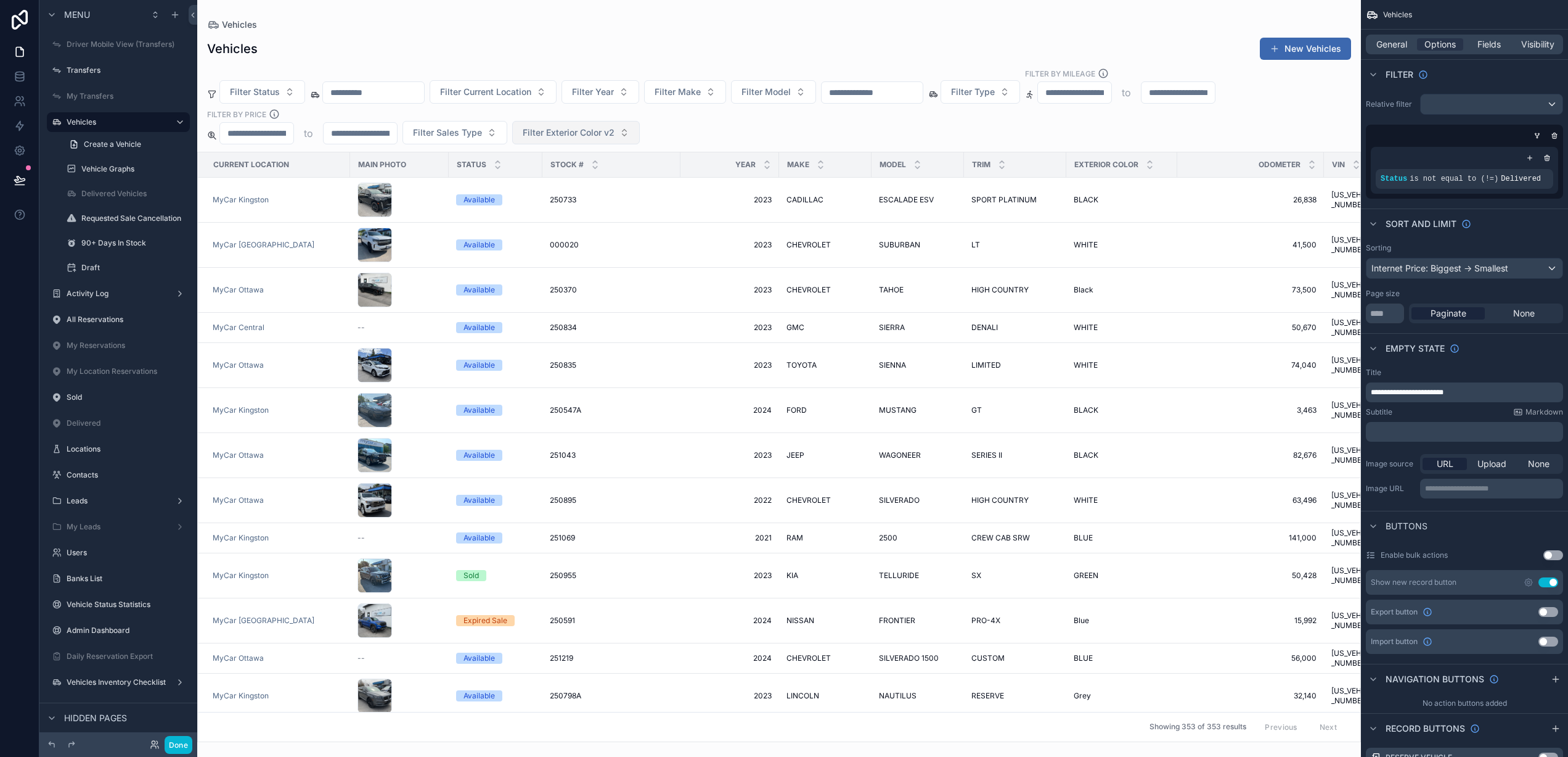
click at [578, 134] on span "Filter Exterior Color v2" at bounding box center [568, 132] width 92 height 12
click at [701, 135] on div "Filter Status Filter Current Location Filter Year Filter Make Filter Model Filt…" at bounding box center [778, 106] width 1164 height 76
click at [580, 136] on span "Filter Exterior Color v2" at bounding box center [568, 132] width 92 height 12
drag, startPoint x: 771, startPoint y: 117, endPoint x: 839, endPoint y: 111, distance: 68.3
click at [771, 117] on div "Filter Status Filter Current Location Filter Year Filter Make Filter Model Filt…" at bounding box center [778, 106] width 1164 height 76
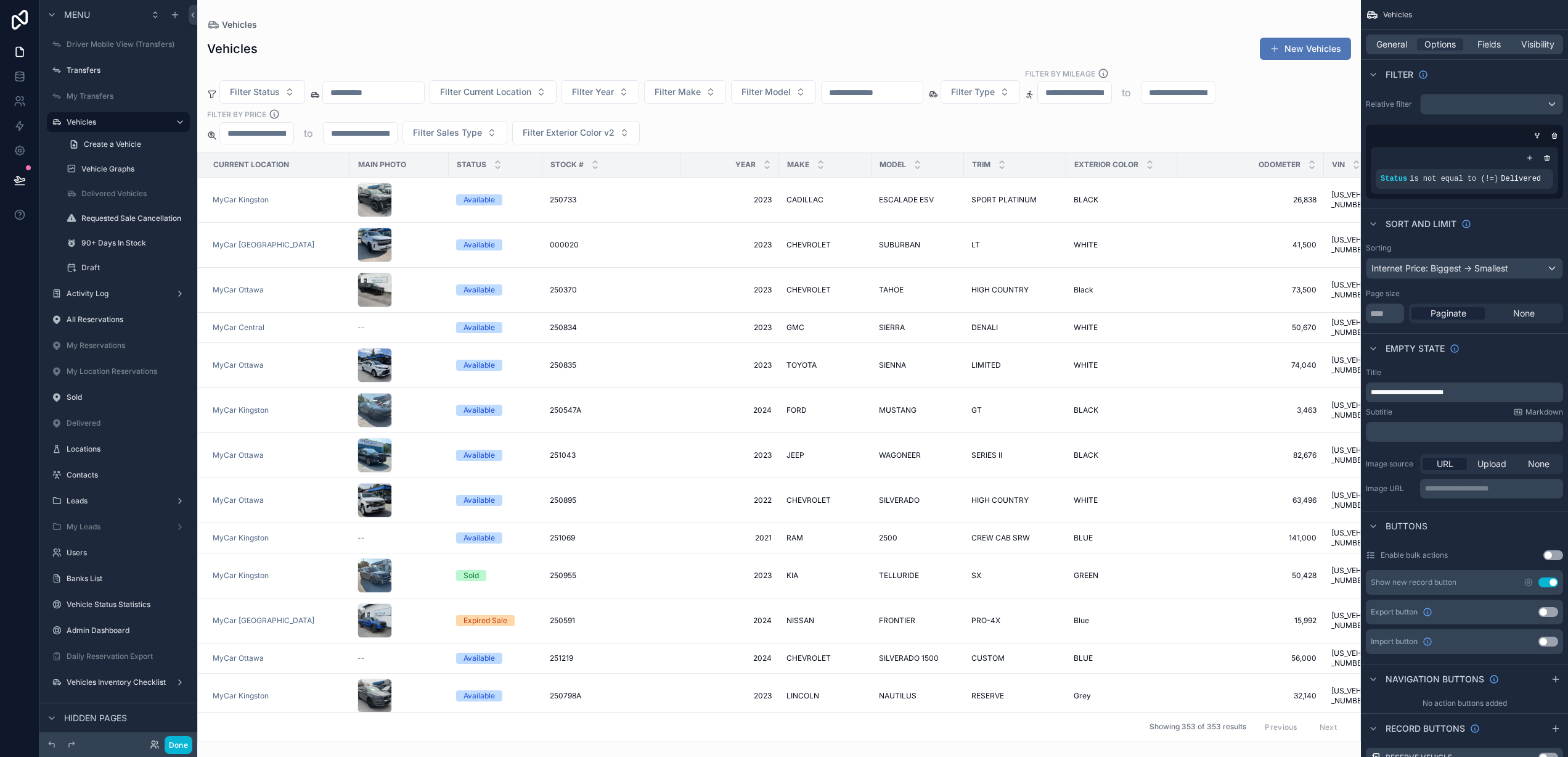
click at [1311, 49] on button "New Vehicles" at bounding box center [1306, 48] width 91 height 22
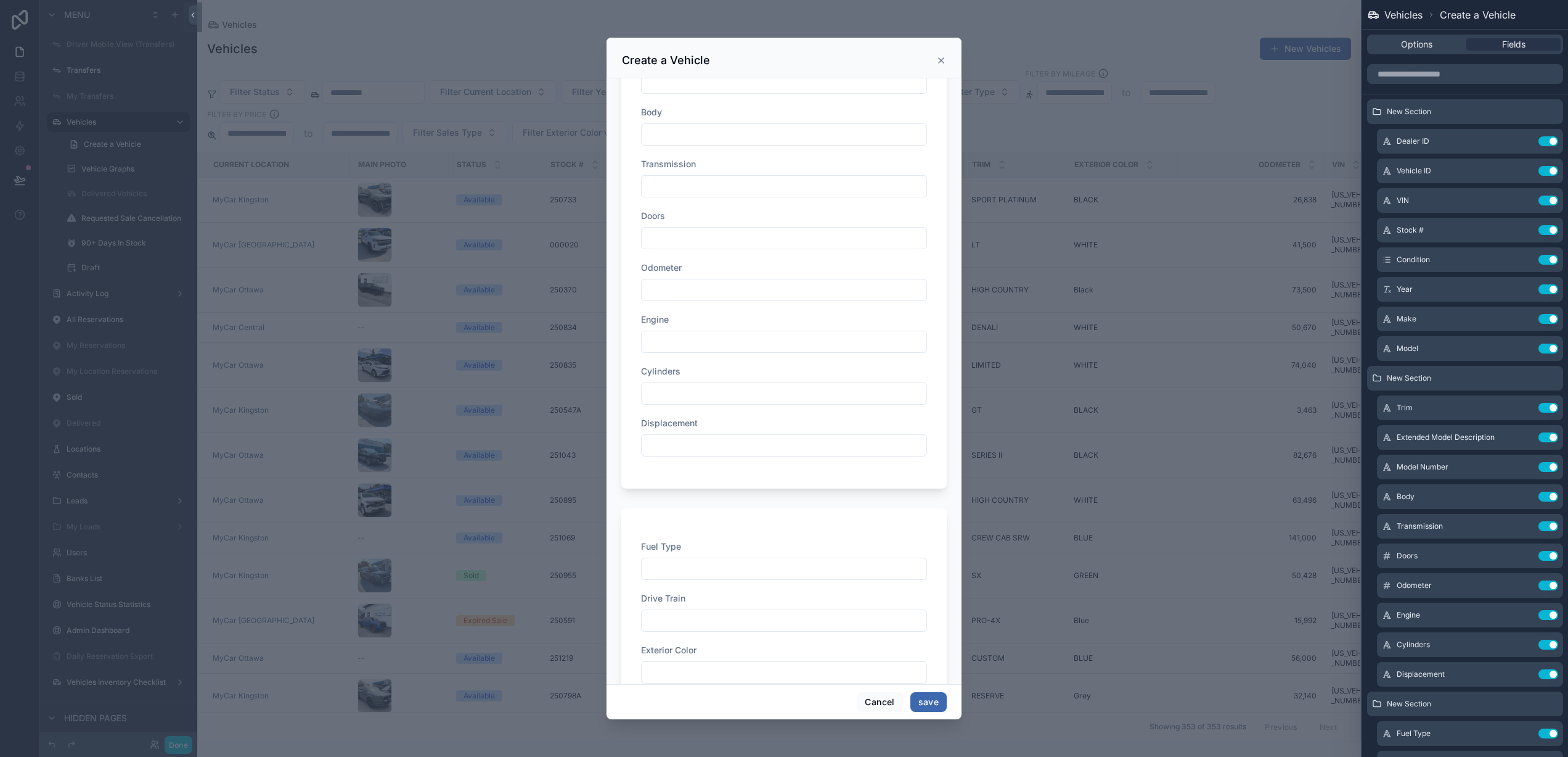
scroll to position [681, 0]
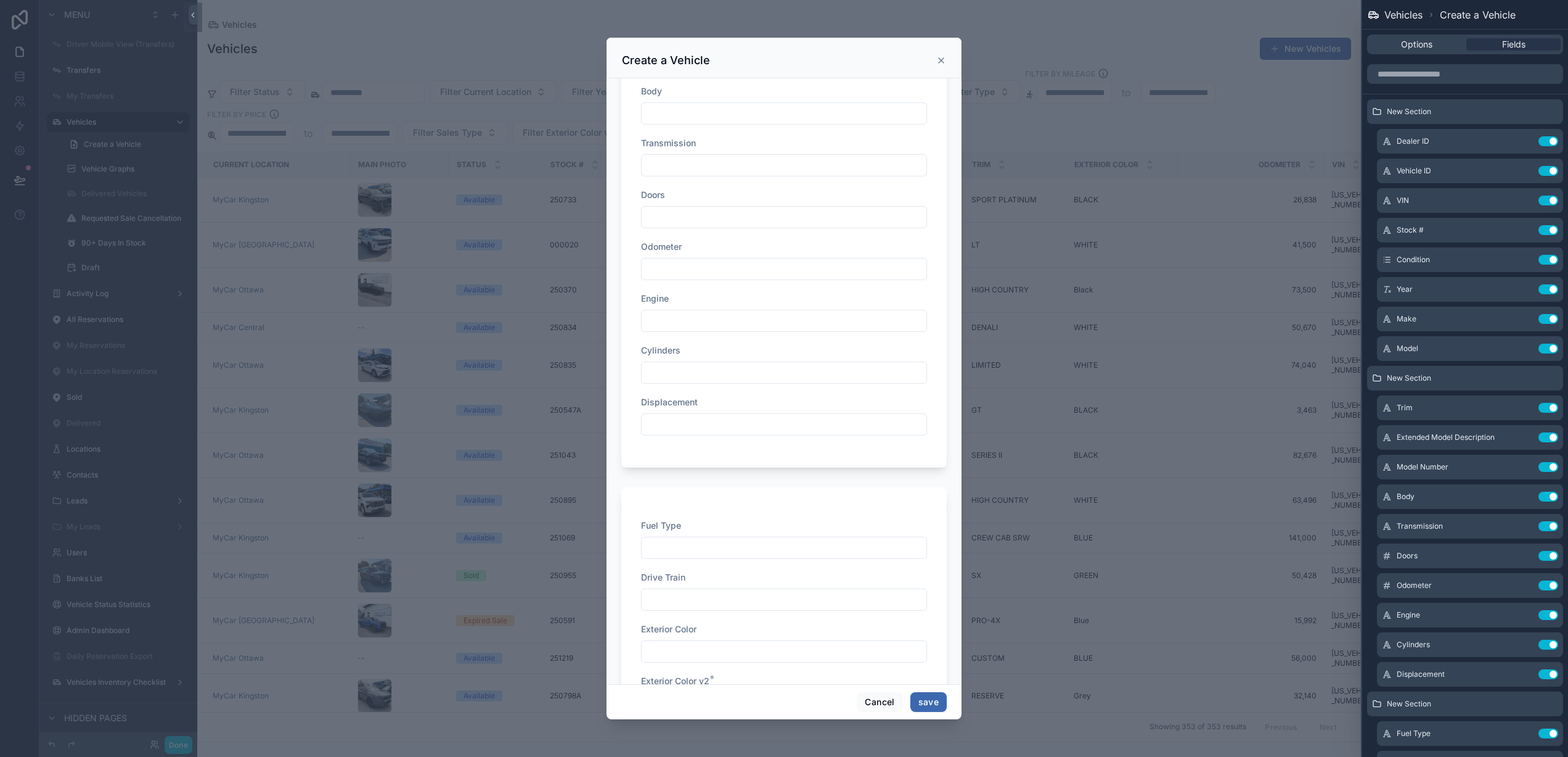
click at [942, 61] on icon "scrollable content" at bounding box center [941, 61] width 5 height 5
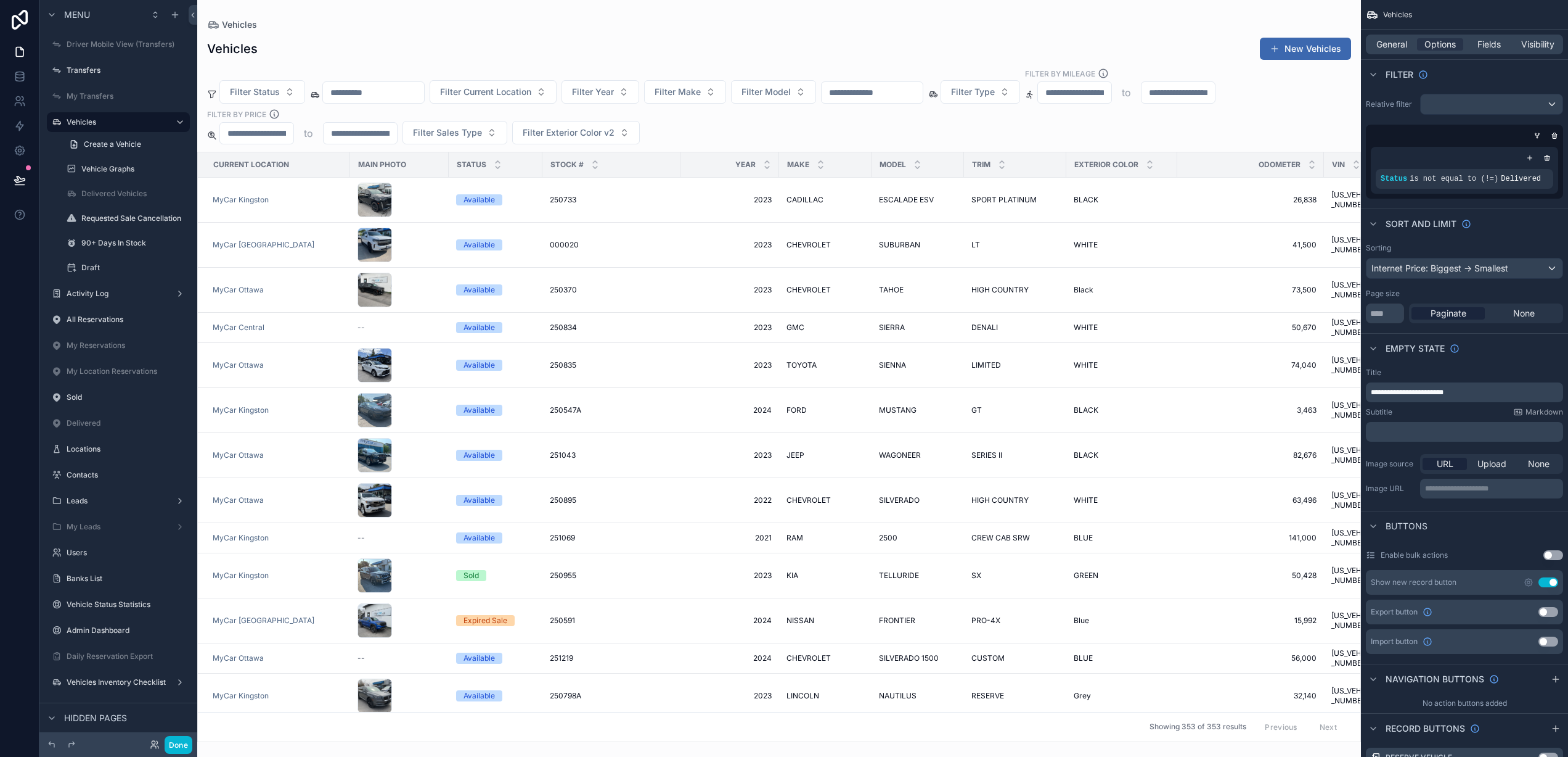
click at [867, 95] on input "scrollable content" at bounding box center [872, 92] width 101 height 17
click at [610, 135] on span "Filter Exterior Color v2" at bounding box center [568, 132] width 92 height 12
click at [1281, 44] on button "New Vehicles" at bounding box center [1306, 48] width 91 height 22
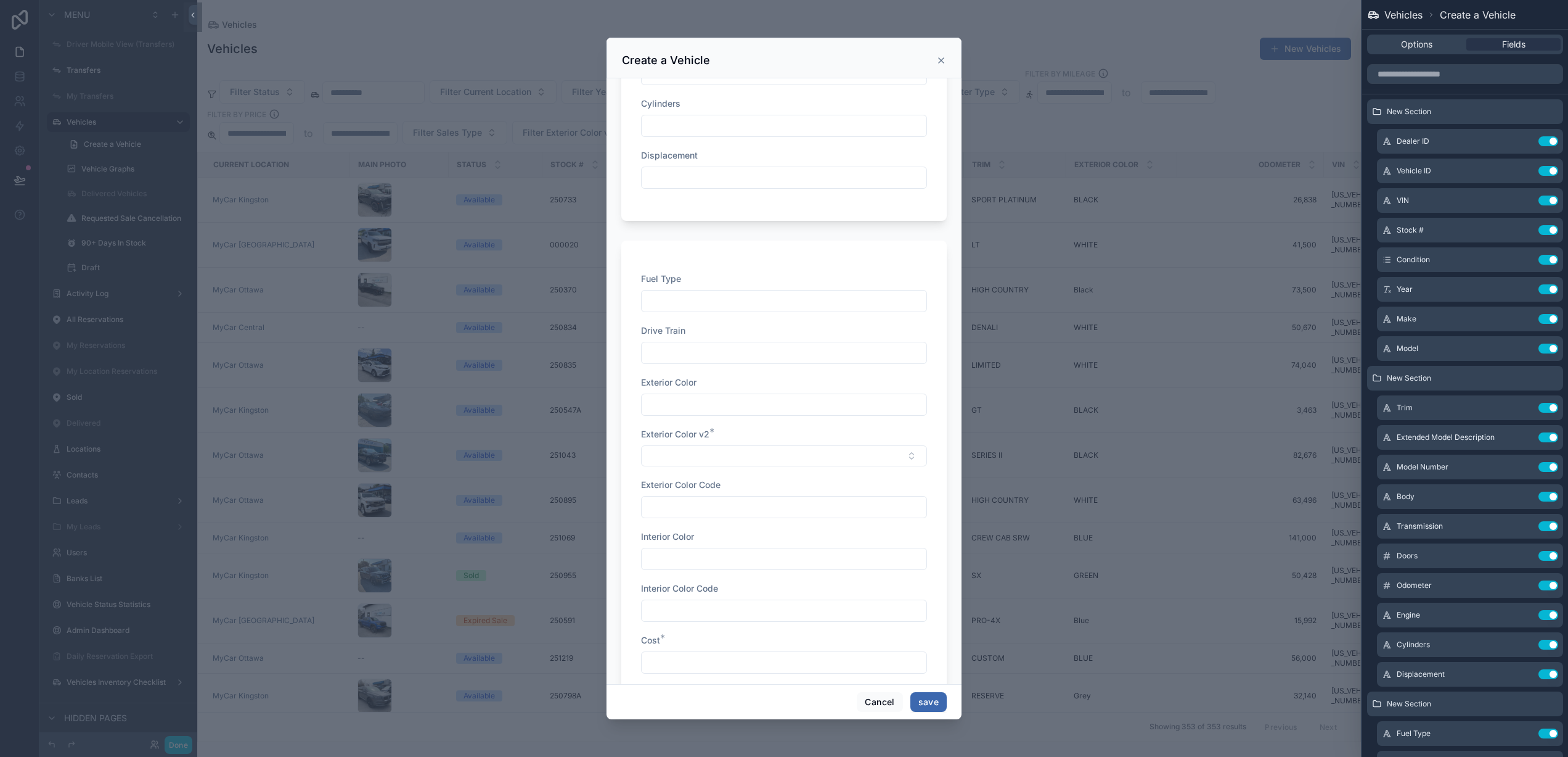
scroll to position [927, 0]
click at [752, 456] on button "Select Button" at bounding box center [784, 456] width 286 height 21
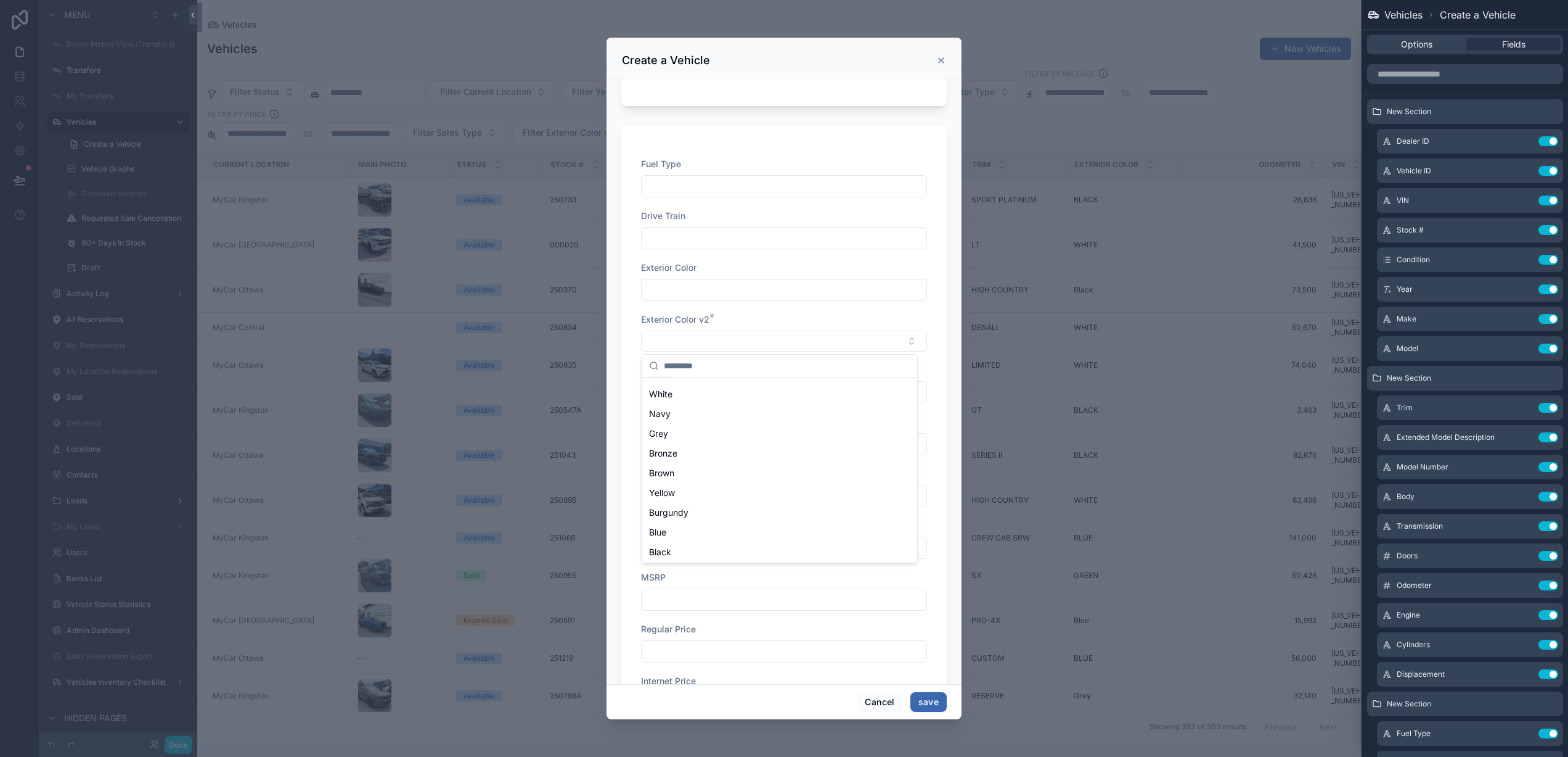
scroll to position [254, 0]
click at [653, 319] on span "Exterior Color v2" at bounding box center [675, 319] width 68 height 11
click at [755, 344] on button "Select Button" at bounding box center [784, 341] width 286 height 21
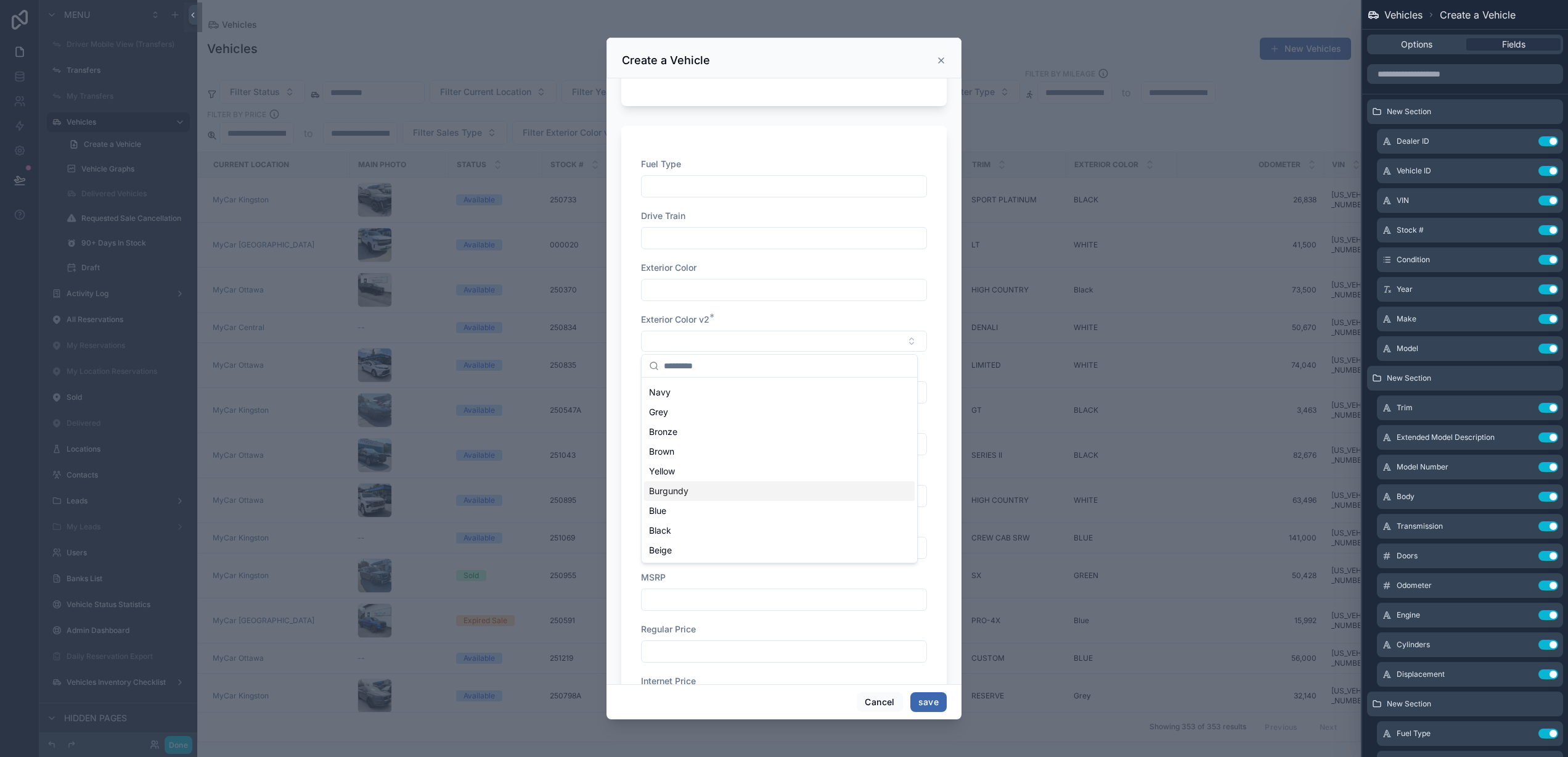
click at [706, 494] on div "Burgundy" at bounding box center [780, 491] width 271 height 20
click at [886, 708] on button "Cancel" at bounding box center [880, 702] width 46 height 20
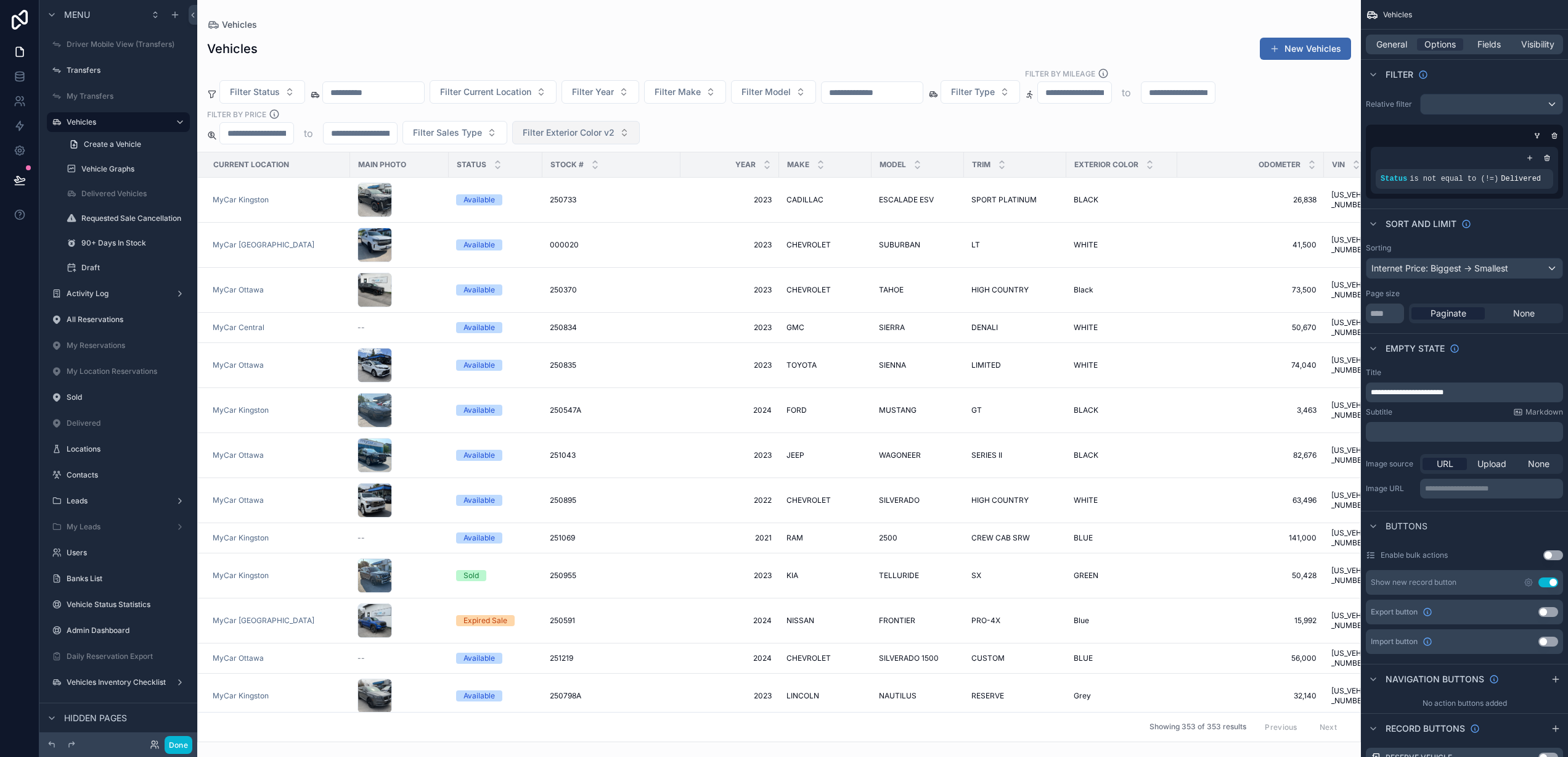
click at [580, 130] on span "Filter Exterior Color v2" at bounding box center [568, 132] width 92 height 12
click at [551, 264] on div "Orange" at bounding box center [576, 262] width 148 height 20
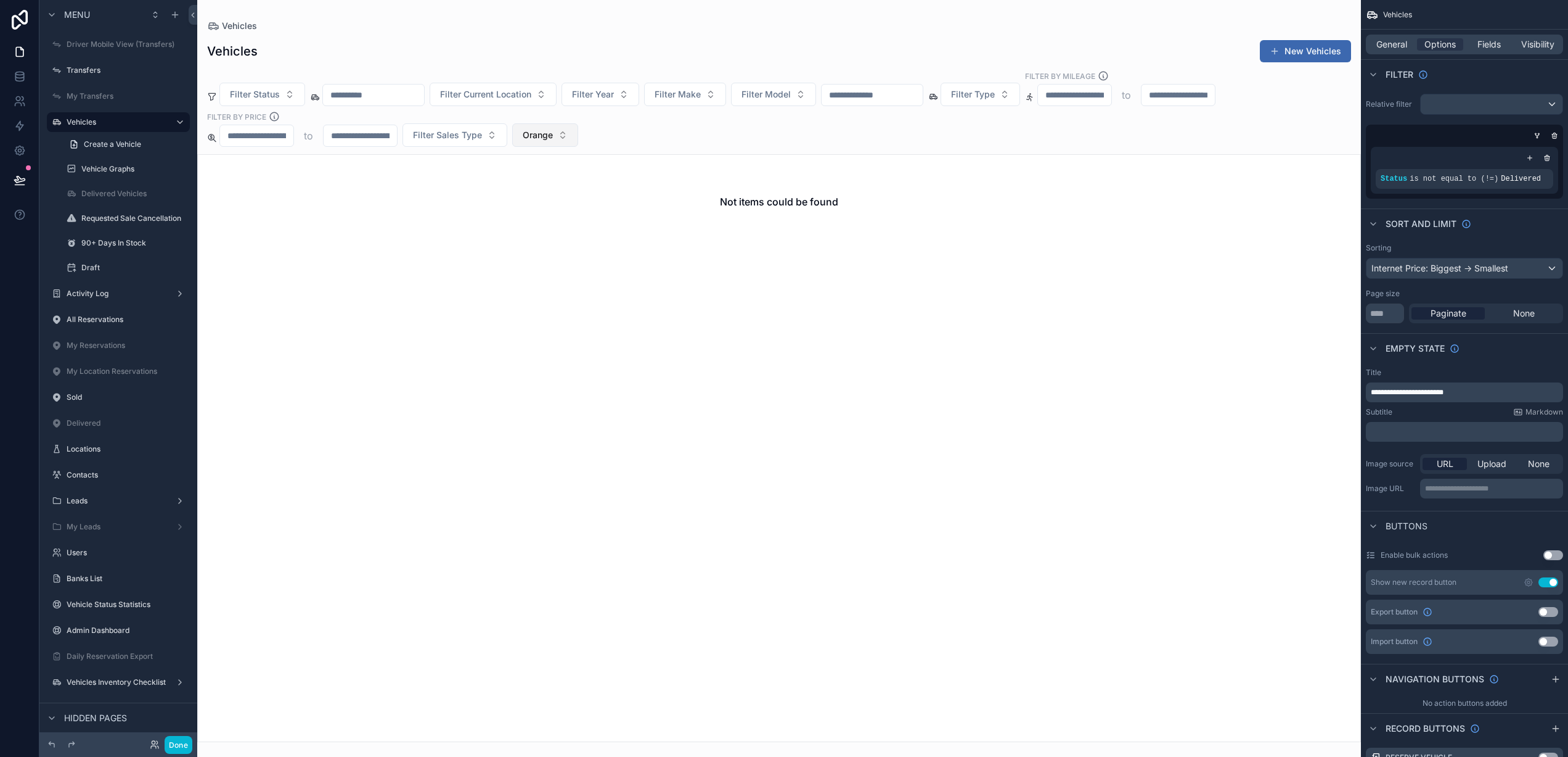
click at [540, 134] on span "Orange" at bounding box center [537, 135] width 30 height 12
click at [510, 191] on div "None" at bounding box center [545, 185] width 148 height 20
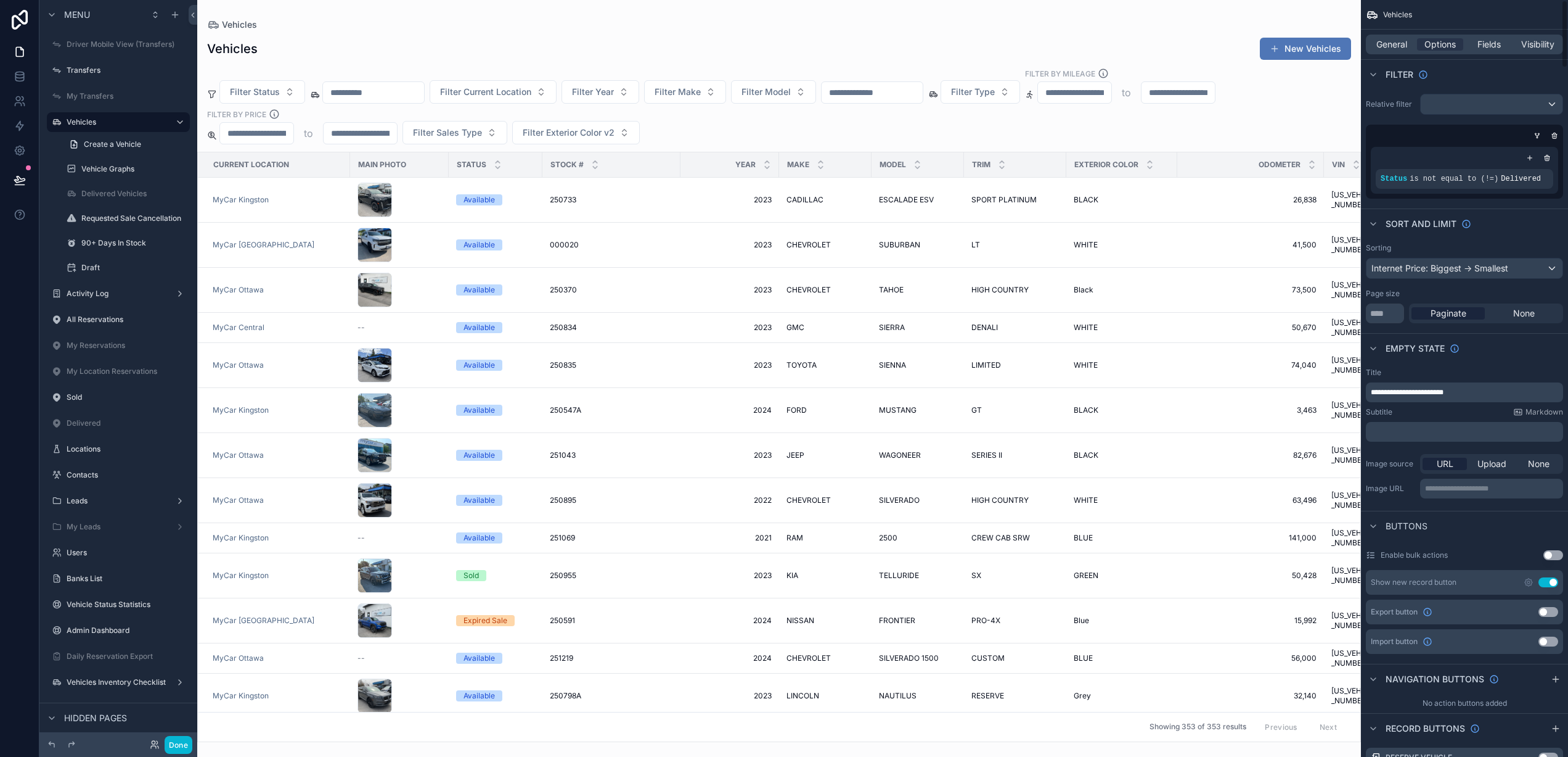
click at [1306, 42] on button "New Vehicles" at bounding box center [1306, 48] width 91 height 22
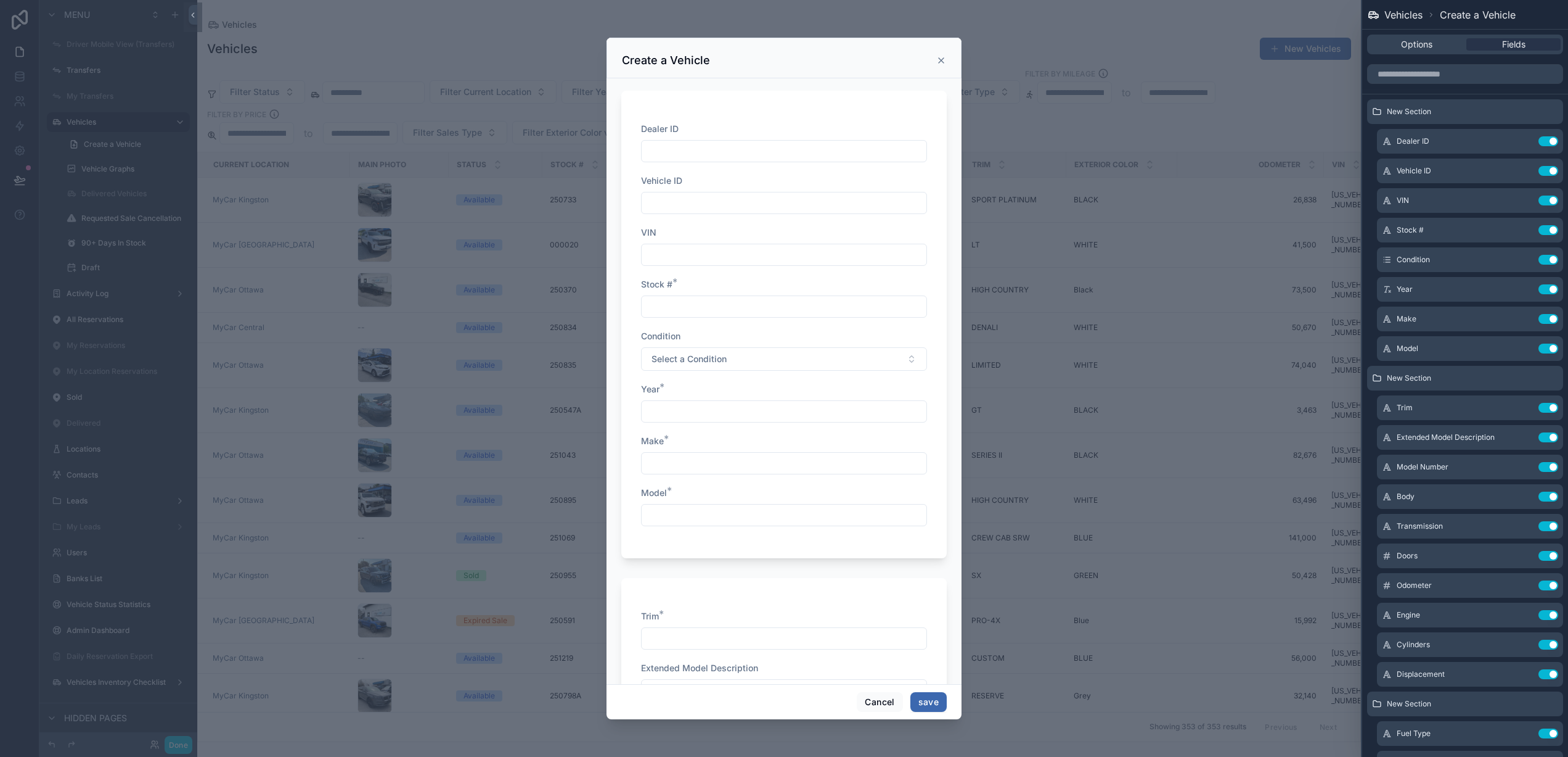
click at [704, 465] on input "scrollable content" at bounding box center [784, 463] width 285 height 17
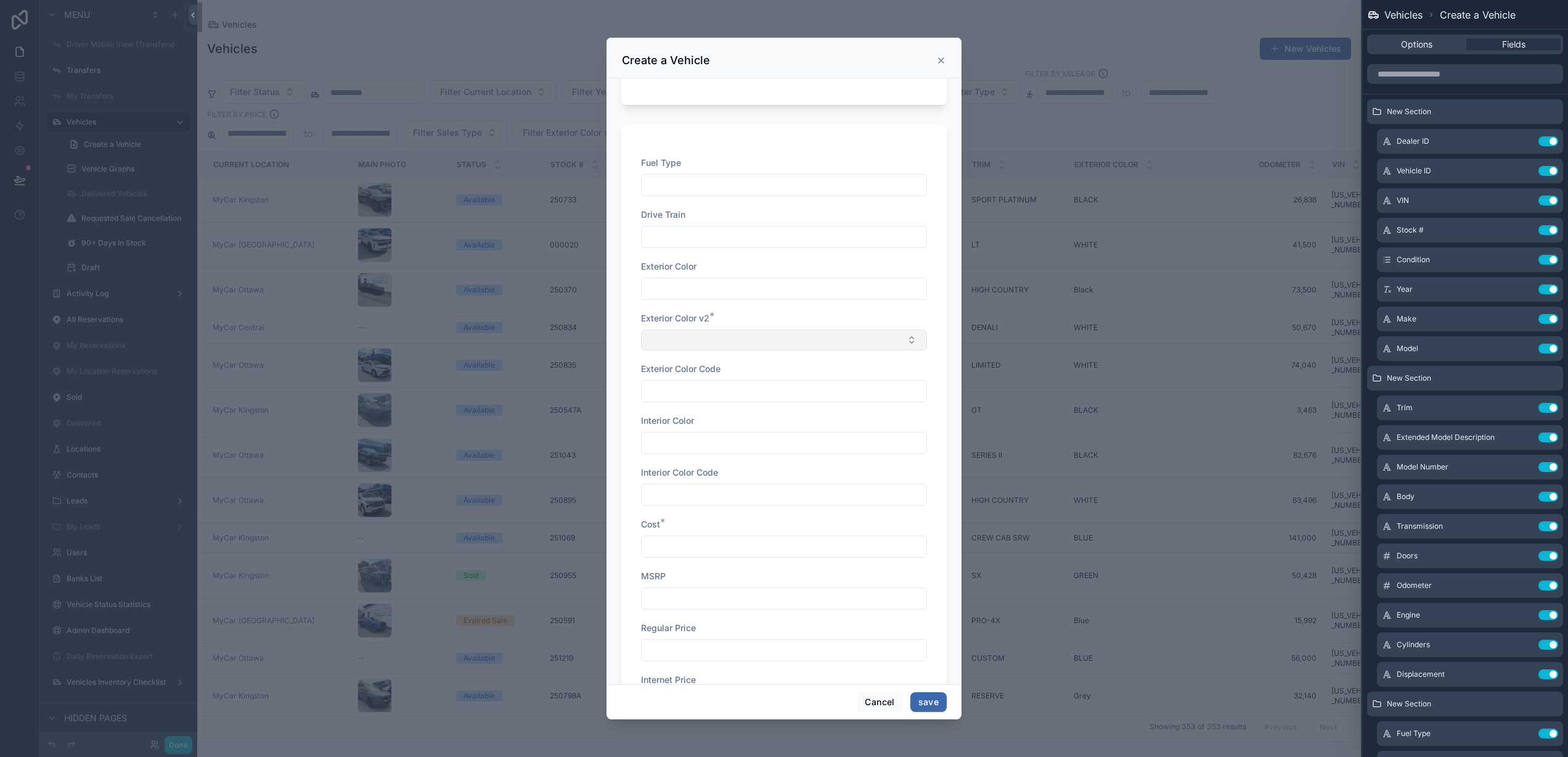
click at [744, 332] on button "Select Button" at bounding box center [784, 339] width 286 height 21
click at [930, 444] on div "Fuel Type Drive Train Exterior Color Exterior Color v2 * Exterior Color Code In…" at bounding box center [784, 479] width 326 height 710
click at [740, 341] on button "Select Button" at bounding box center [784, 339] width 286 height 21
click at [898, 67] on div "Create a Vehicle" at bounding box center [783, 57] width 355 height 41
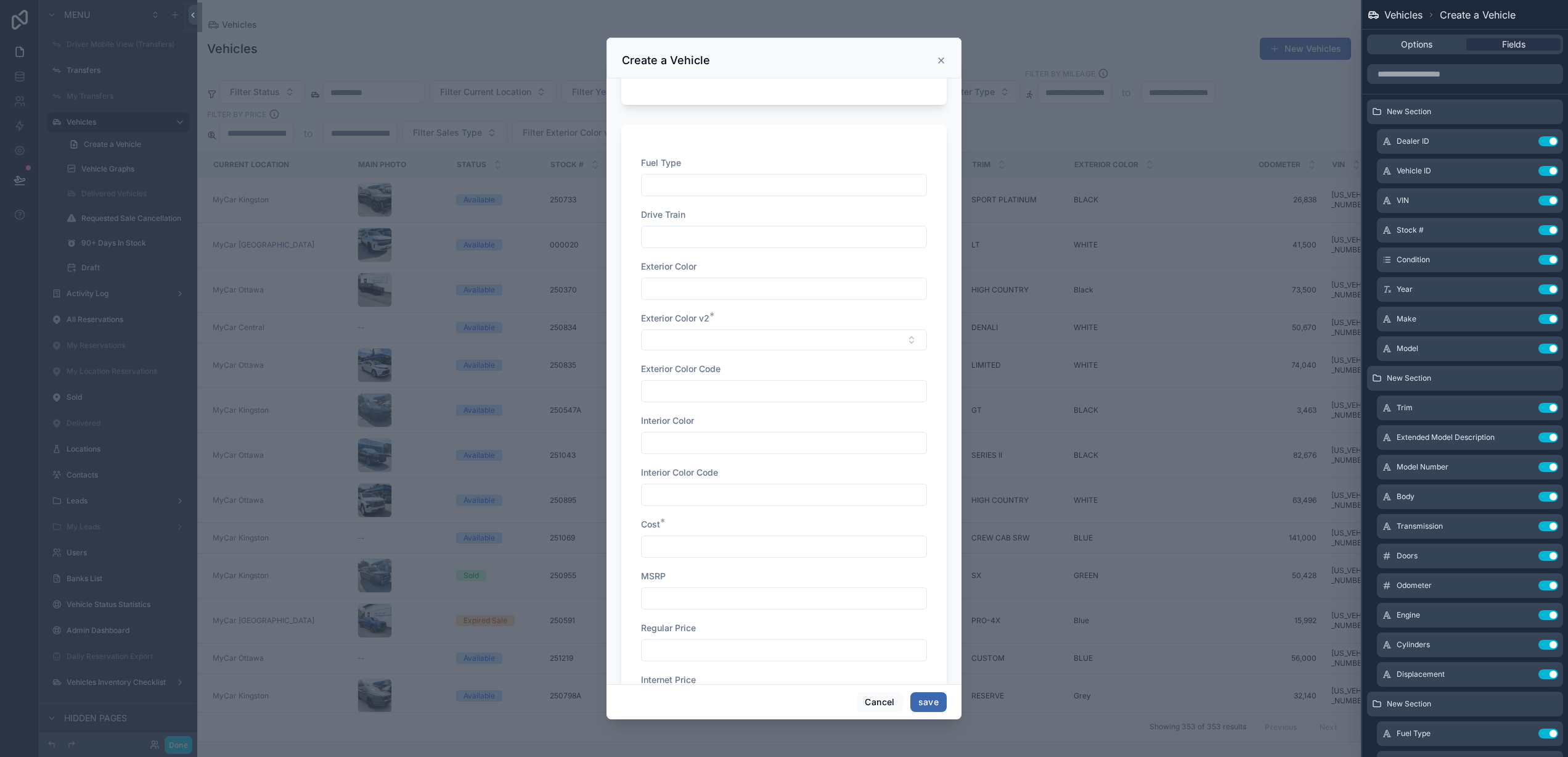
click at [943, 57] on icon "scrollable content" at bounding box center [941, 61] width 10 height 10
